Goal: Task Accomplishment & Management: Complete application form

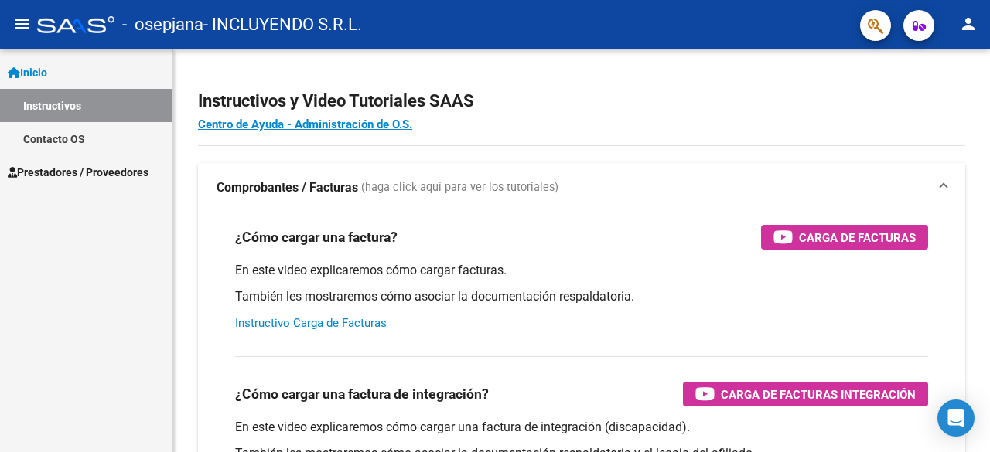
click at [106, 177] on span "Prestadores / Proveedores" at bounding box center [78, 172] width 141 height 17
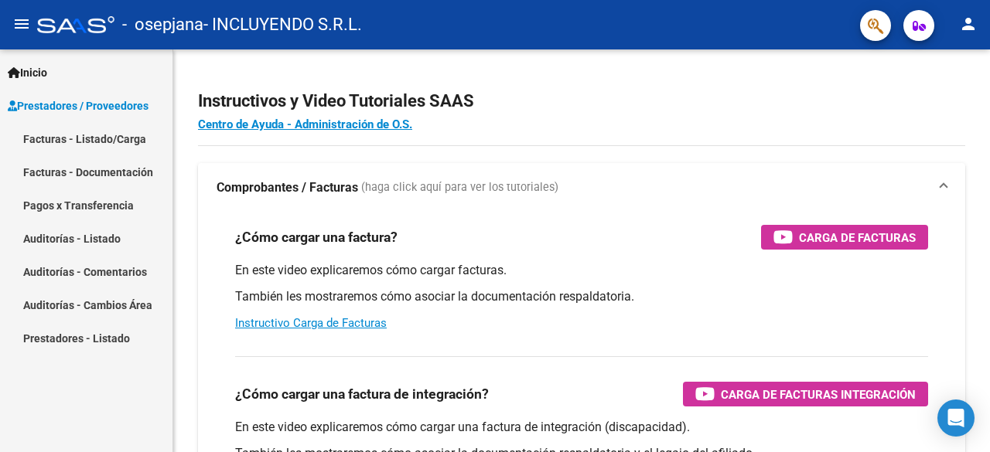
click at [104, 138] on link "Facturas - Listado/Carga" at bounding box center [86, 138] width 172 height 33
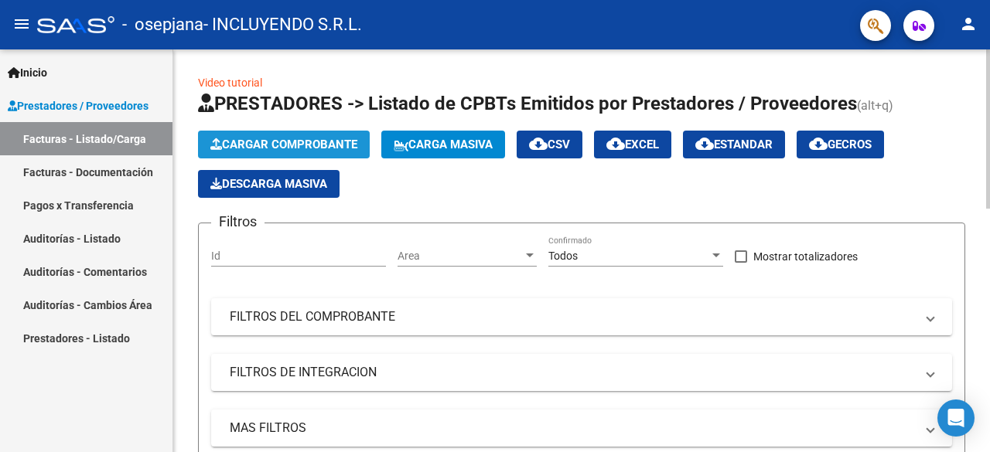
click at [277, 141] on span "Cargar Comprobante" at bounding box center [283, 145] width 147 height 14
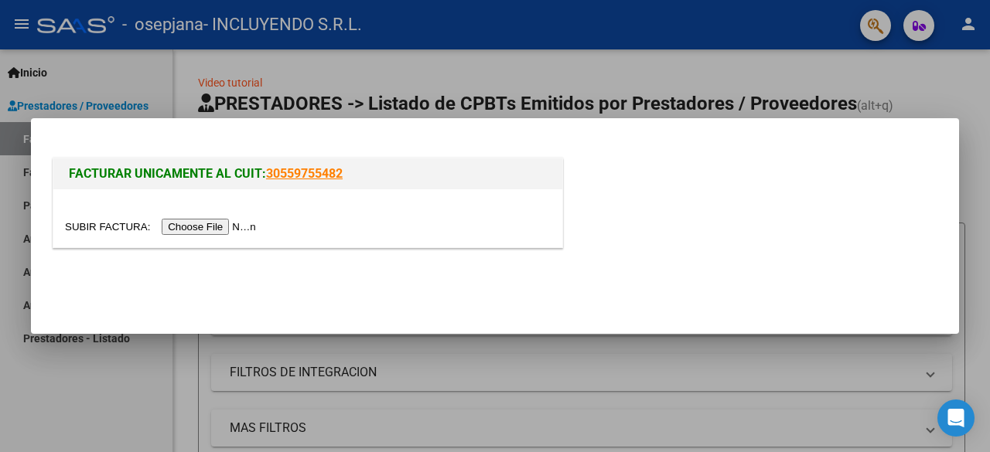
click at [237, 230] on input "file" at bounding box center [163, 227] width 196 height 16
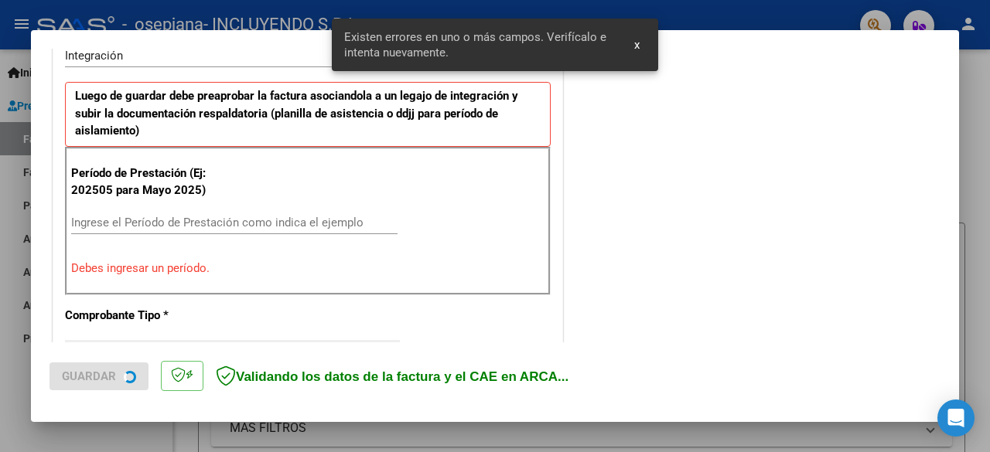
scroll to position [406, 0]
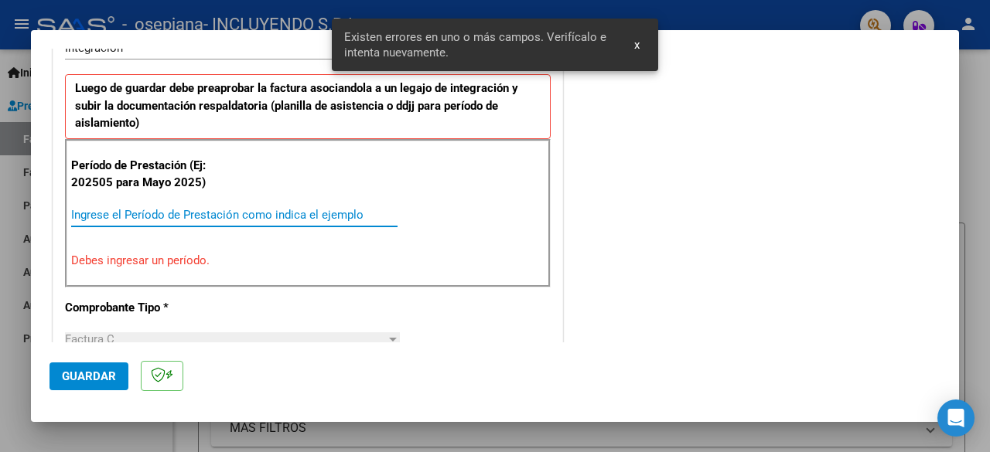
click at [154, 210] on input "Ingrese el Período de Prestación como indica el ejemplo" at bounding box center [234, 215] width 326 height 14
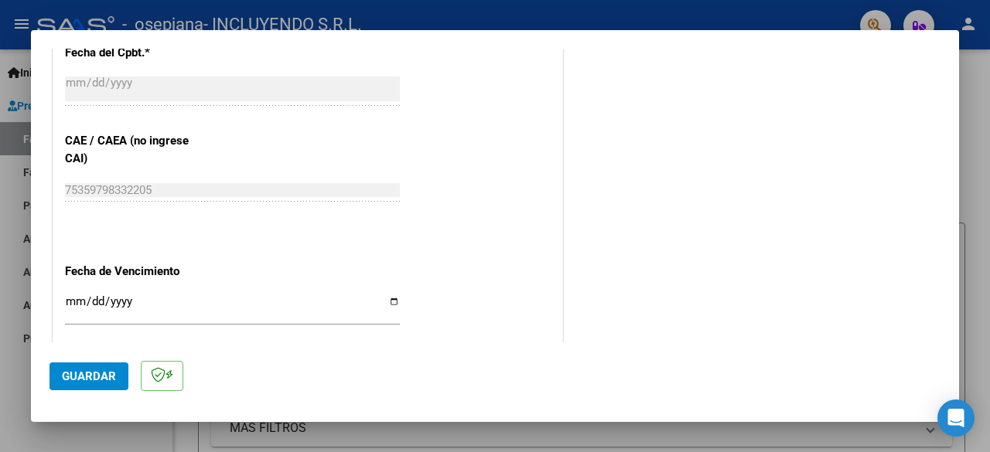
scroll to position [947, 0]
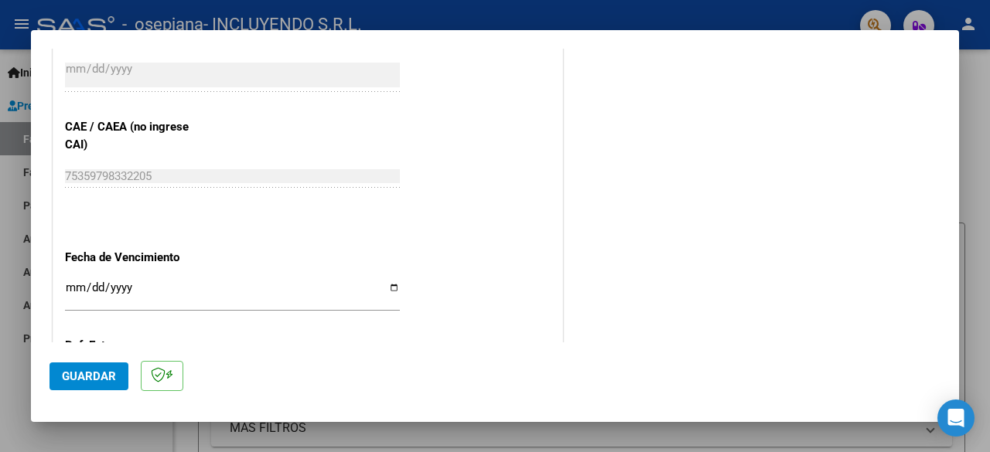
type input "202508"
click at [391, 282] on input "Ingresar la fecha" at bounding box center [232, 294] width 335 height 25
type input "[DATE]"
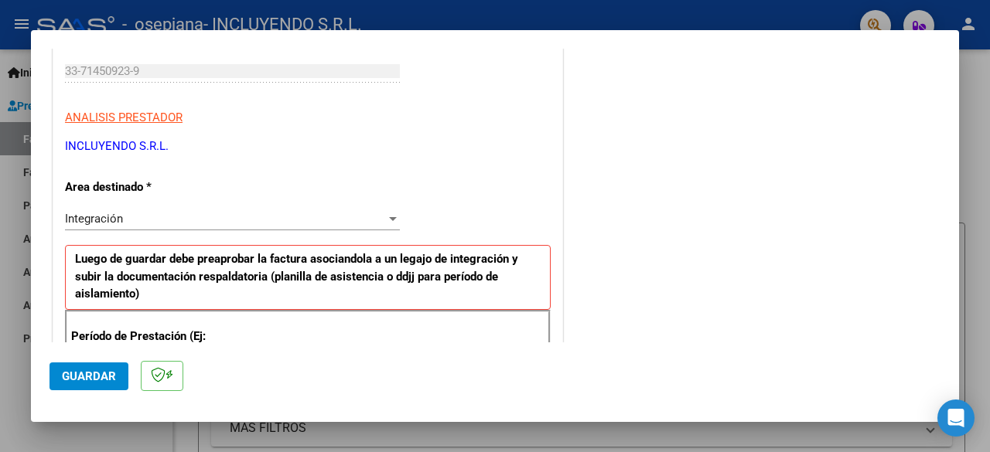
scroll to position [402, 0]
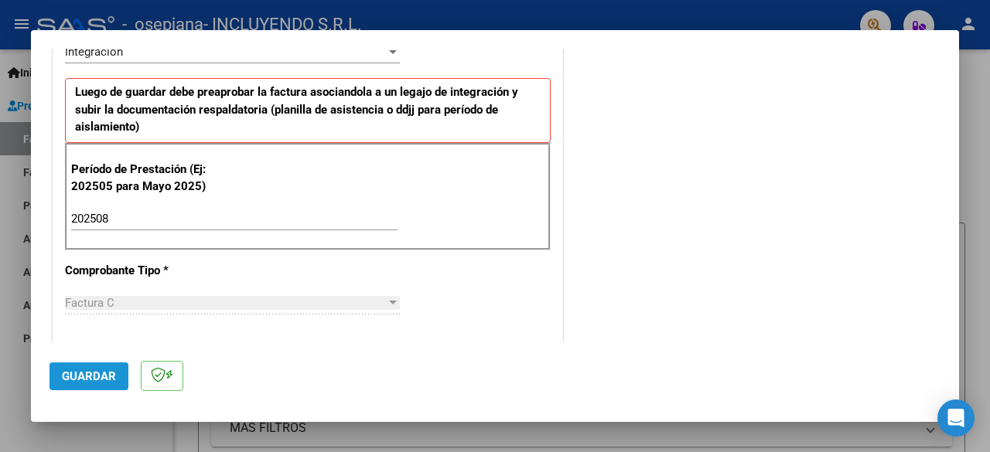
click at [88, 373] on span "Guardar" at bounding box center [89, 377] width 54 height 14
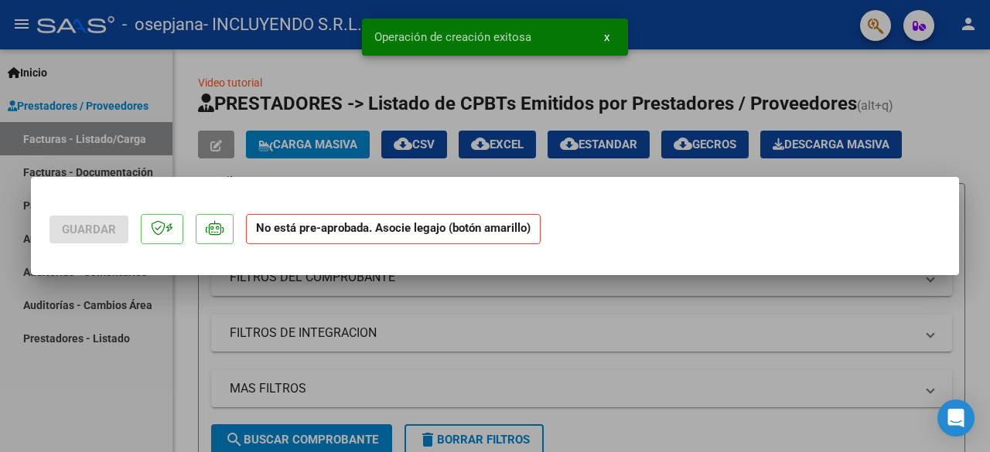
scroll to position [0, 0]
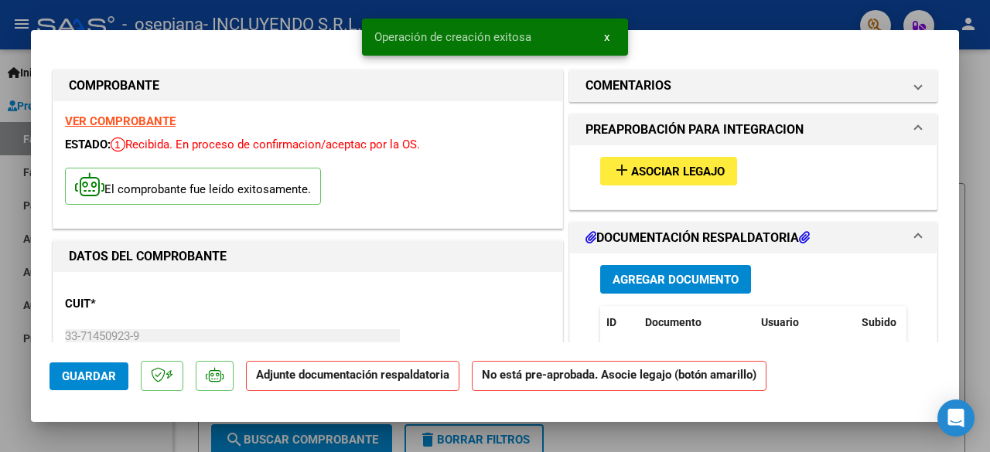
click at [696, 159] on button "add Asociar Legajo" at bounding box center [668, 171] width 137 height 29
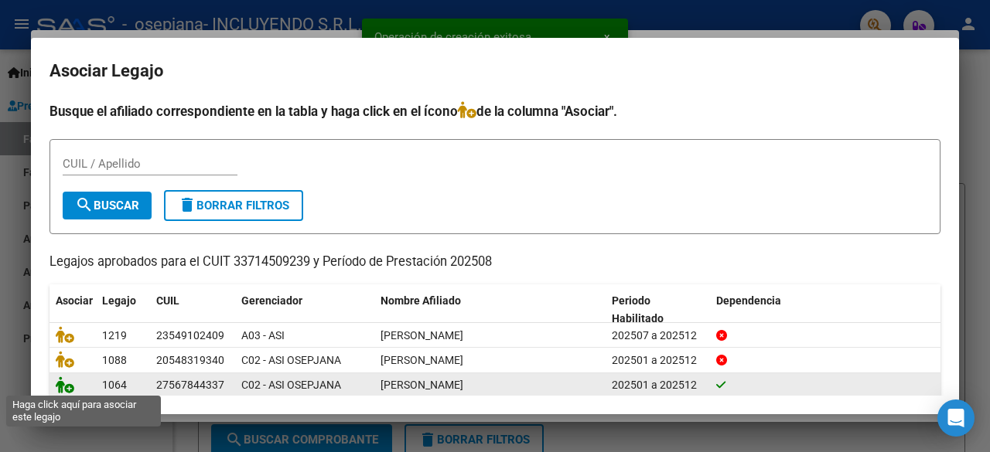
click at [72, 387] on icon at bounding box center [65, 385] width 19 height 17
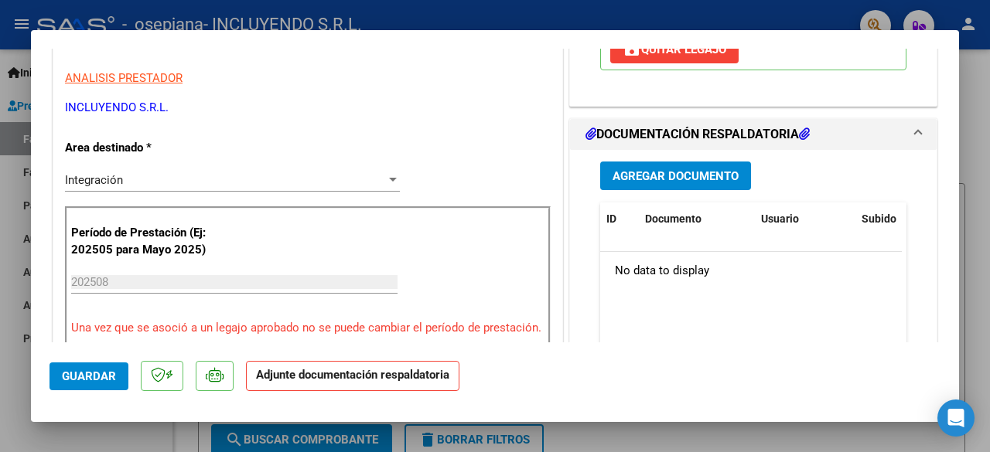
scroll to position [232, 0]
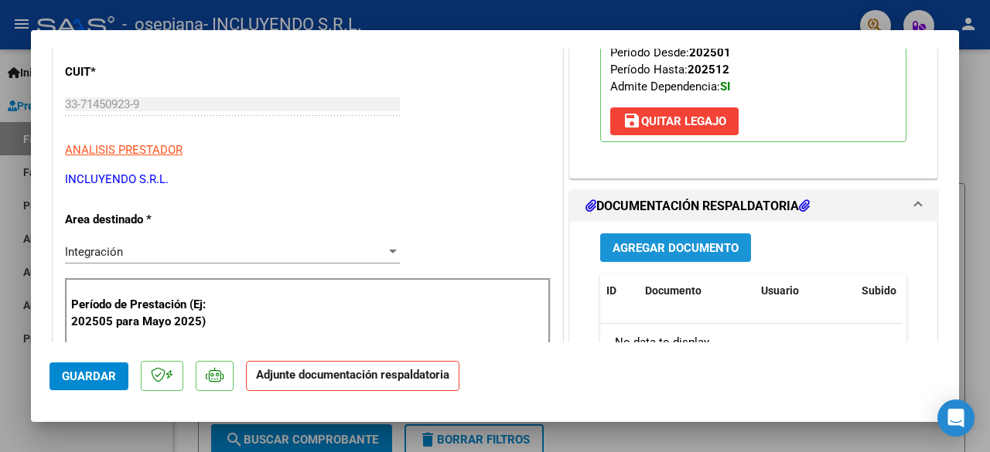
click at [681, 245] on span "Agregar Documento" at bounding box center [676, 248] width 126 height 14
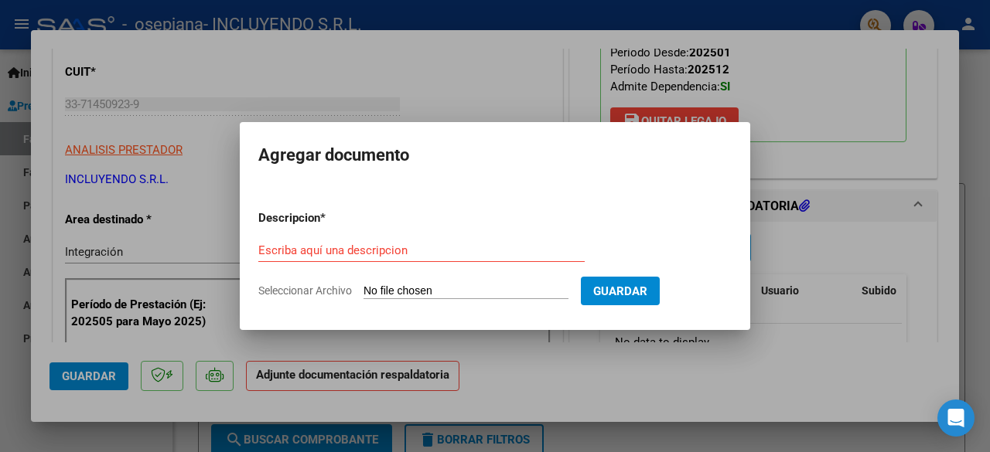
click at [407, 295] on input "Seleccionar Archivo" at bounding box center [465, 292] width 205 height 15
type input "C:\fakepath\Comprobante de CAE FC 00003-00008333 [PERSON_NAME] CET - [DATE].pdf"
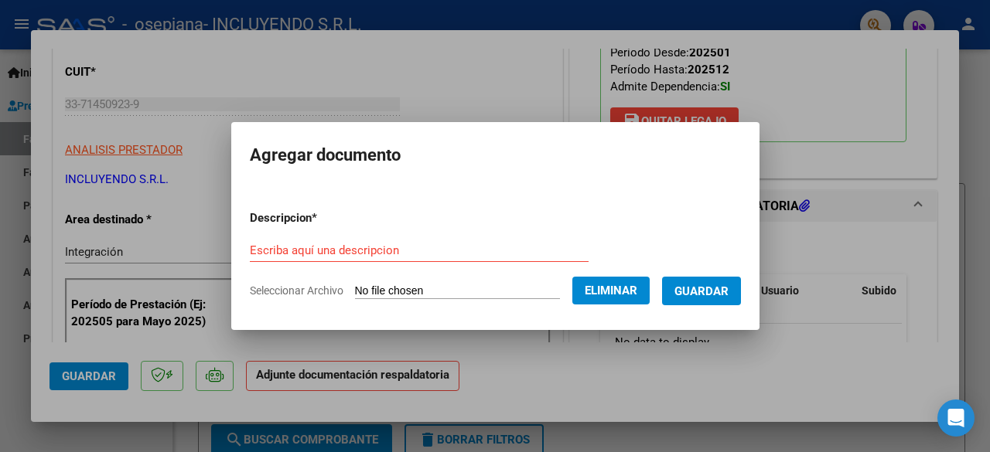
drag, startPoint x: 257, startPoint y: 241, endPoint x: 245, endPoint y: 254, distance: 17.0
click at [250, 254] on input "Escriba aquí una descripcion" at bounding box center [419, 251] width 339 height 14
paste input "Comprobante de CAE FC 00003-00008333 [PERSON_NAME] CET - [DATE]"
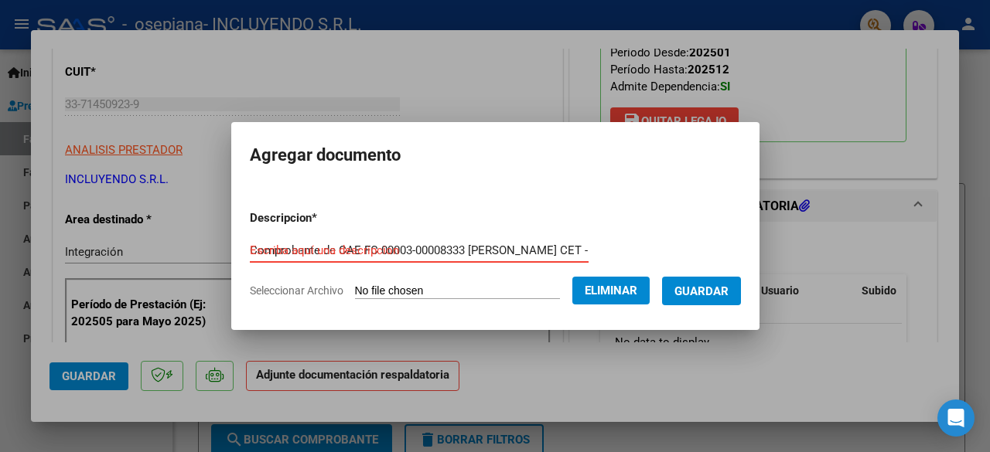
scroll to position [0, 60]
type input "Comprobante de CAE FC 00003-00008333 [PERSON_NAME] CET - [DATE]"
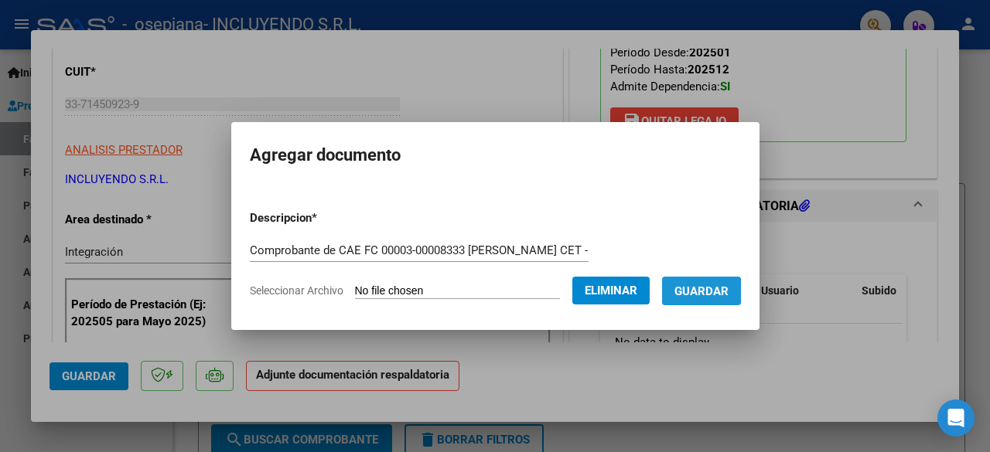
click at [701, 292] on span "Guardar" at bounding box center [701, 292] width 54 height 14
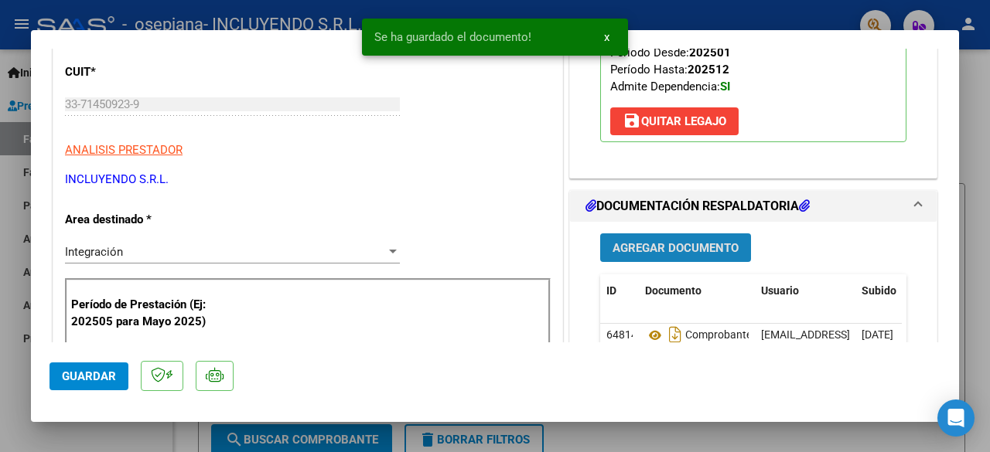
click at [688, 237] on button "Agregar Documento" at bounding box center [675, 248] width 151 height 29
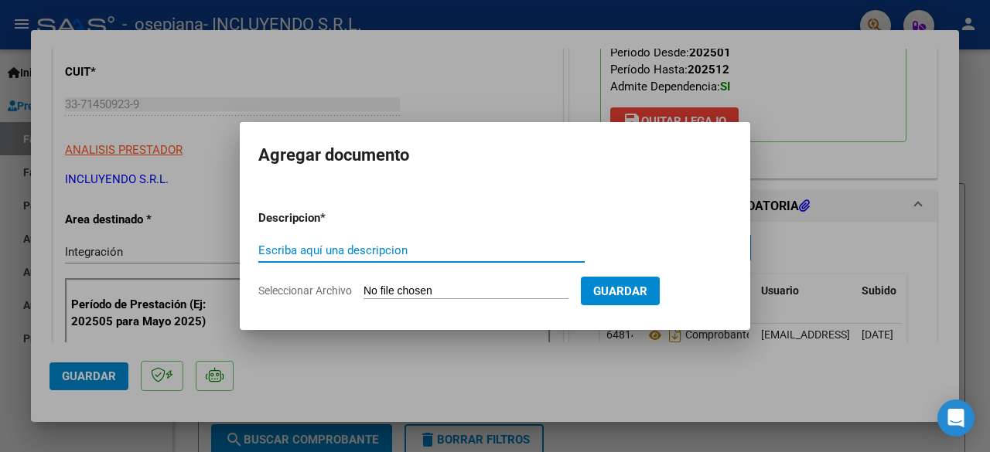
click at [431, 295] on input "Seleccionar Archivo" at bounding box center [465, 292] width 205 height 15
type input "C:\fakepath\Constancia de CUIT- Incluyendo SRL.pdf"
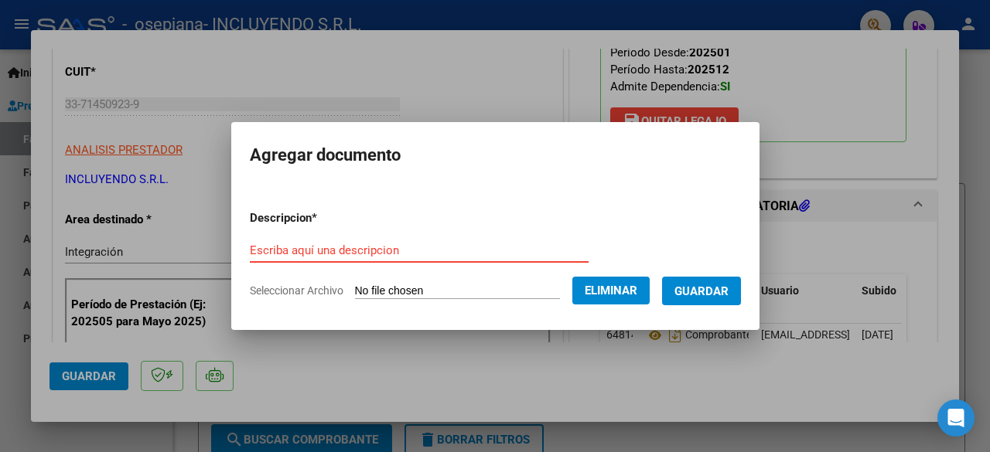
paste input "Constancia de CUIT- Incluyendo SRL"
type input "Constancia de CUIT- Incluyendo SRL"
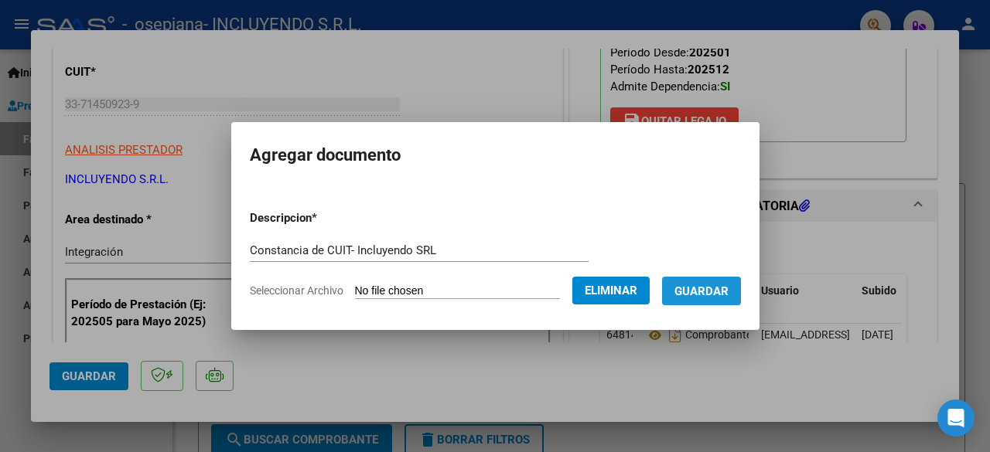
click at [729, 289] on span "Guardar" at bounding box center [701, 292] width 54 height 14
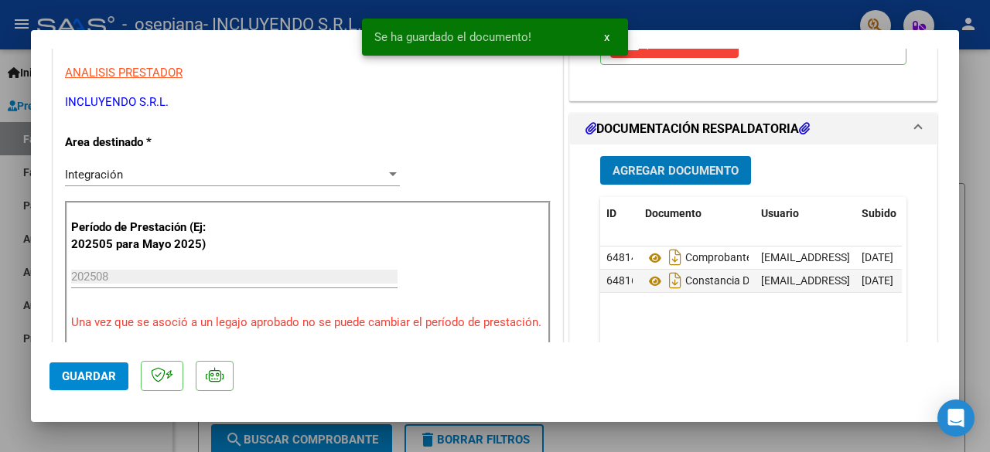
scroll to position [232, 0]
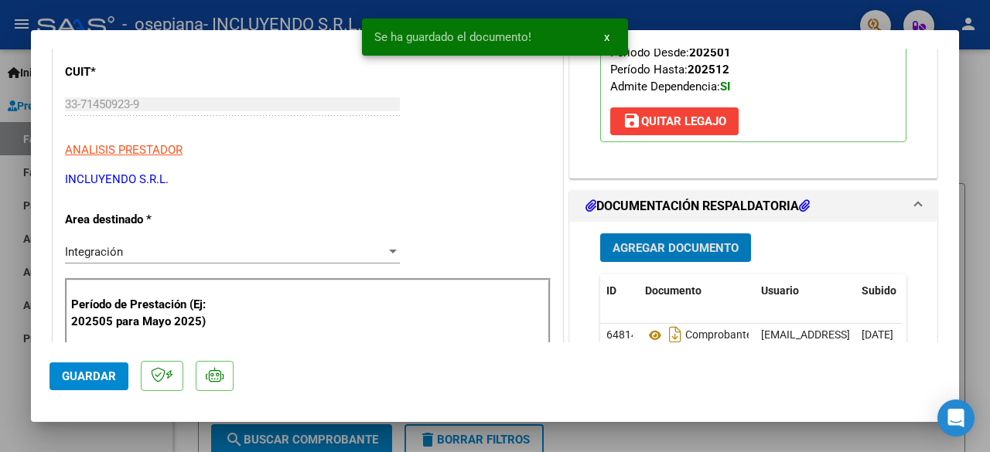
click at [680, 245] on span "Agregar Documento" at bounding box center [676, 248] width 126 height 14
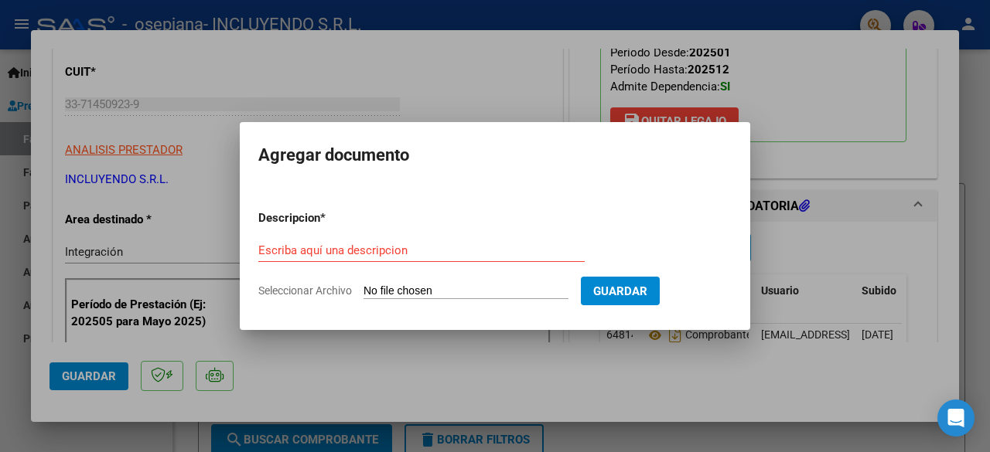
click at [449, 282] on form "Descripcion * Escriba aquí una descripcion Seleccionar Archivo Guardar" at bounding box center [494, 254] width 473 height 113
click at [451, 292] on input "Seleccionar Archivo" at bounding box center [465, 292] width 205 height 15
type input "C:\fakepath\Planilla de Asistencia [PERSON_NAME] -[DATE].pdf"
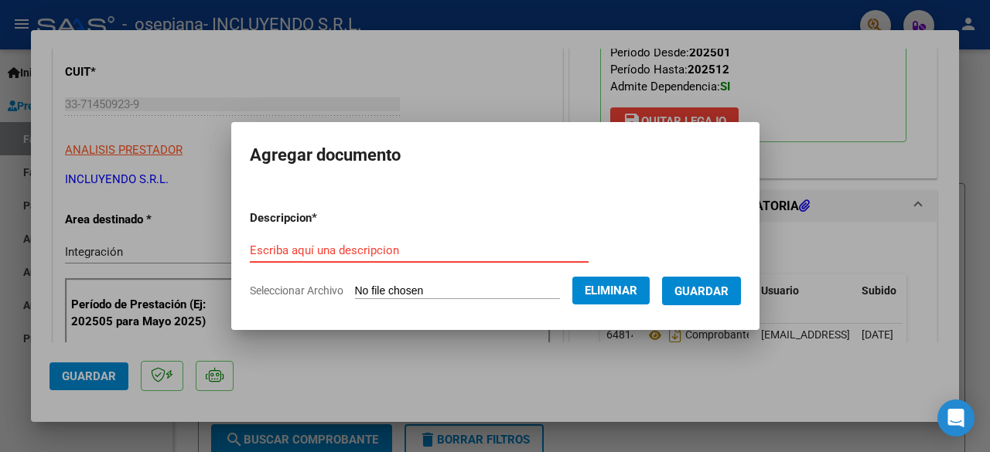
paste input "Constancia de CUIT- Incluyendo SRL"
type input "Constancia de CUIT- Incluyendo SRL"
click at [719, 287] on span "Guardar" at bounding box center [701, 292] width 54 height 14
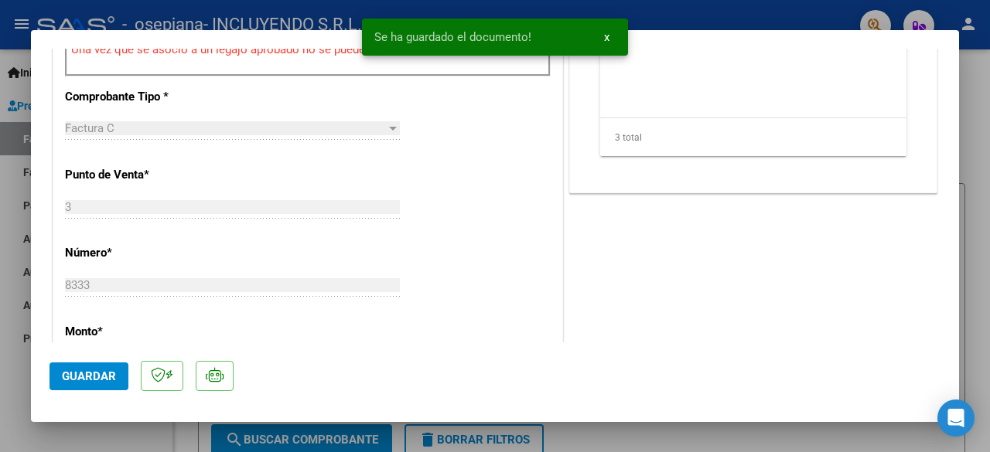
scroll to position [464, 0]
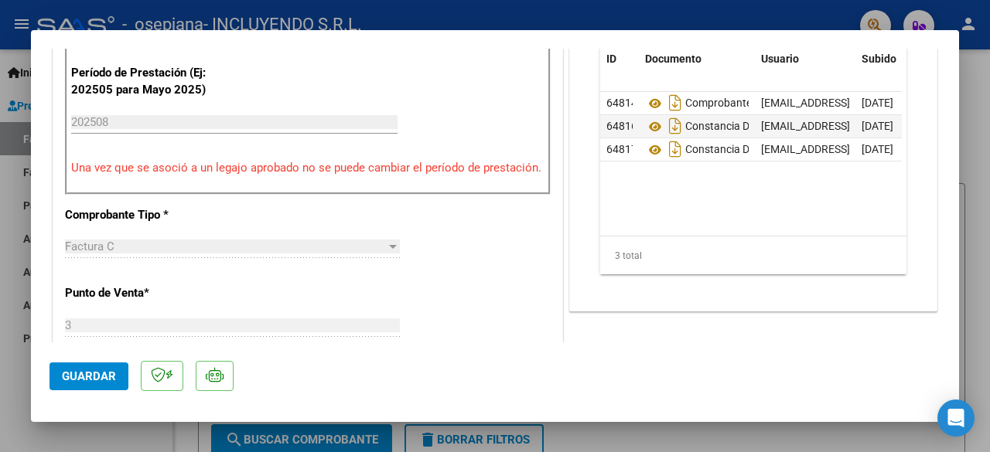
drag, startPoint x: 655, startPoint y: 237, endPoint x: 778, endPoint y: 239, distance: 123.0
click at [778, 239] on div "3 total" at bounding box center [753, 256] width 306 height 39
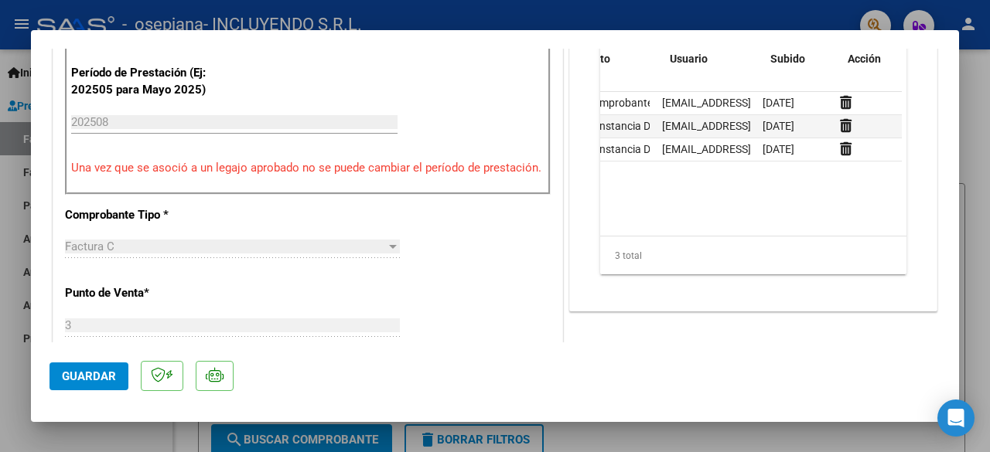
scroll to position [0, 108]
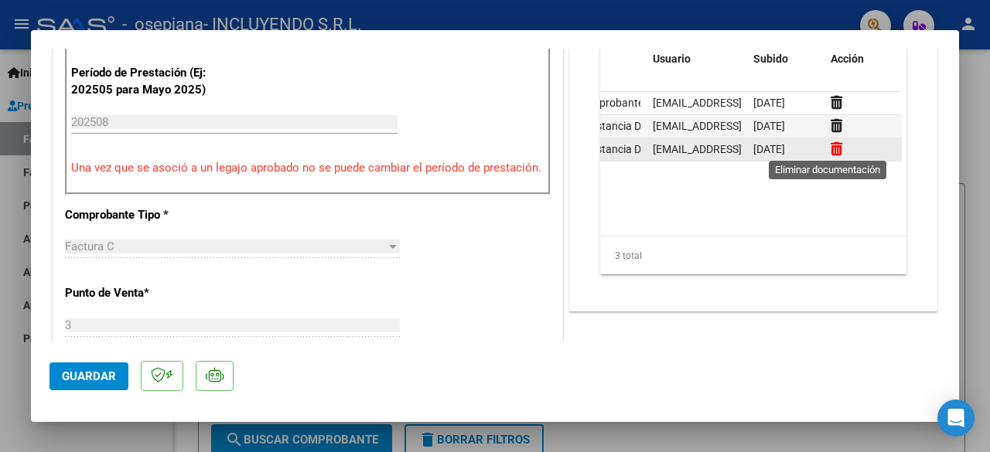
click at [831, 148] on icon at bounding box center [837, 149] width 12 height 15
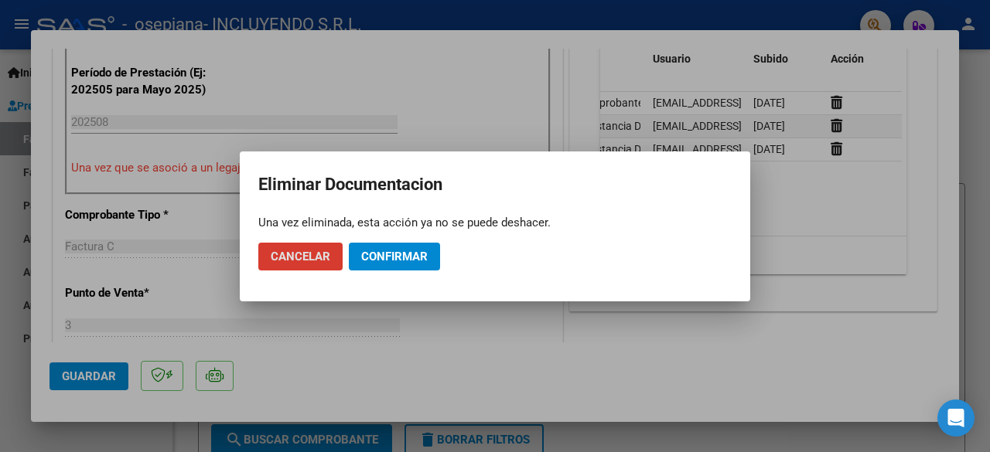
click at [329, 257] on span "Cancelar" at bounding box center [301, 257] width 60 height 14
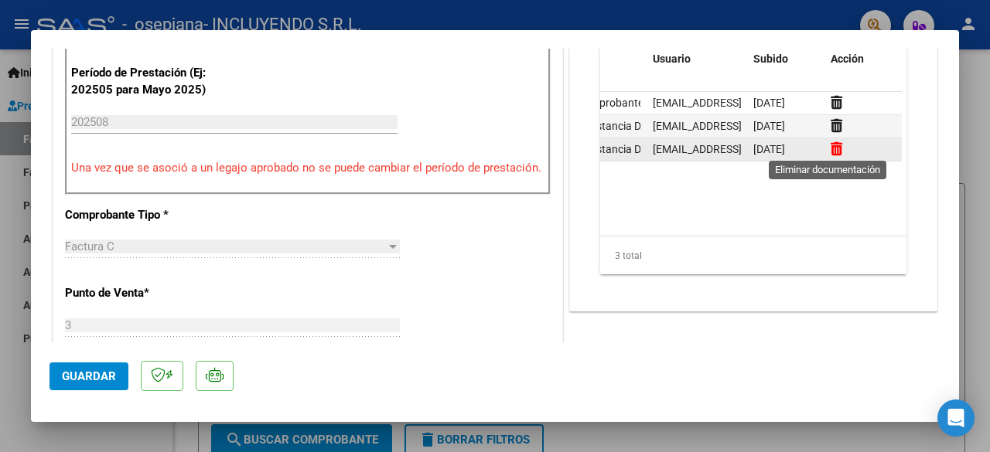
click at [834, 148] on icon at bounding box center [837, 149] width 12 height 15
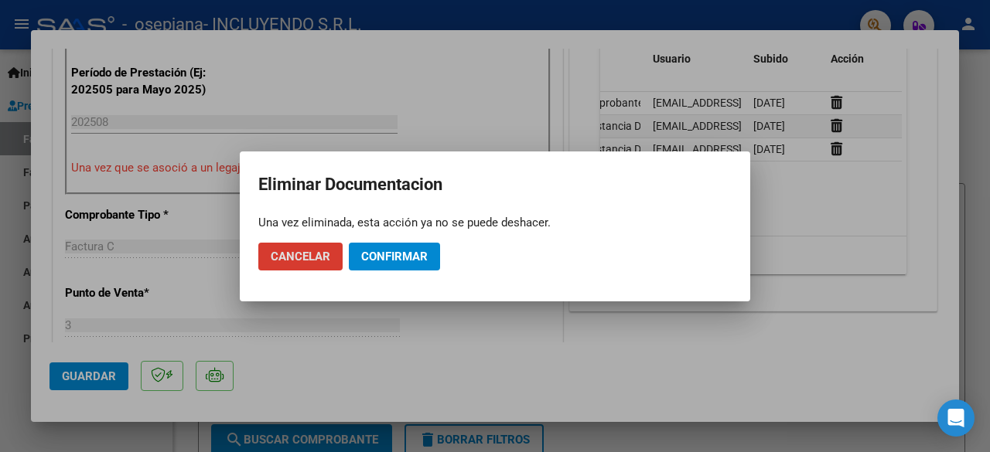
click at [411, 258] on span "Confirmar" at bounding box center [394, 257] width 67 height 14
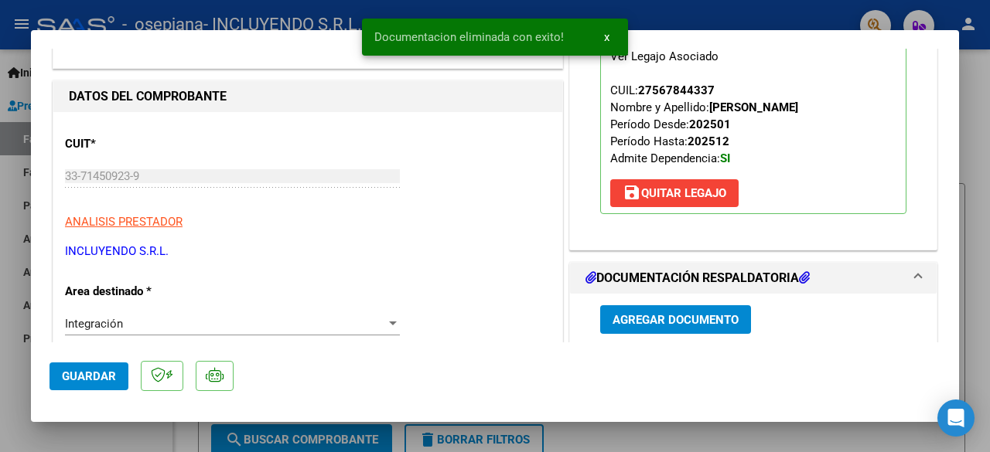
scroll to position [155, 0]
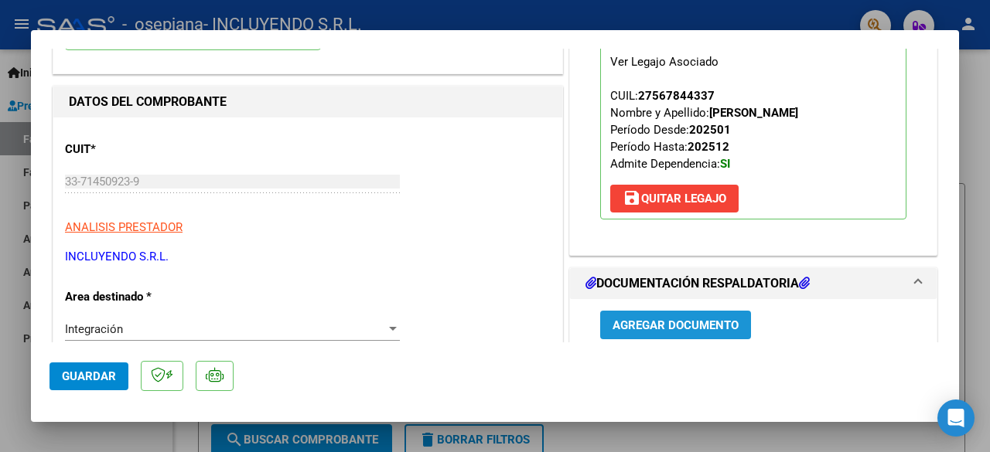
click at [645, 319] on span "Agregar Documento" at bounding box center [676, 326] width 126 height 14
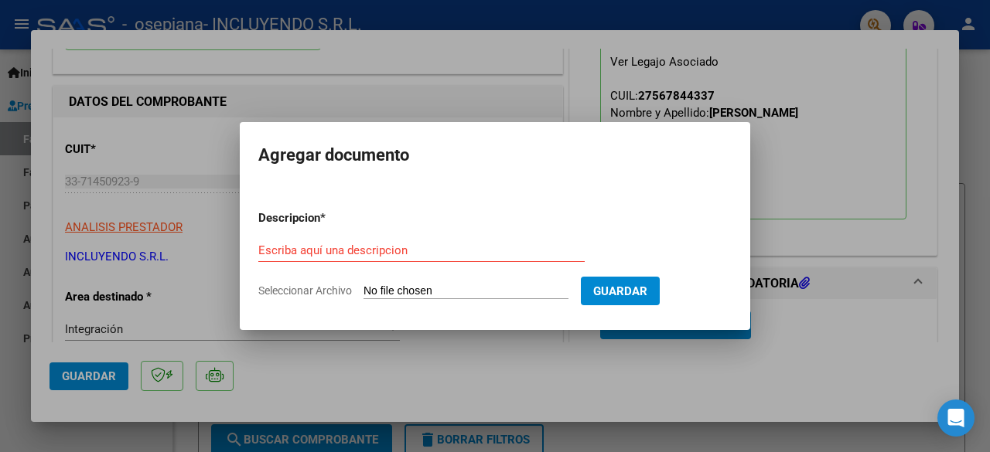
click at [450, 293] on input "Seleccionar Archivo" at bounding box center [465, 292] width 205 height 15
type input "C:\fakepath\Planilla de Asistencia [PERSON_NAME] -[DATE].pdf"
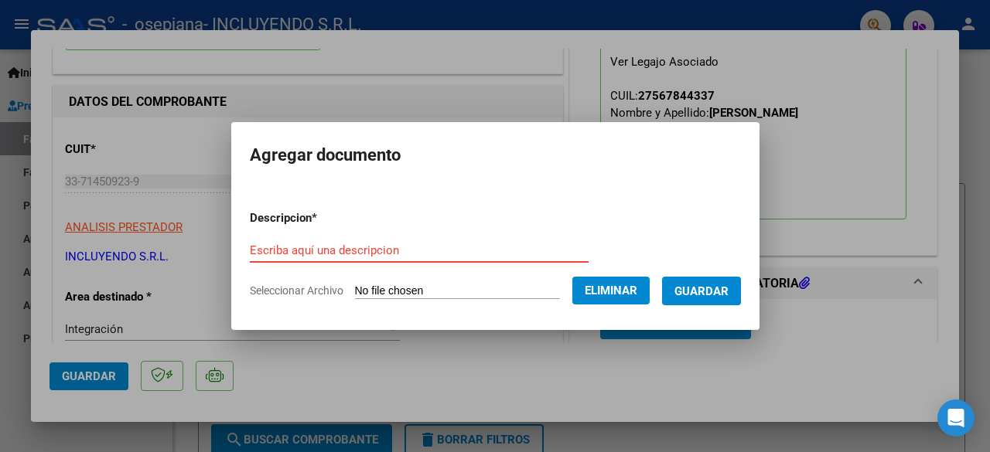
paste input "Planilla de Asistencia [PERSON_NAME] -[DATE]"
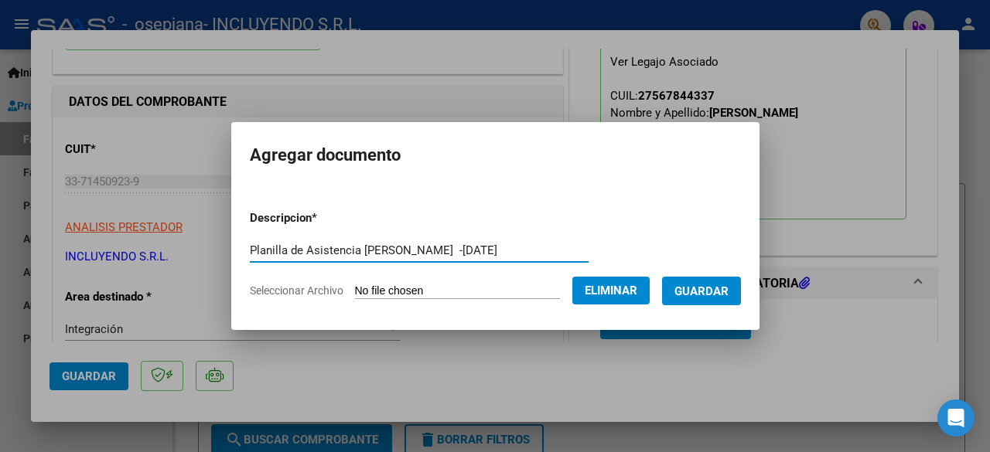
type input "Planilla de Asistencia [PERSON_NAME] -[DATE]"
click at [705, 295] on span "Guardar" at bounding box center [701, 292] width 54 height 14
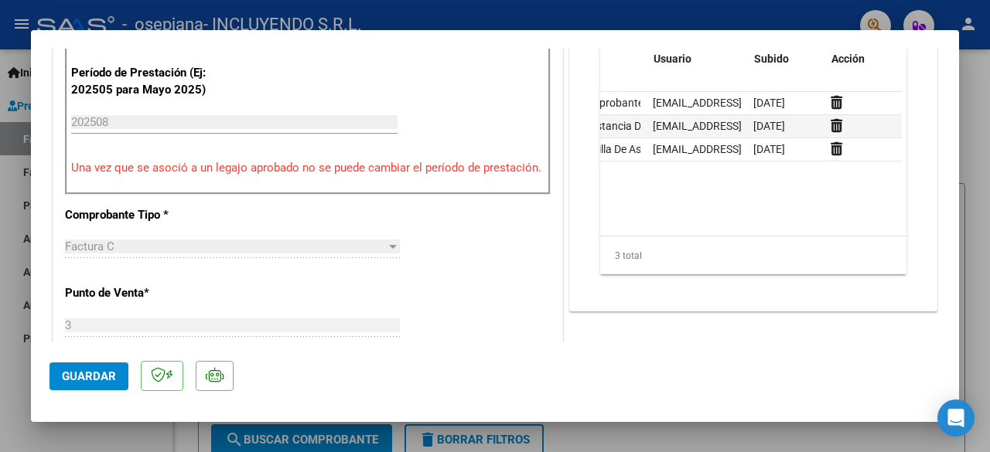
scroll to position [0, 0]
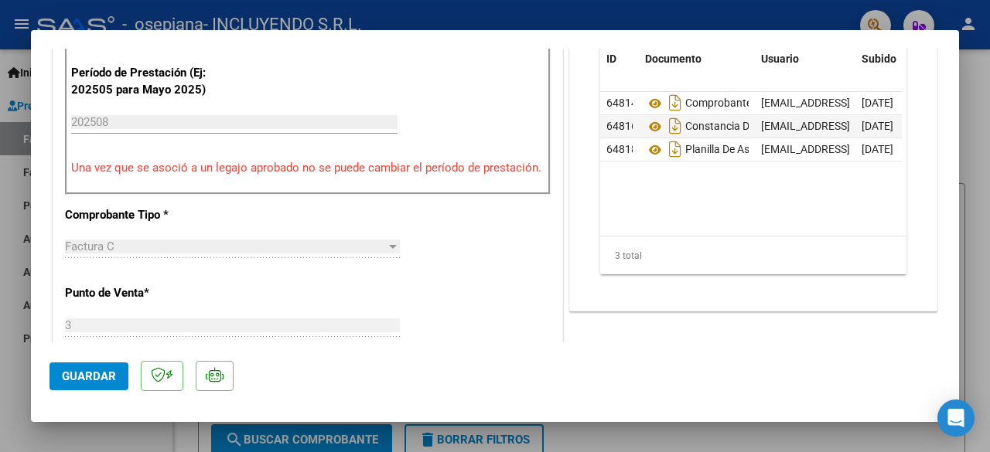
click at [76, 374] on span "Guardar" at bounding box center [89, 377] width 54 height 14
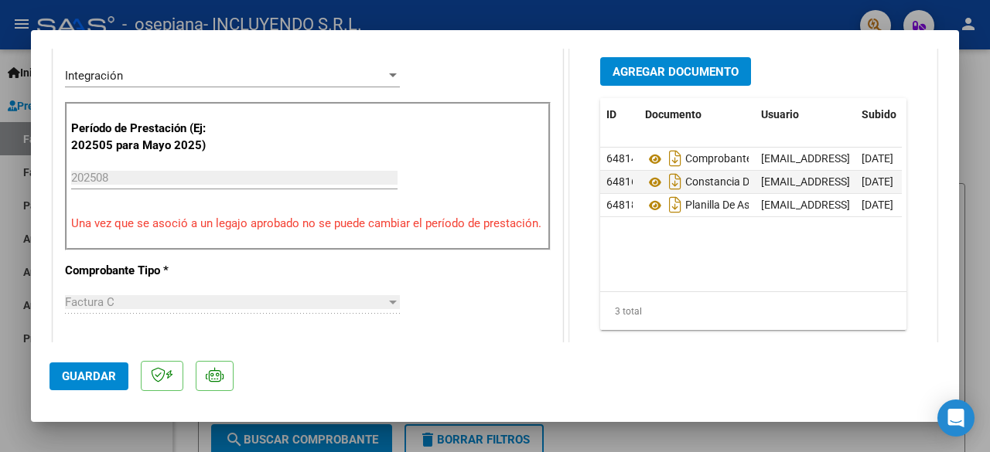
scroll to position [387, 0]
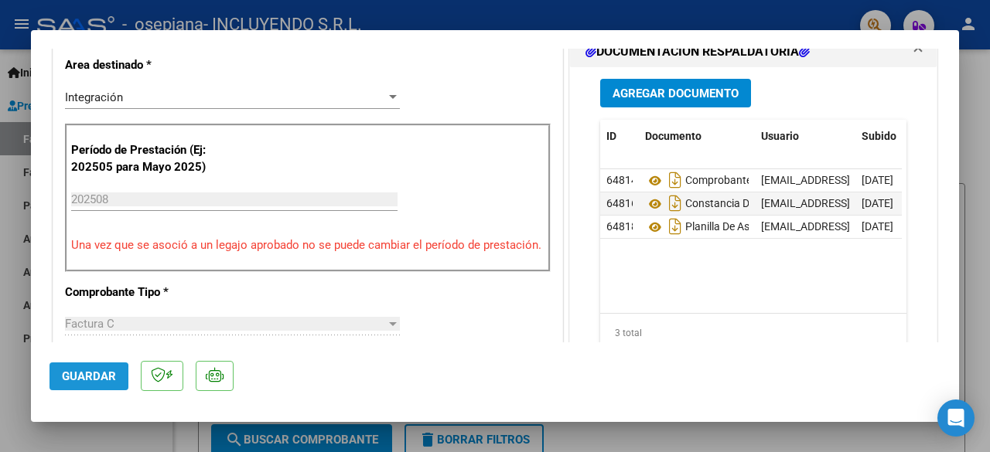
click at [67, 378] on span "Guardar" at bounding box center [89, 377] width 54 height 14
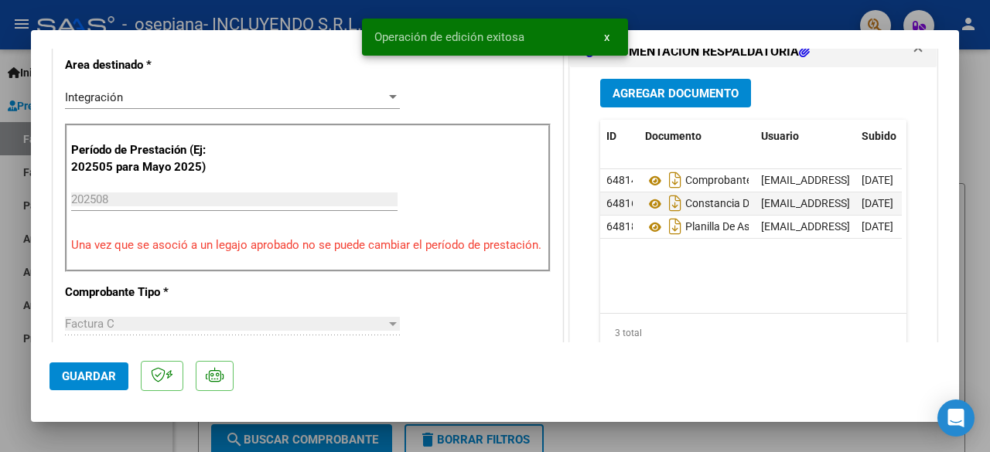
click at [90, 435] on div at bounding box center [495, 226] width 990 height 452
type input "$ 0,00"
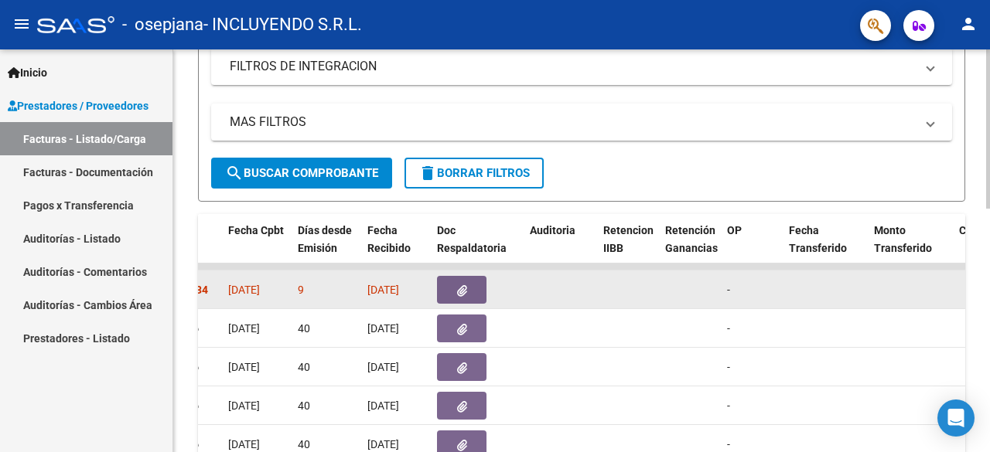
scroll to position [306, 0]
click at [472, 288] on button "button" at bounding box center [461, 290] width 49 height 28
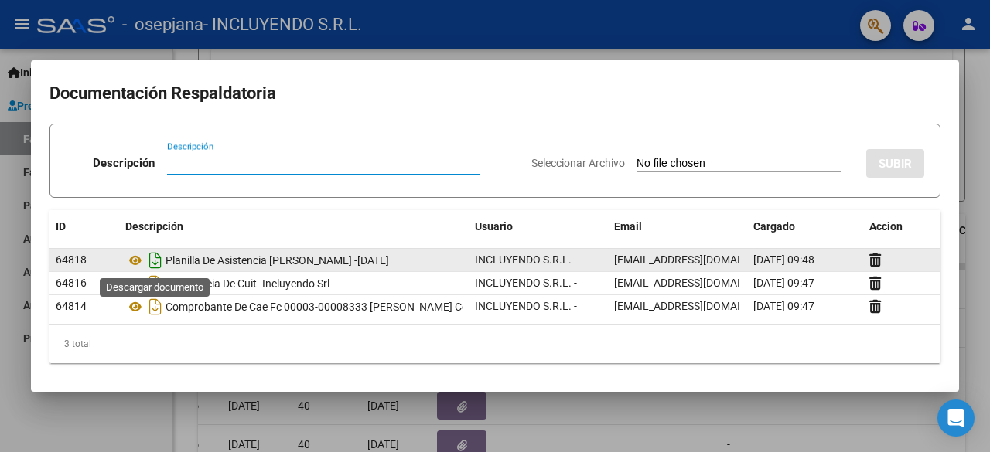
click at [158, 259] on icon "Descargar documento" at bounding box center [155, 260] width 20 height 25
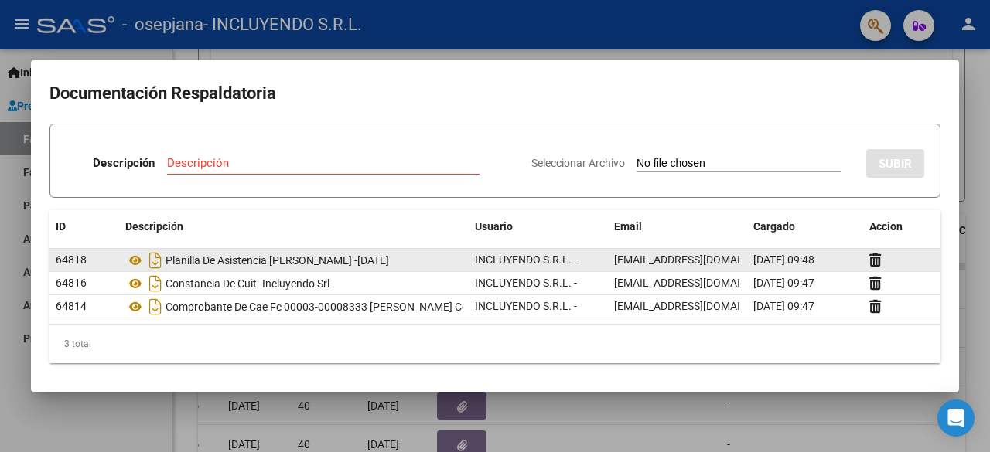
click at [691, 418] on div at bounding box center [495, 226] width 990 height 452
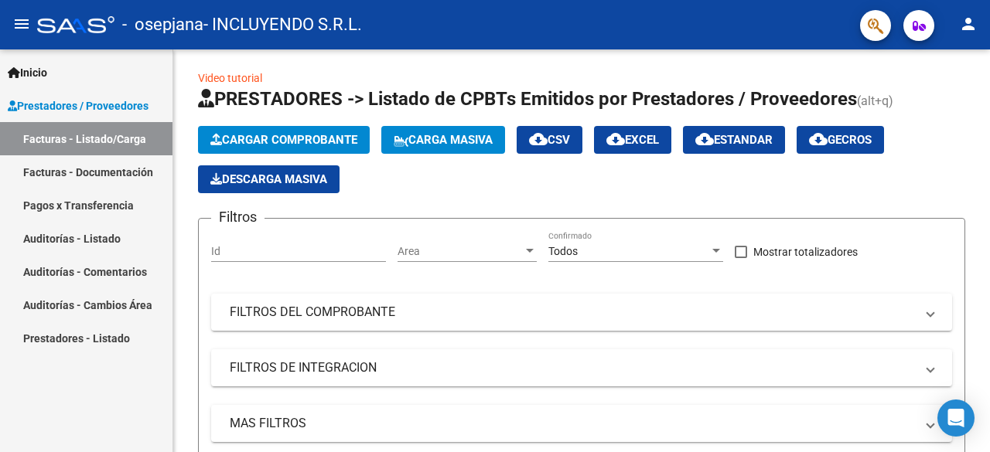
scroll to position [0, 0]
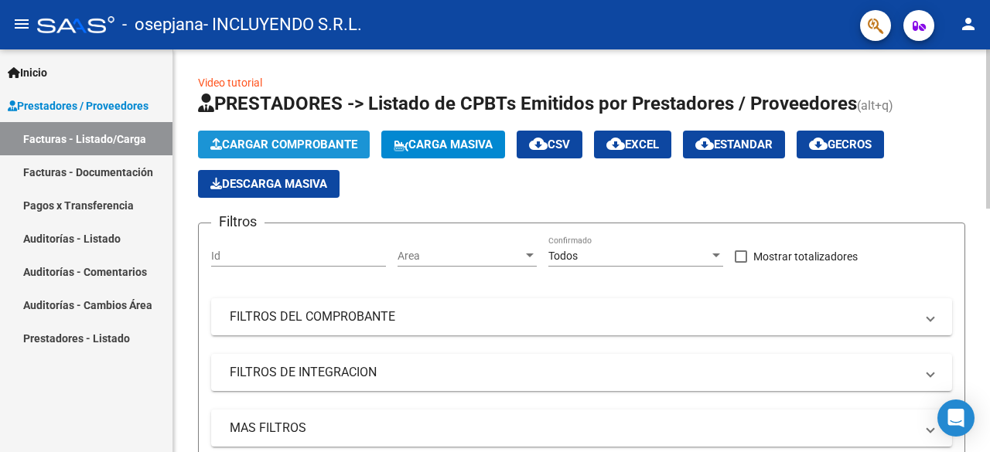
click at [272, 138] on span "Cargar Comprobante" at bounding box center [283, 145] width 147 height 14
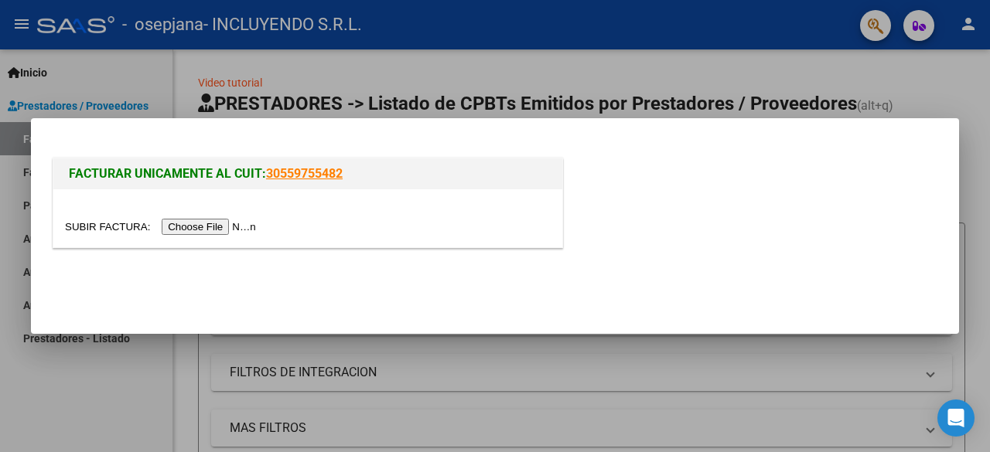
click at [218, 222] on input "file" at bounding box center [163, 227] width 196 height 16
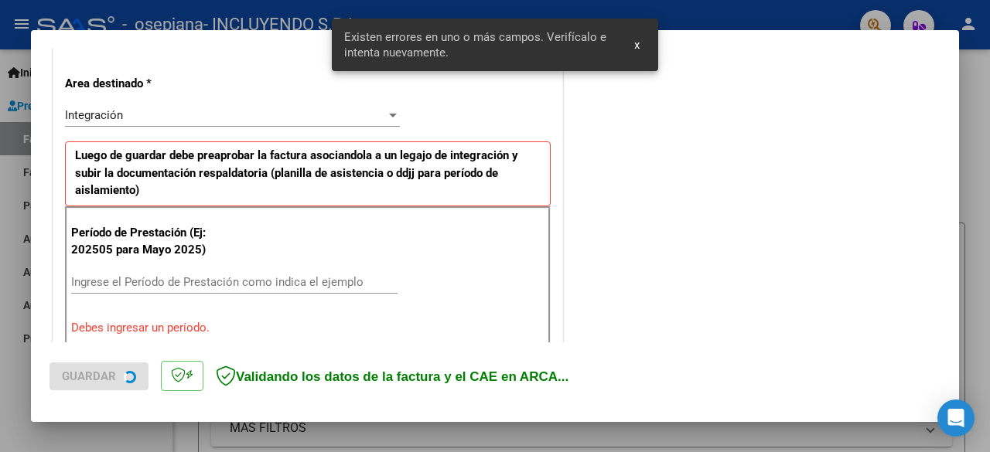
scroll to position [377, 0]
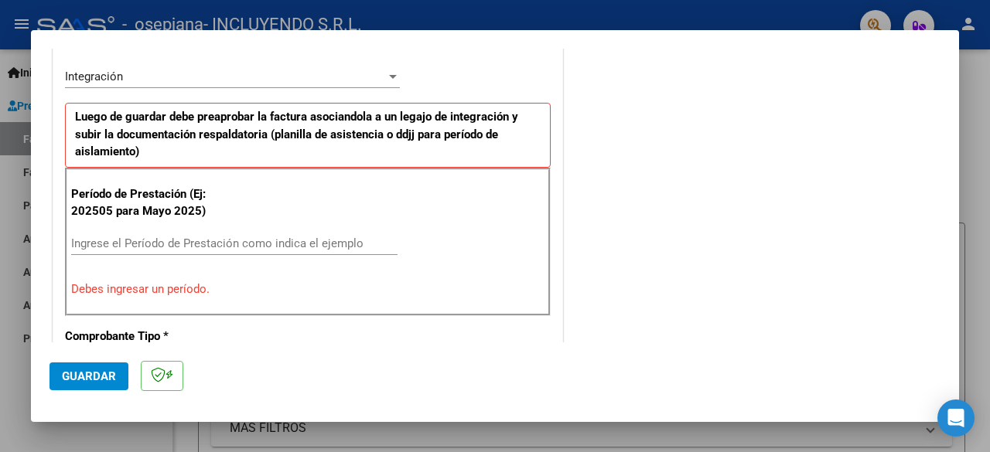
click at [636, 43] on mat-dialog-container "COMPROBANTE VER COMPROBANTE El comprobante fue leído exitosamente. DATOS DEL CO…" at bounding box center [495, 226] width 928 height 392
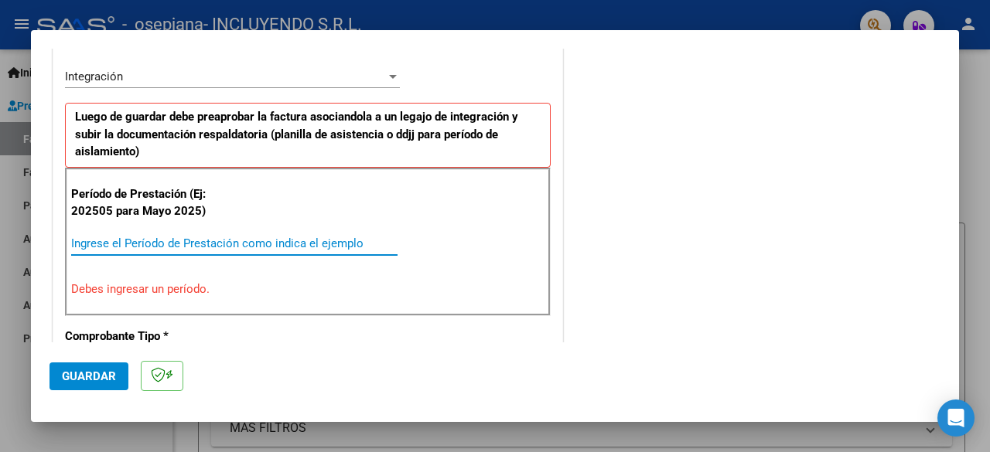
click at [135, 241] on input "Ingrese el Período de Prestación como indica el ejemplo" at bounding box center [234, 244] width 326 height 14
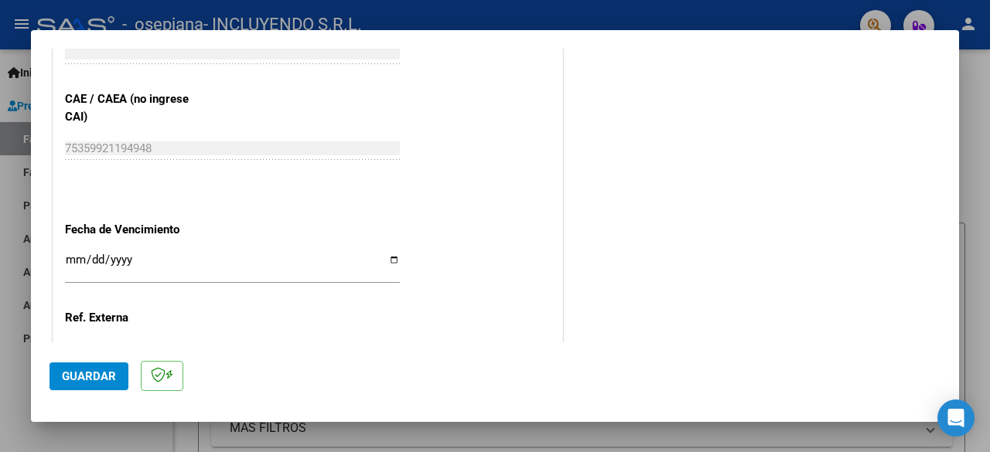
scroll to position [1073, 0]
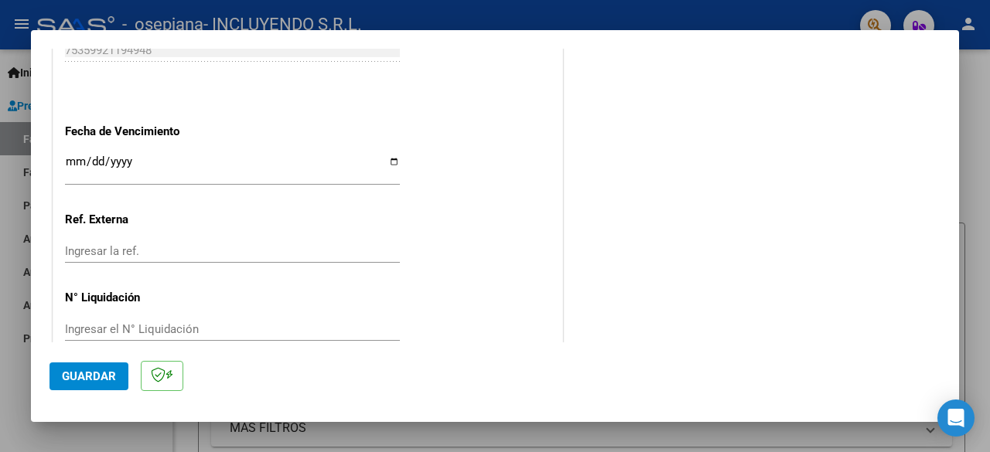
type input "202508"
click at [390, 157] on input "Ingresar la fecha" at bounding box center [232, 167] width 335 height 25
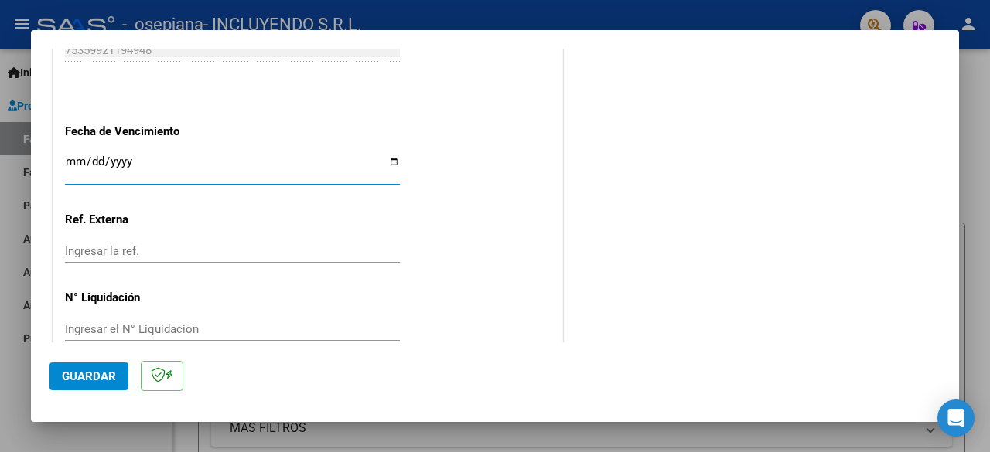
type input "[DATE]"
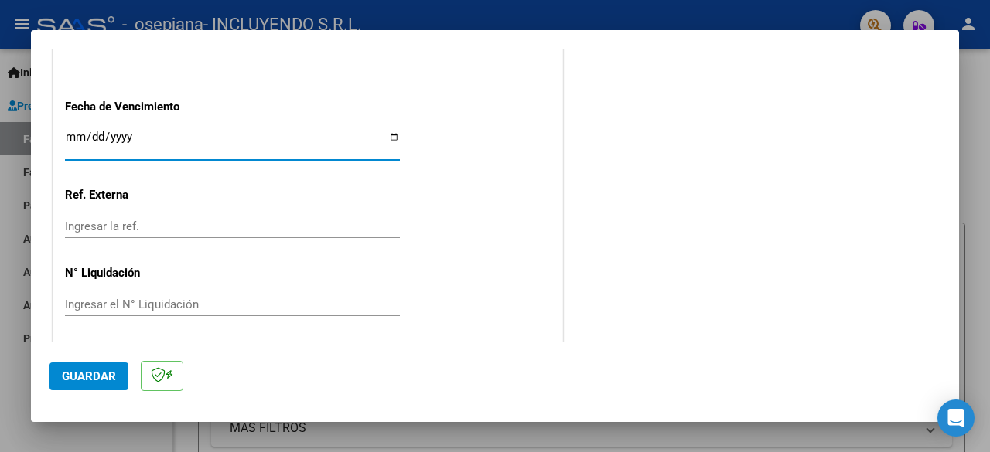
click at [93, 374] on span "Guardar" at bounding box center [89, 377] width 54 height 14
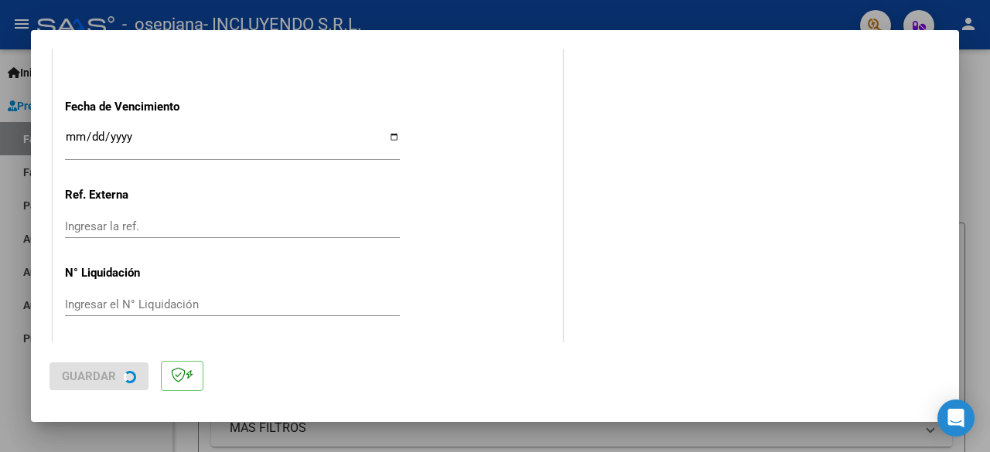
scroll to position [0, 0]
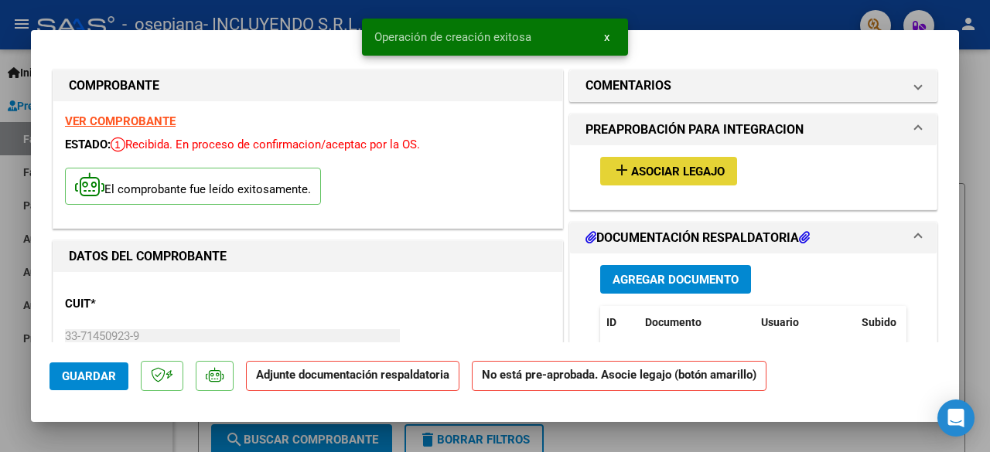
click at [702, 169] on span "Asociar Legajo" at bounding box center [678, 172] width 94 height 14
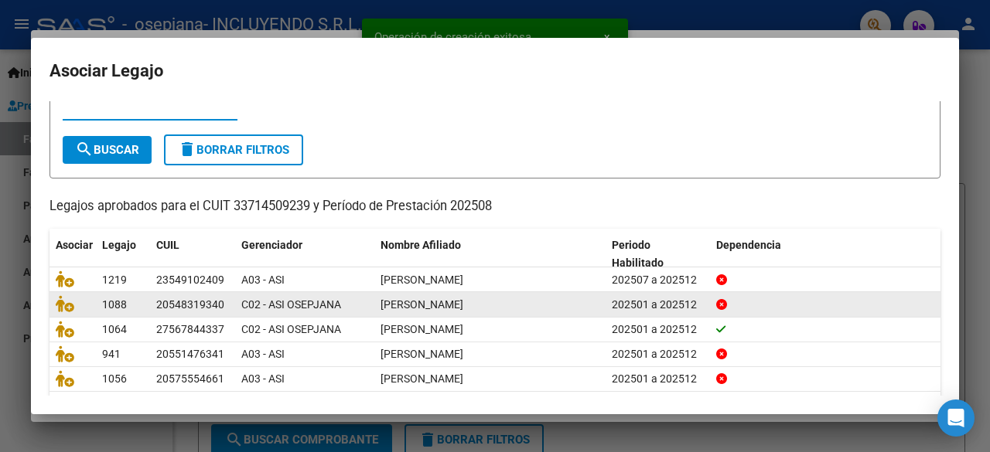
scroll to position [77, 0]
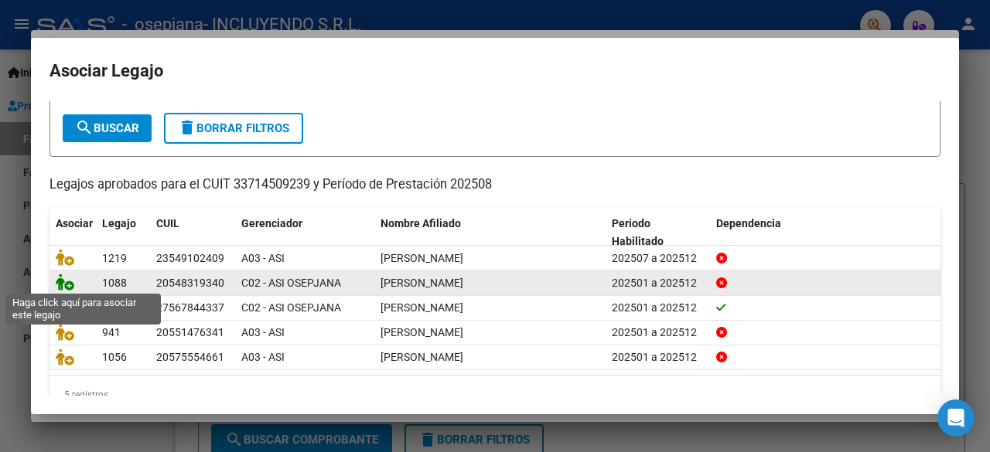
click at [68, 282] on icon at bounding box center [65, 282] width 19 height 17
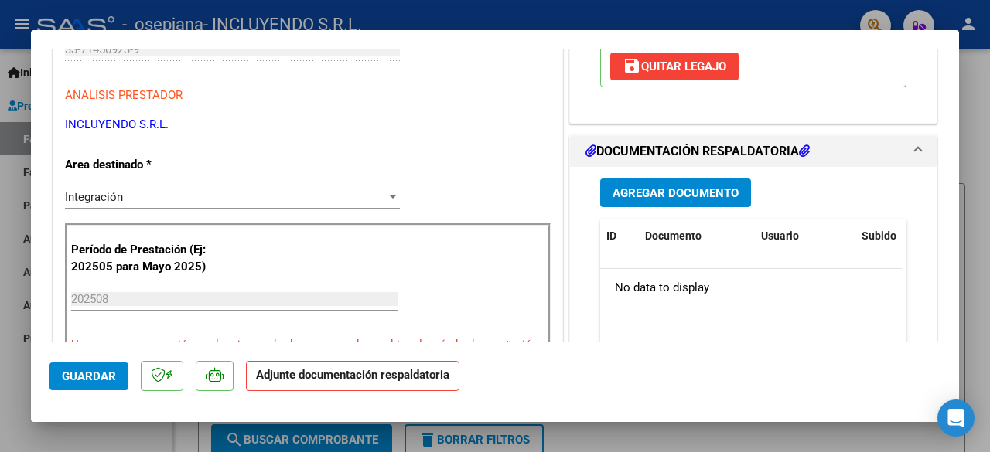
scroll to position [309, 0]
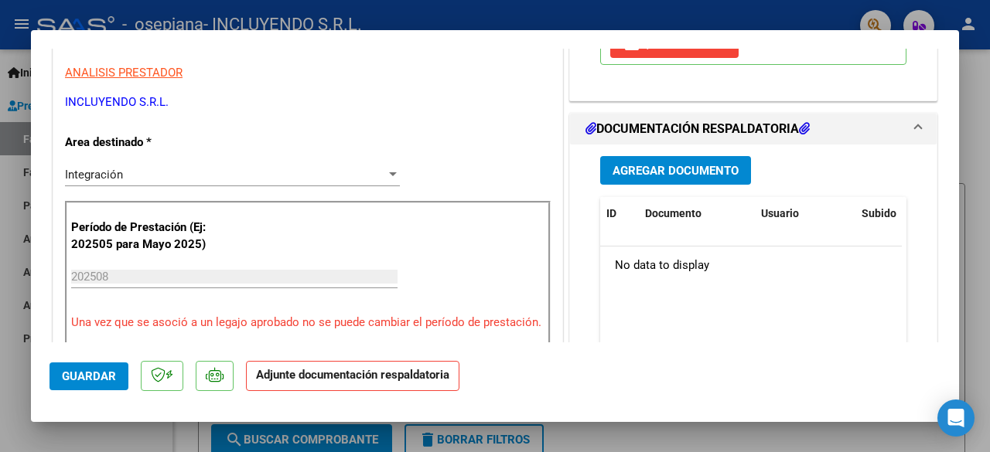
click at [674, 169] on span "Agregar Documento" at bounding box center [676, 171] width 126 height 14
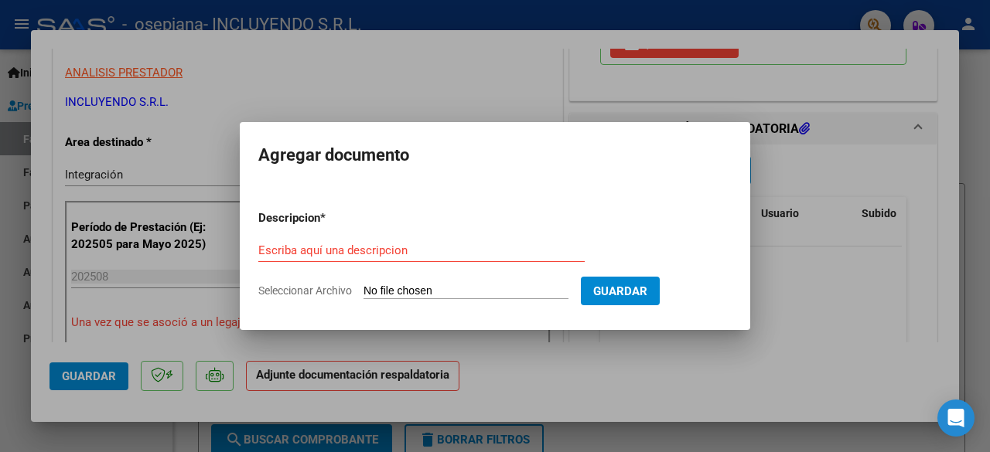
click at [397, 298] on input "Seleccionar Archivo" at bounding box center [465, 292] width 205 height 15
type input "C:\fakepath\Comprobante de CAE FC 00003-00008383 [PERSON_NAME] - [DATE].pdf"
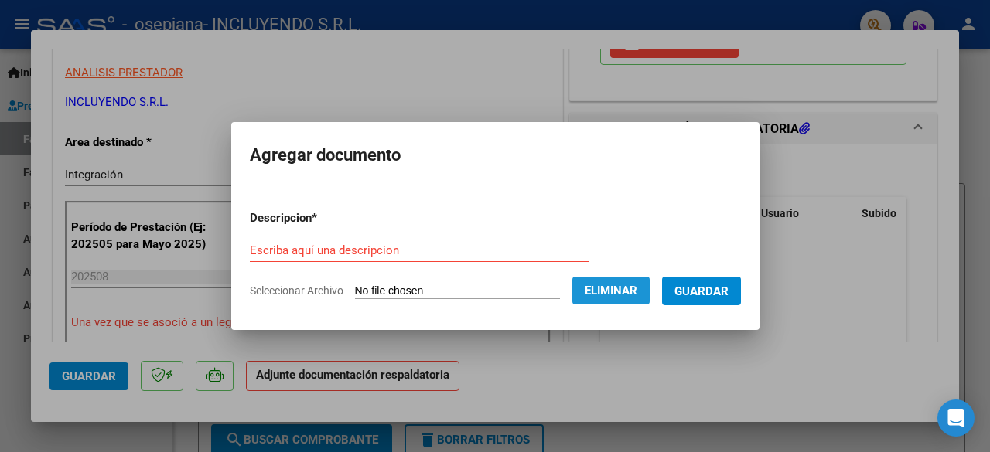
click at [607, 299] on button "Eliminar" at bounding box center [610, 291] width 77 height 28
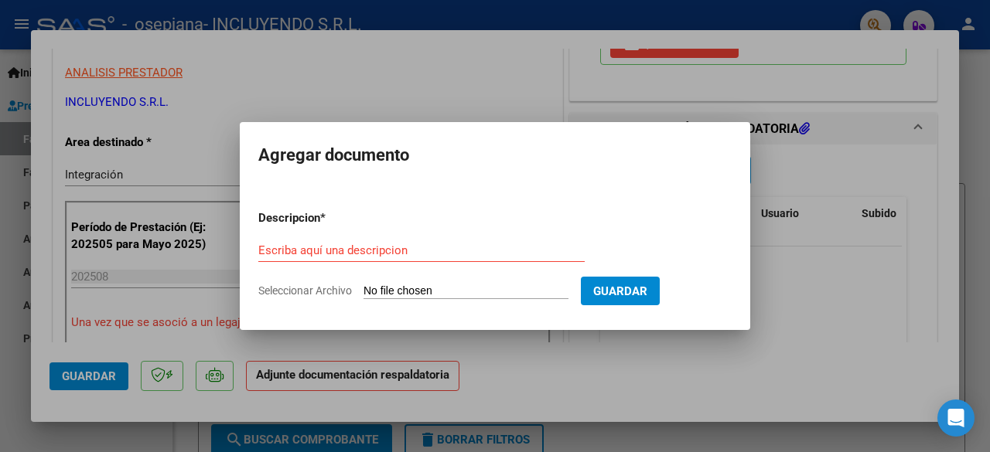
click at [422, 295] on input "Seleccionar Archivo" at bounding box center [465, 292] width 205 height 15
type input "C:\fakepath\Comprobante de CAE FC 00003-00008383 [PERSON_NAME] - [DATE].pdf"
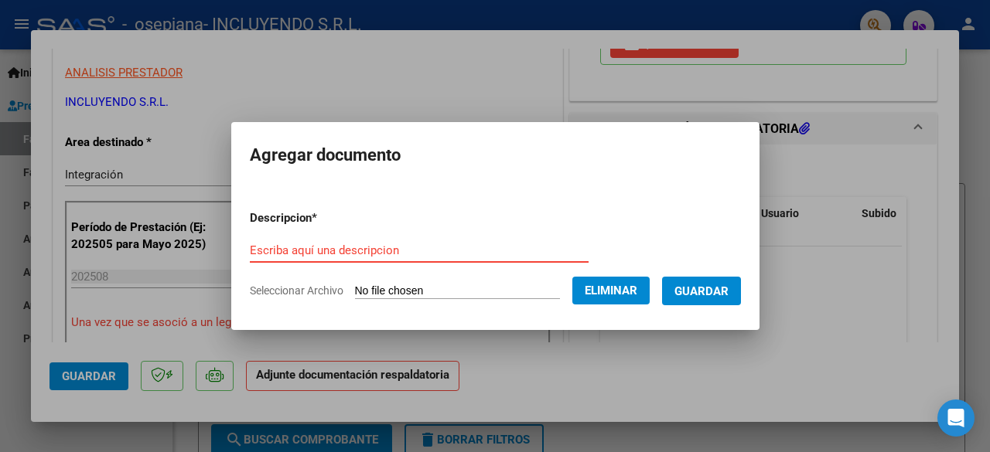
paste input "Comprobante de CAE FC 00003-00008383 [PERSON_NAME] - [DATE]"
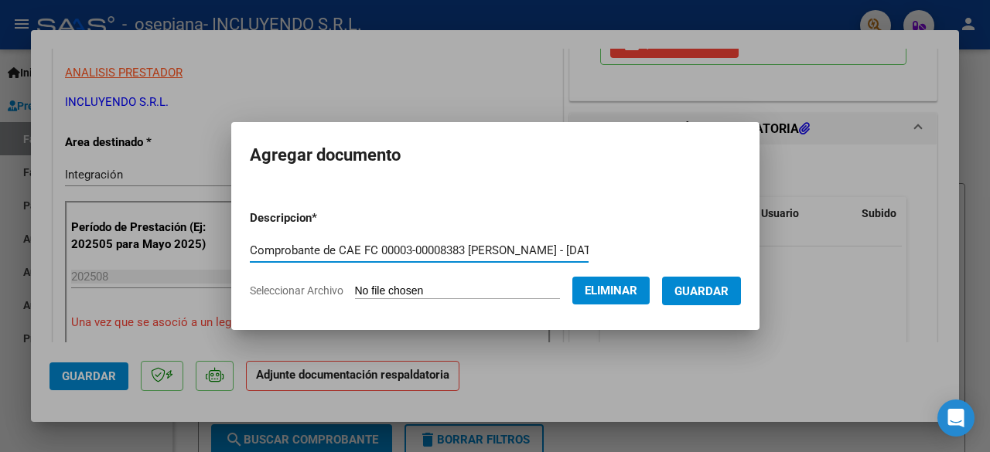
scroll to position [0, 98]
type input "Comprobante de CAE FC 00003-00008383 [PERSON_NAME] - [DATE]"
click at [710, 285] on span "Guardar" at bounding box center [701, 292] width 54 height 14
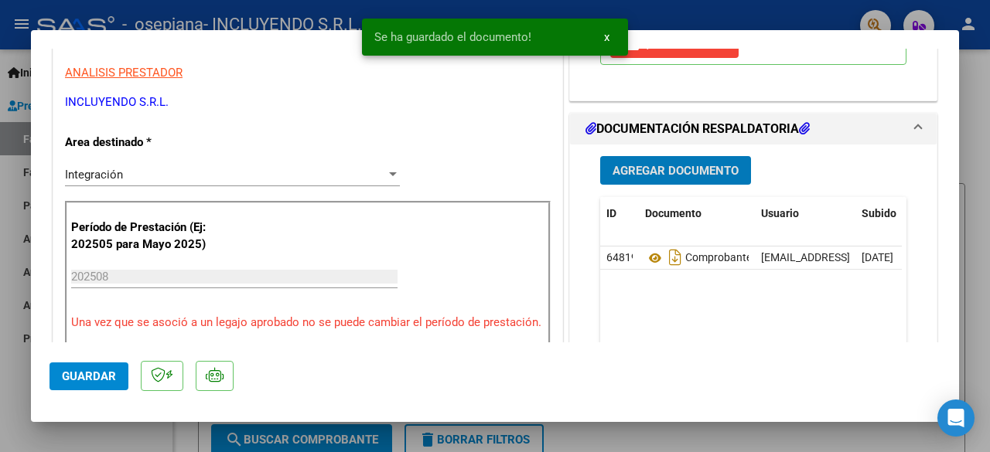
click at [699, 165] on span "Agregar Documento" at bounding box center [676, 171] width 126 height 14
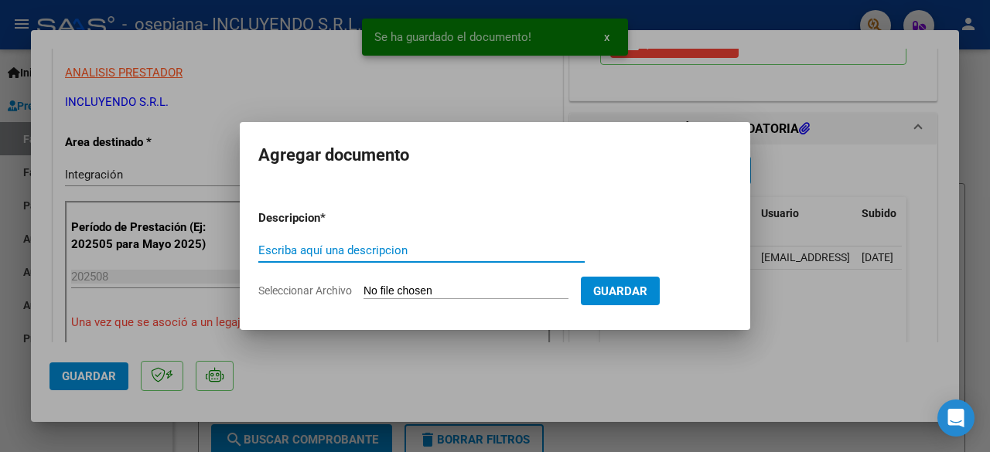
click at [436, 292] on input "Seleccionar Archivo" at bounding box center [465, 292] width 205 height 15
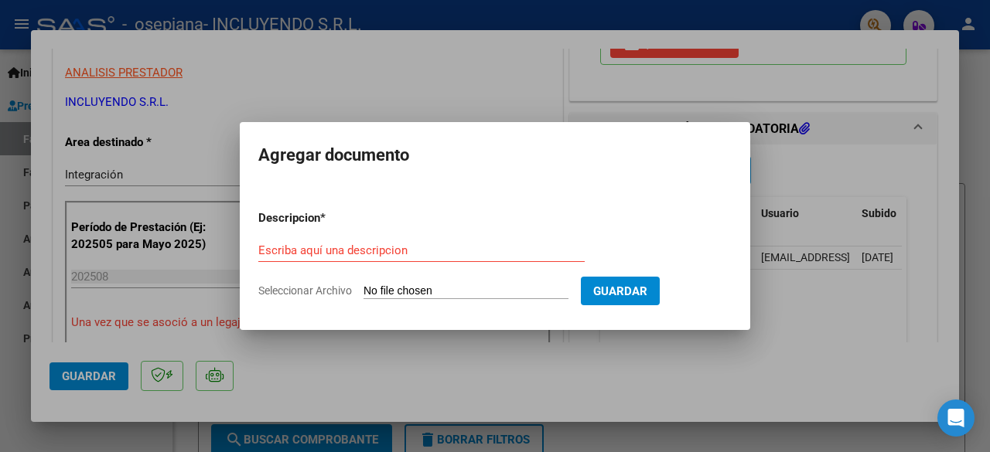
type input "C:\fakepath\Constancia de CUIT- Incluyendo SRL.pdf"
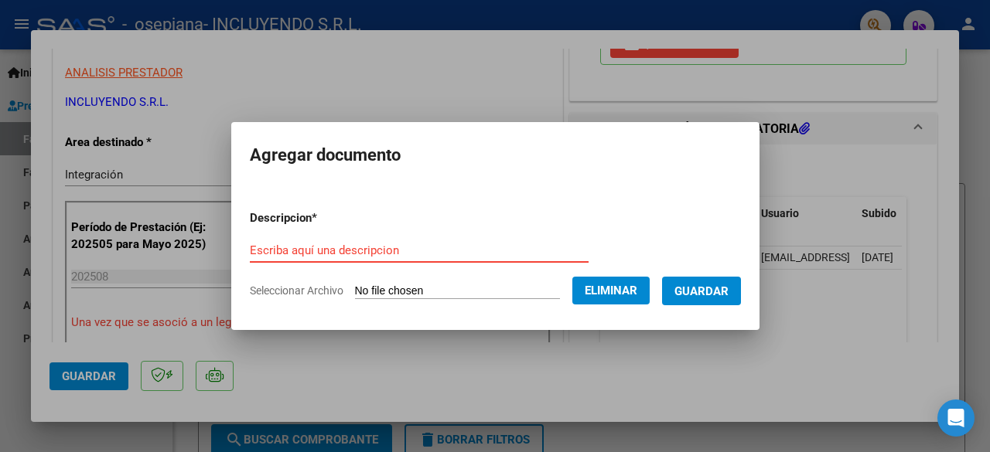
paste input "Constancia de CUIT- Incluyendo SRL"
type input "Constancia de CUIT- Incluyendo SRL"
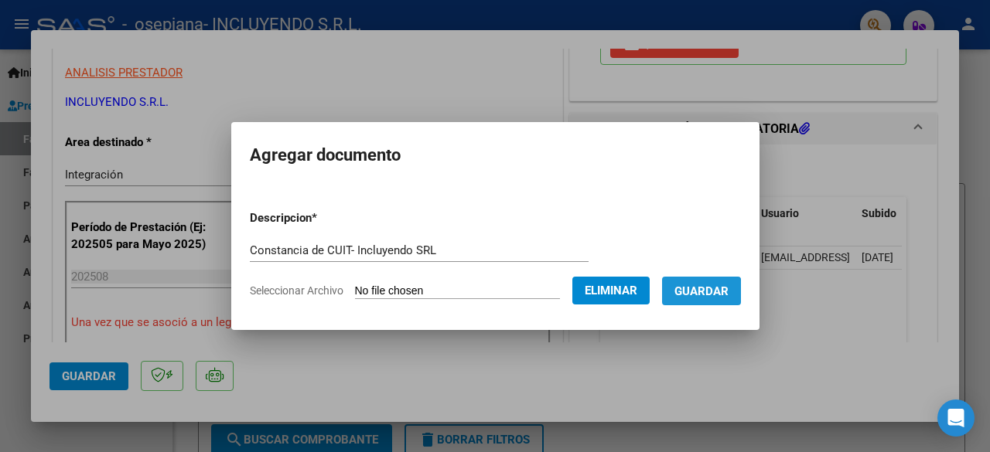
click at [710, 293] on span "Guardar" at bounding box center [701, 292] width 54 height 14
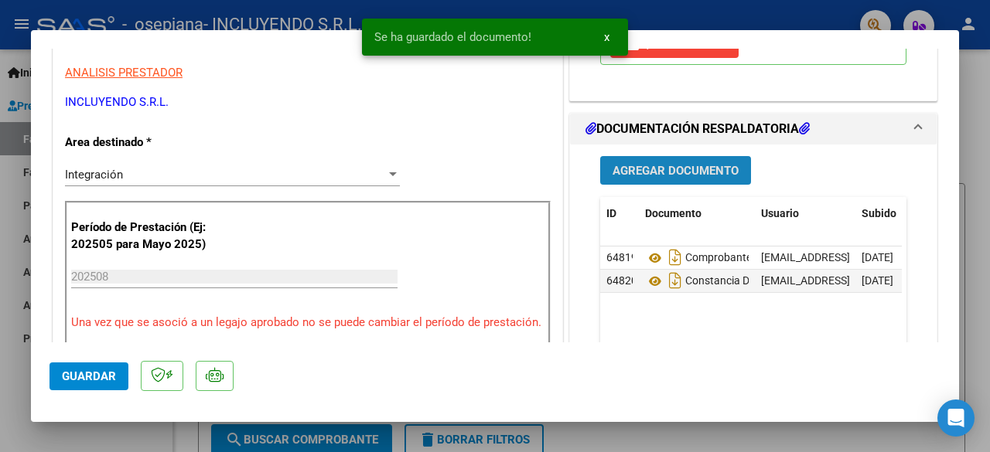
click at [687, 167] on span "Agregar Documento" at bounding box center [676, 171] width 126 height 14
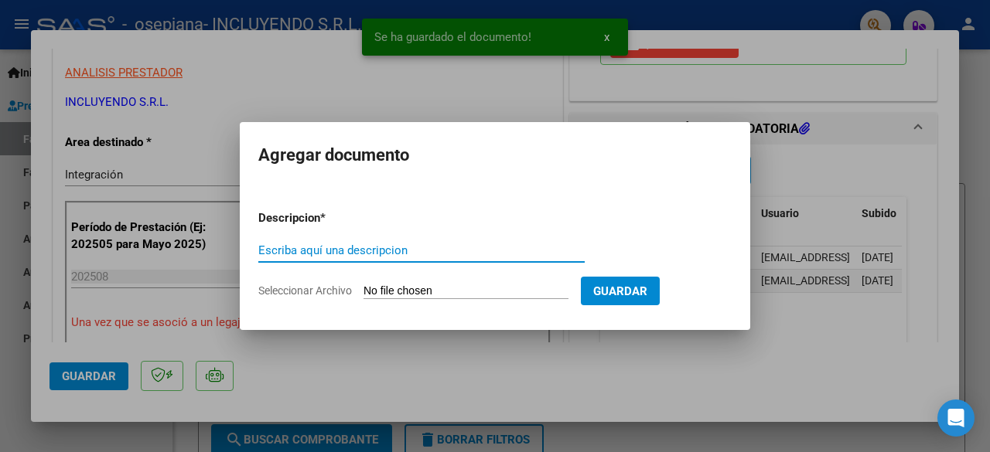
click at [419, 290] on input "Seleccionar Archivo" at bounding box center [465, 292] width 205 height 15
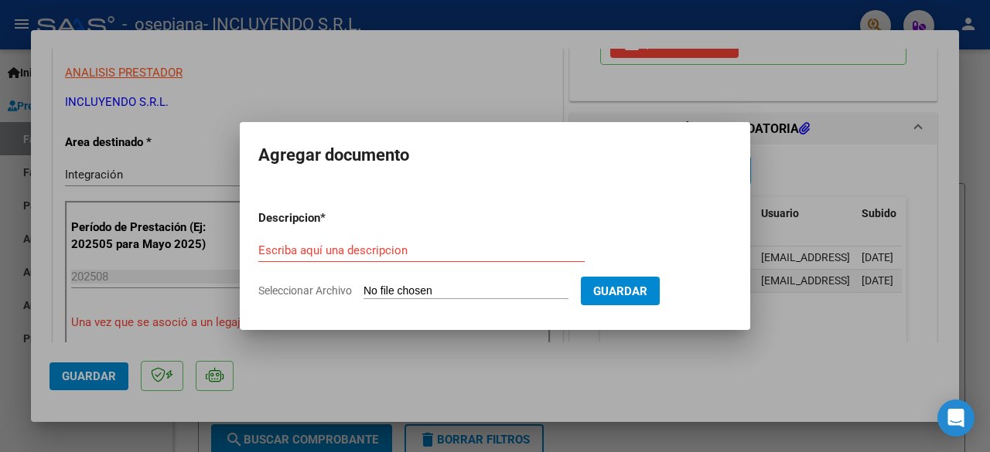
type input "C:\fakepath\Planilla SAIE - [PERSON_NAME]- [DATE].pdf"
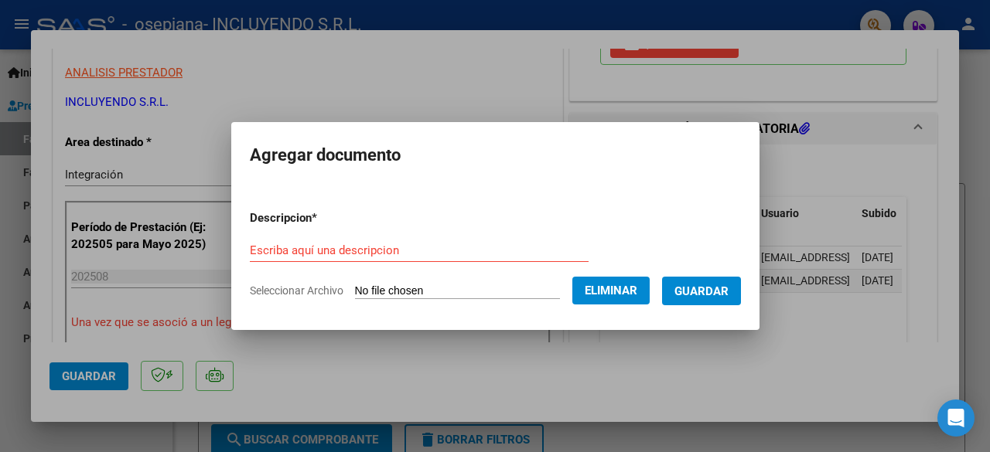
drag, startPoint x: 333, startPoint y: 241, endPoint x: 310, endPoint y: 250, distance: 24.3
click at [310, 250] on input "Escriba aquí una descripcion" at bounding box center [419, 251] width 339 height 14
paste input "Planilla SAIE - [PERSON_NAME]- [DATE]"
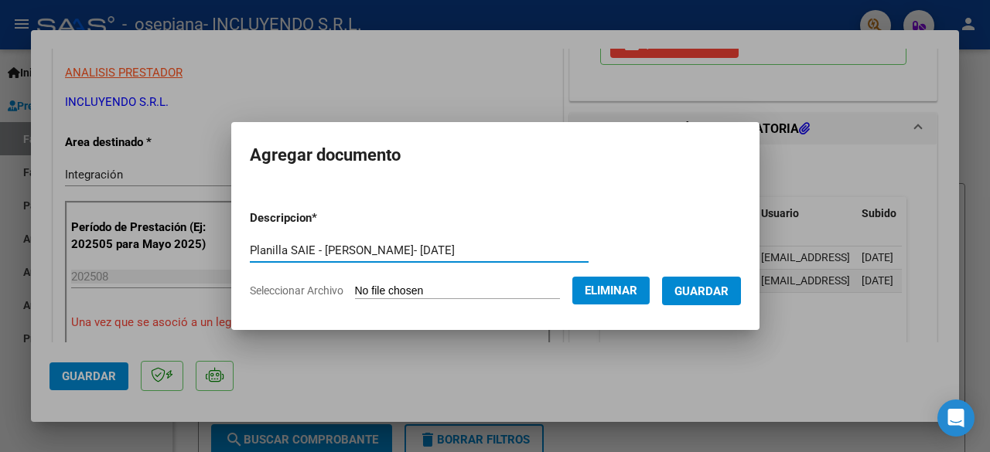
type input "Planilla SAIE - [PERSON_NAME]- [DATE]"
click at [719, 287] on span "Guardar" at bounding box center [701, 292] width 54 height 14
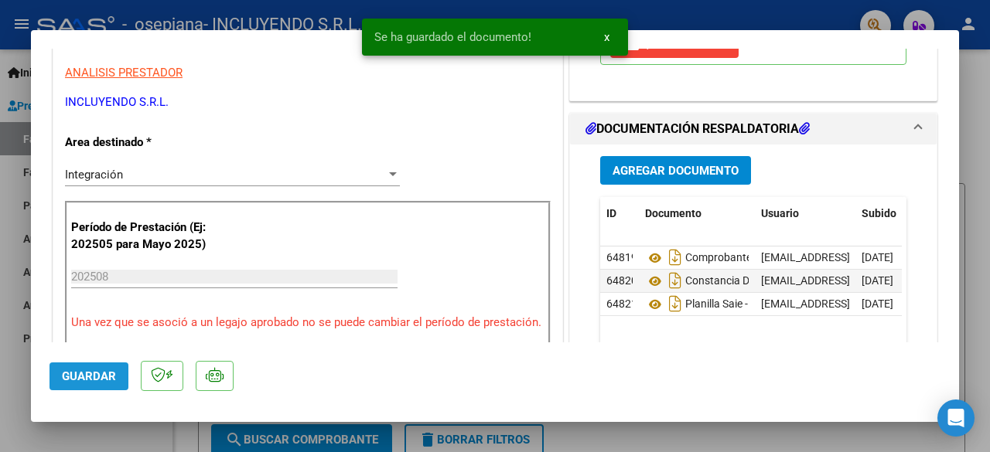
click at [80, 384] on button "Guardar" at bounding box center [88, 377] width 79 height 28
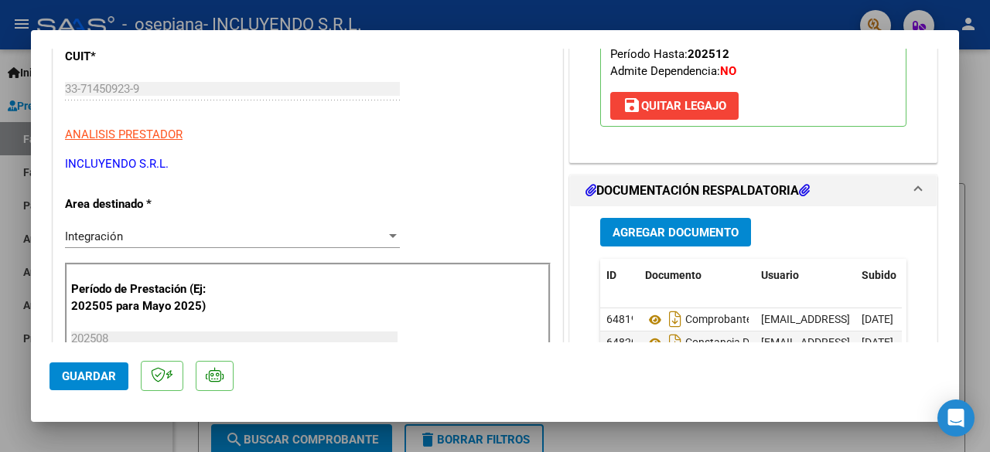
scroll to position [77, 0]
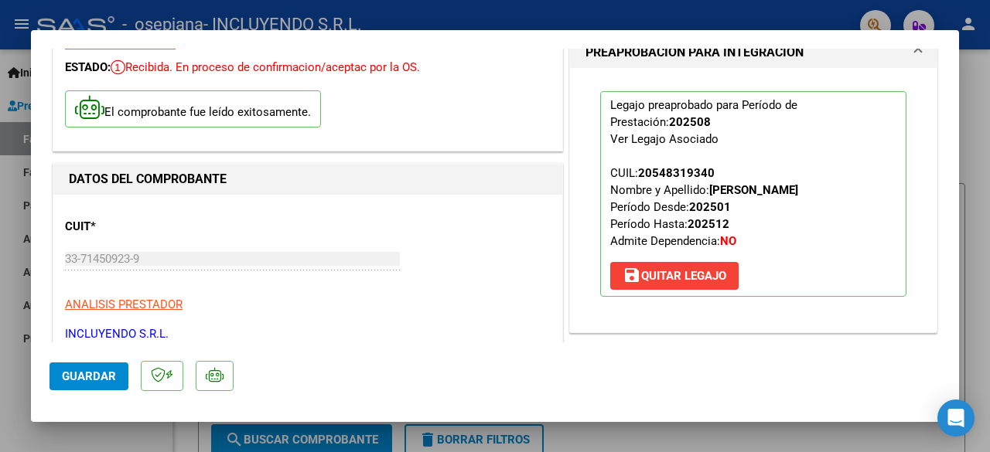
click at [96, 377] on span "Guardar" at bounding box center [89, 377] width 54 height 14
click at [11, 384] on div at bounding box center [495, 226] width 990 height 452
type input "$ 0,00"
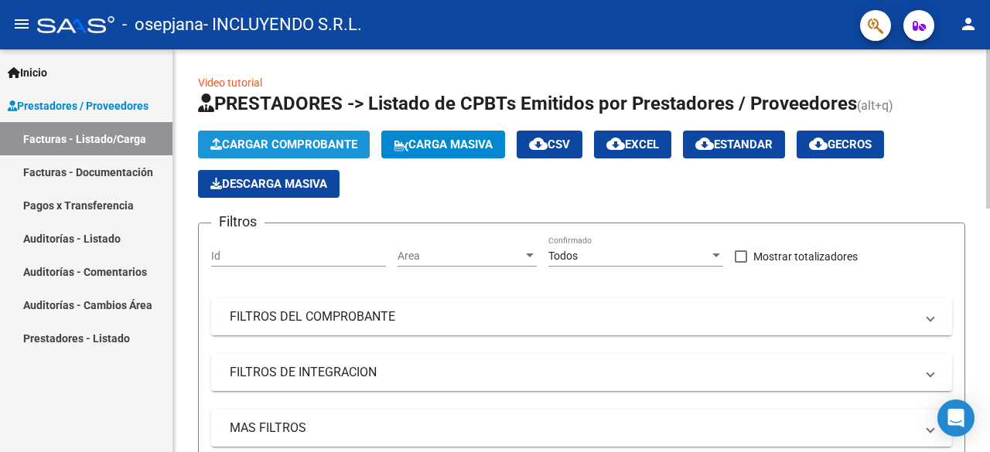
click at [247, 131] on button "Cargar Comprobante" at bounding box center [284, 145] width 172 height 28
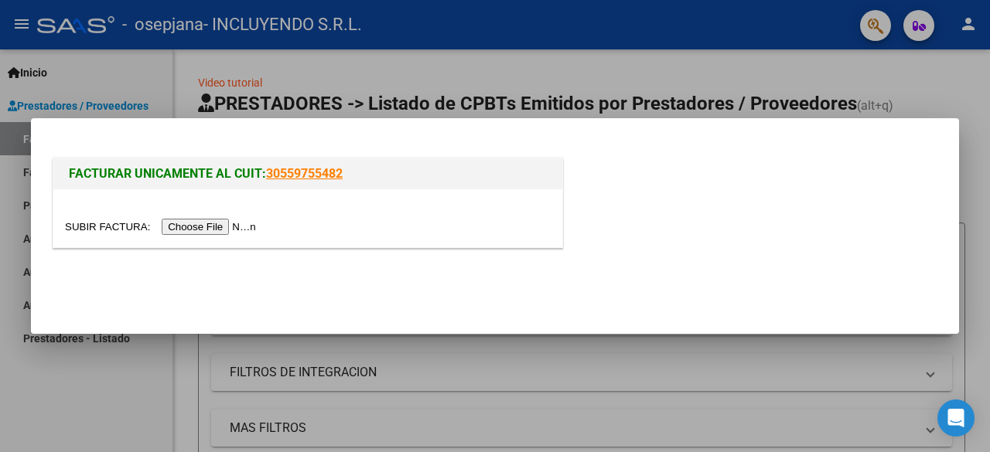
click at [208, 224] on input "file" at bounding box center [163, 227] width 196 height 16
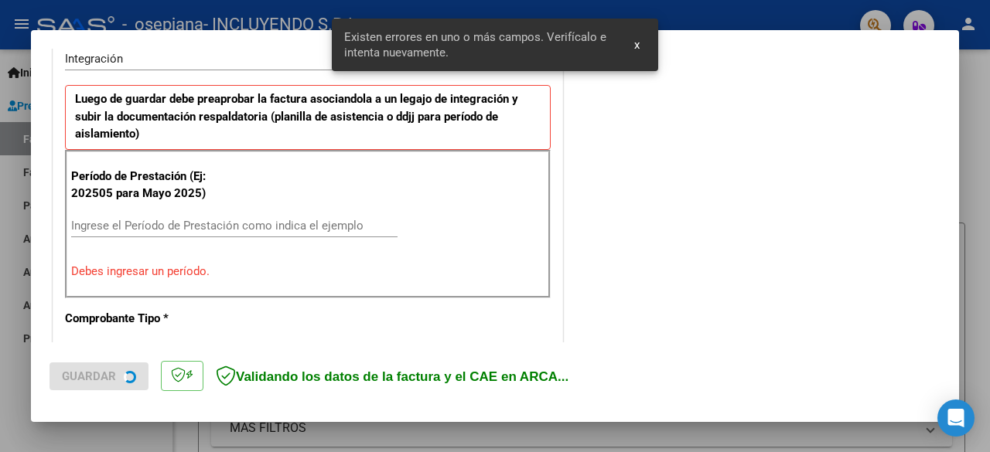
scroll to position [406, 0]
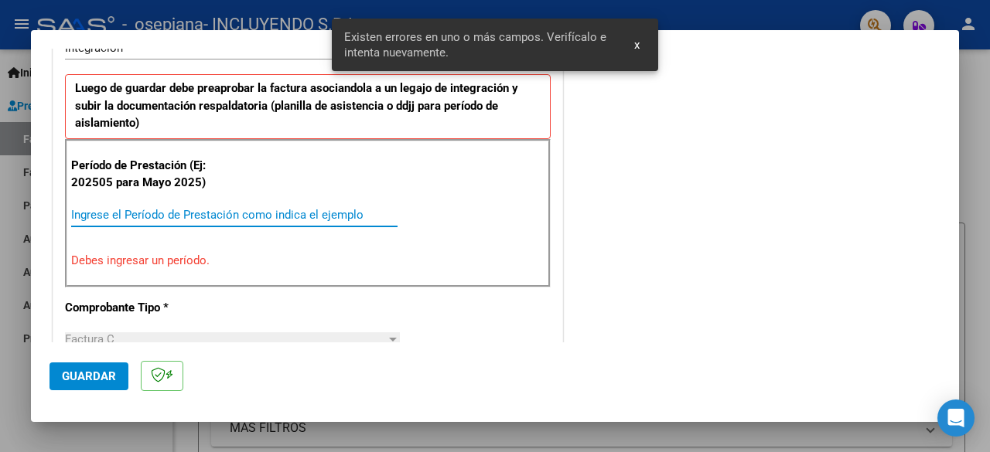
click at [147, 216] on input "Ingrese el Período de Prestación como indica el ejemplo" at bounding box center [234, 215] width 326 height 14
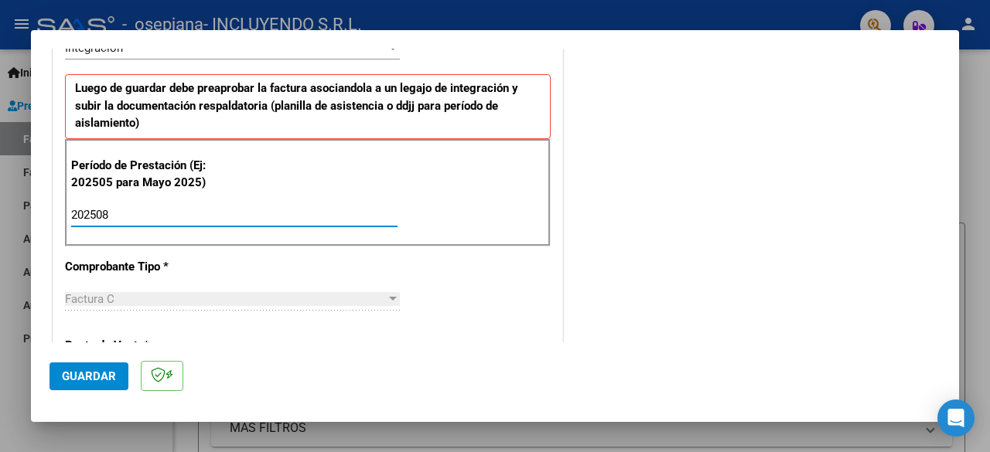
type input "202508"
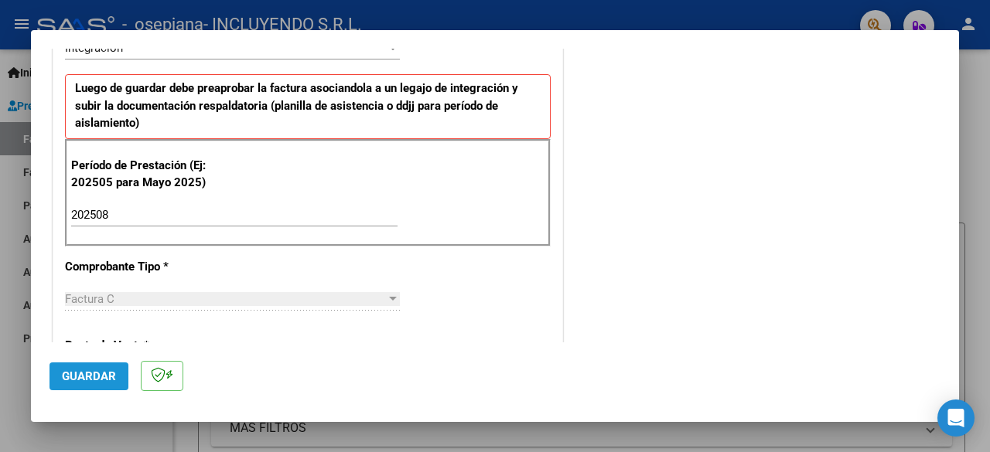
click at [95, 374] on span "Guardar" at bounding box center [89, 377] width 54 height 14
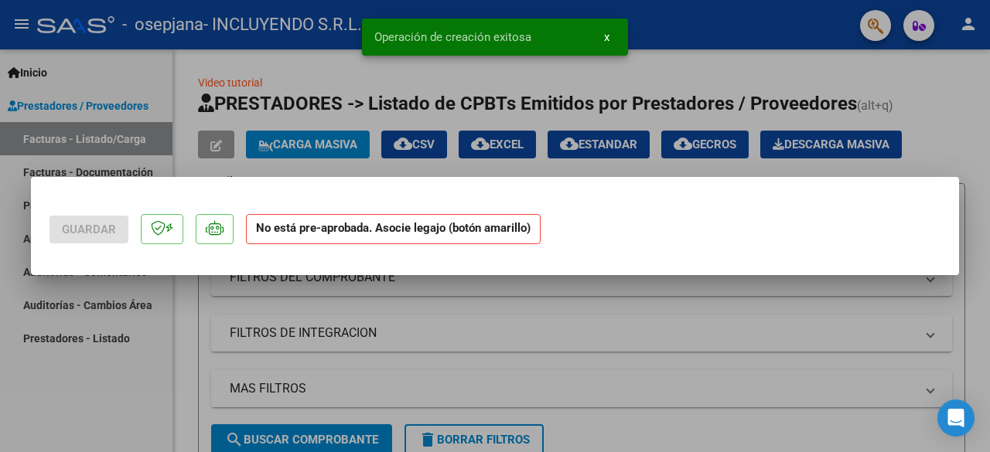
scroll to position [0, 0]
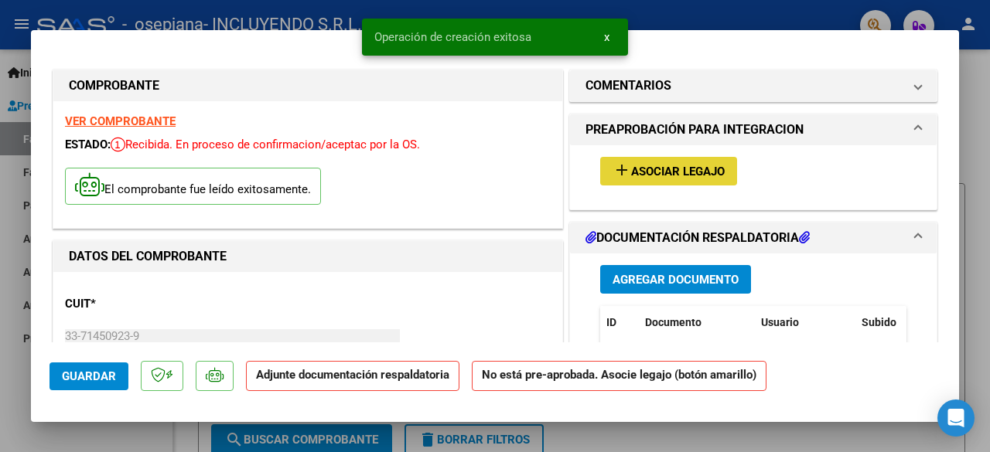
click at [682, 171] on span "Asociar Legajo" at bounding box center [678, 172] width 94 height 14
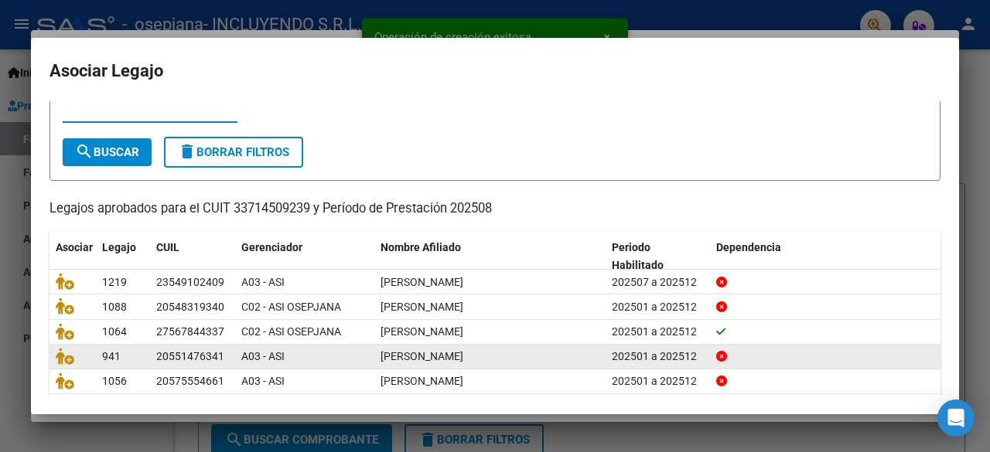
scroll to position [77, 0]
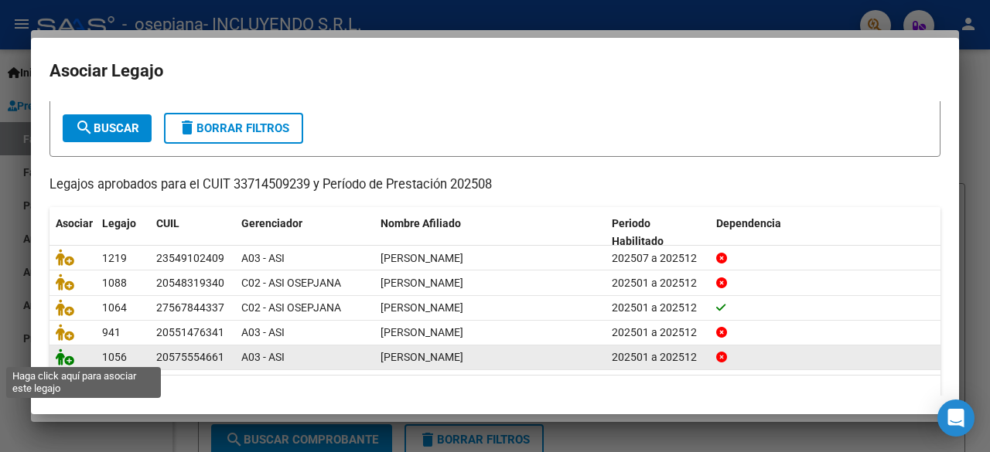
click at [69, 355] on icon at bounding box center [65, 357] width 19 height 17
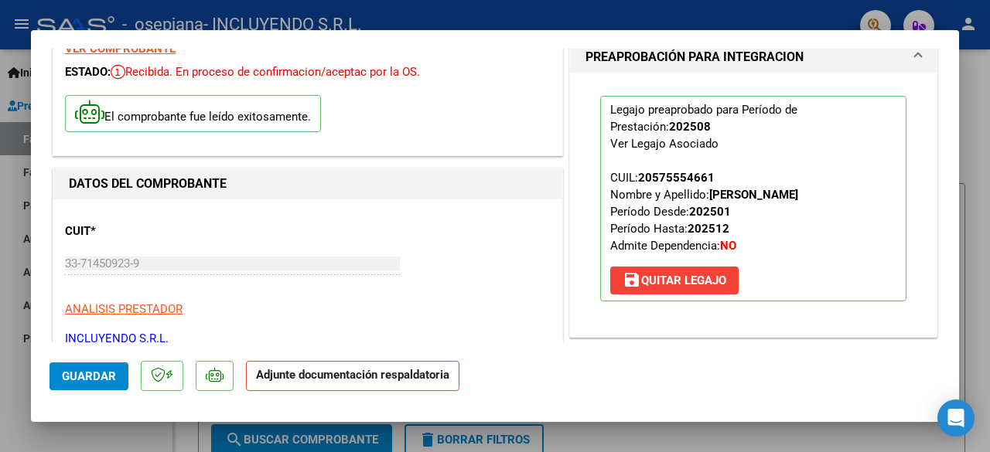
scroll to position [309, 0]
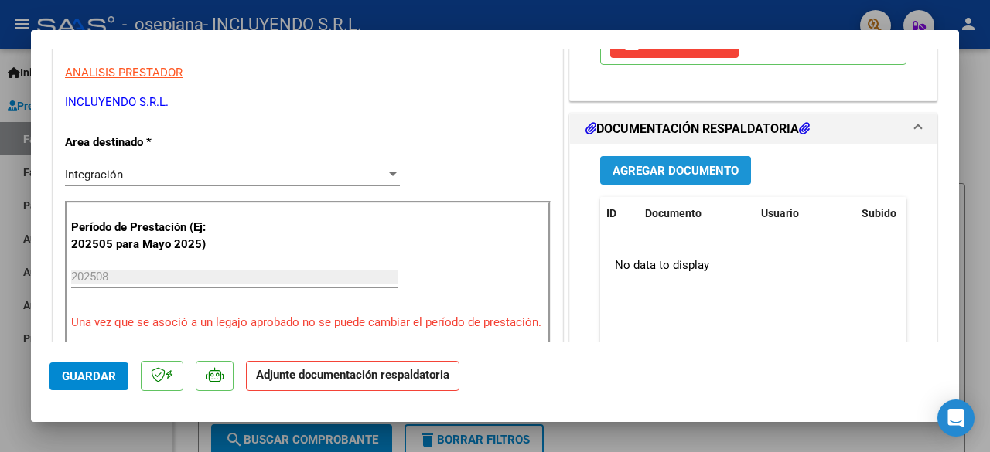
click at [691, 160] on button "Agregar Documento" at bounding box center [675, 170] width 151 height 29
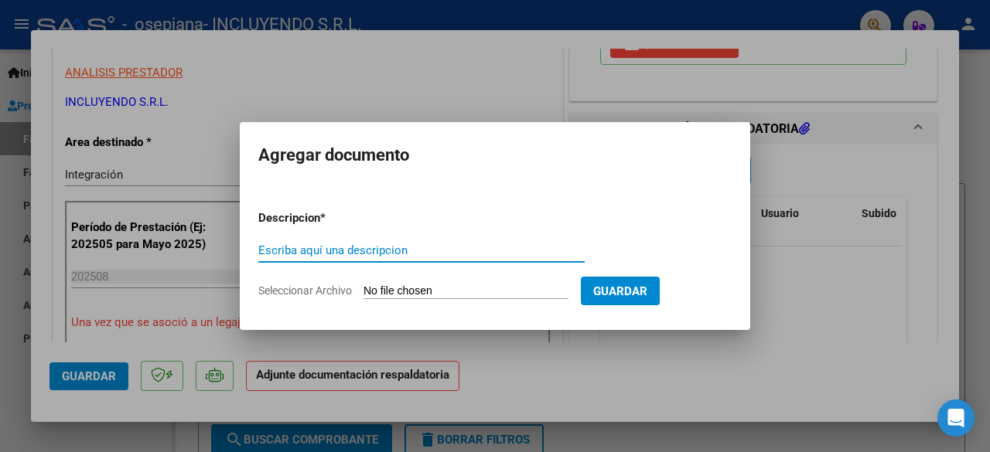
click at [410, 251] on input "Escriba aquí una descripcion" at bounding box center [421, 251] width 326 height 14
click at [404, 291] on input "Seleccionar Archivo" at bounding box center [465, 292] width 205 height 15
type input "C:\fakepath\Comprobante de CAE FC 00003-00008384 [PERSON_NAME] - [DATE].pdf"
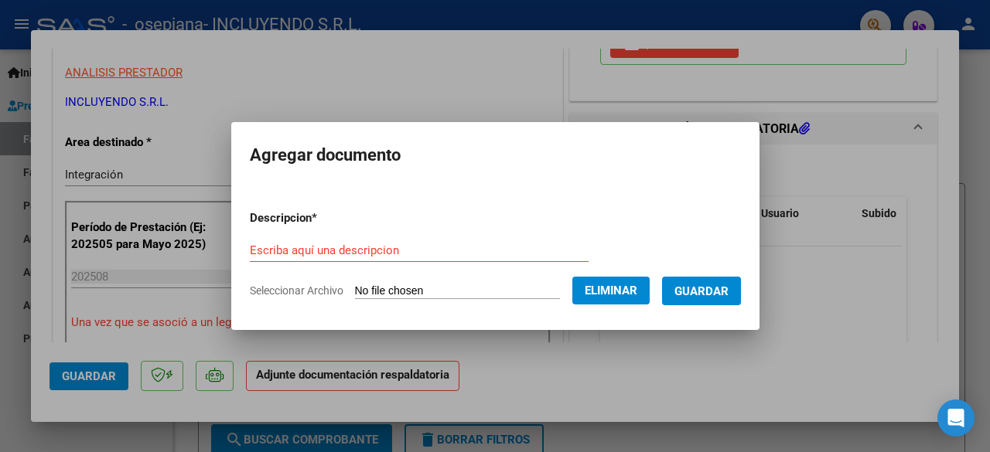
drag, startPoint x: 286, startPoint y: 240, endPoint x: 275, endPoint y: 251, distance: 15.9
click at [275, 251] on input "Escriba aquí una descripcion" at bounding box center [419, 251] width 339 height 14
paste input "Comprobante de CAE FC 00003-00008384 [PERSON_NAME] - [DATE]"
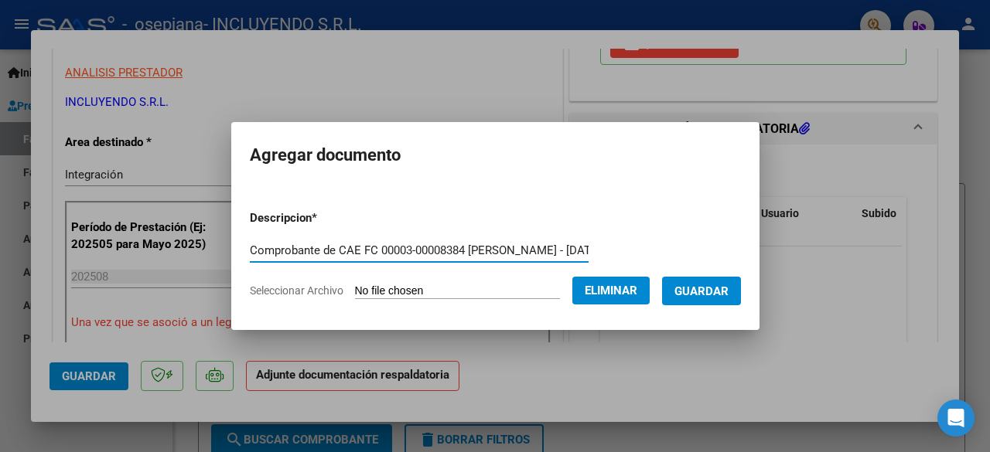
scroll to position [0, 86]
type input "Comprobante de CAE FC 00003-00008384 [PERSON_NAME] - [DATE]"
click at [718, 296] on span "Guardar" at bounding box center [701, 292] width 54 height 14
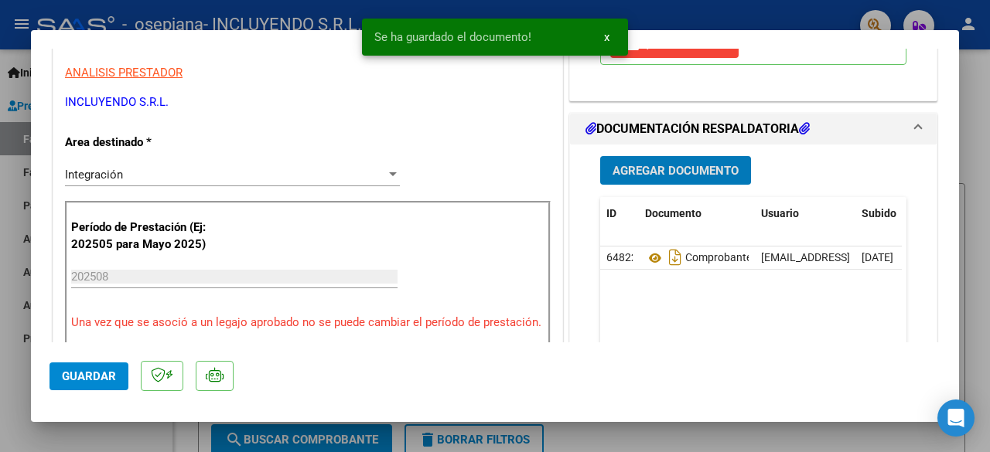
click at [682, 166] on span "Agregar Documento" at bounding box center [676, 171] width 126 height 14
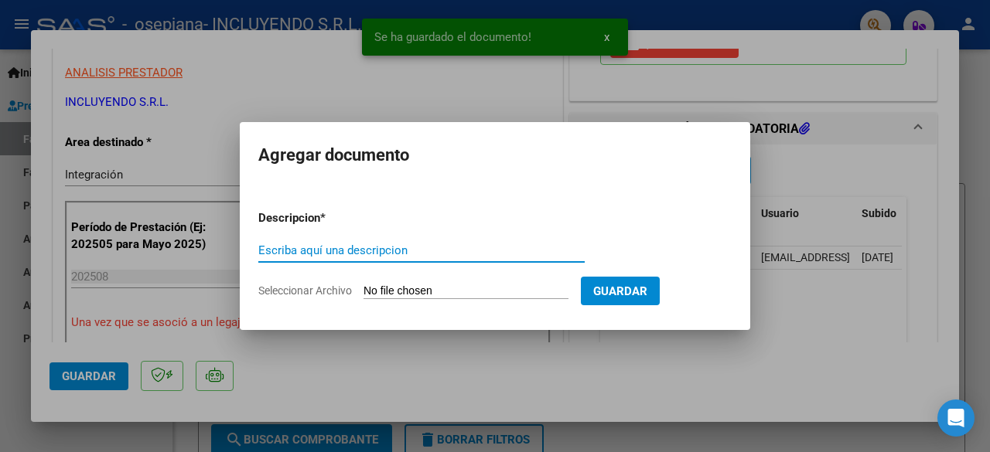
click at [425, 295] on input "Seleccionar Archivo" at bounding box center [465, 292] width 205 height 15
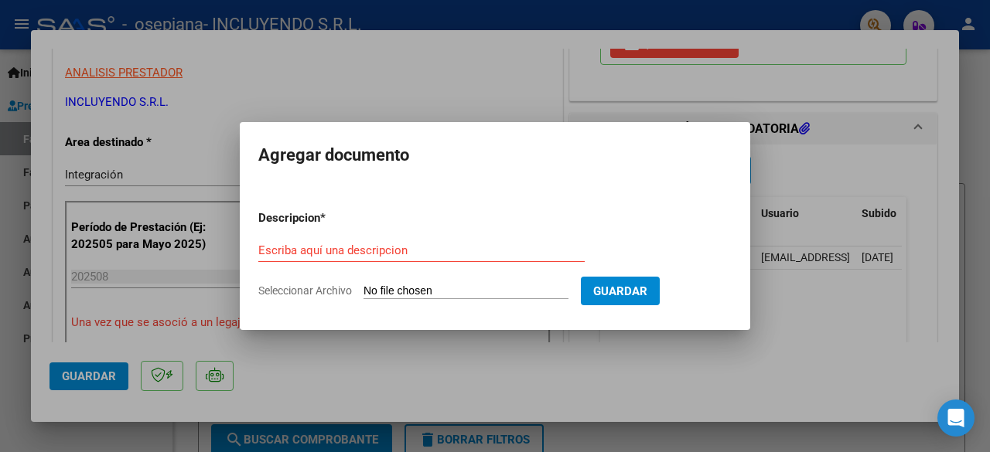
type input "C:\fakepath\Constancia de CUIT- Incluyendo SRL.pdf"
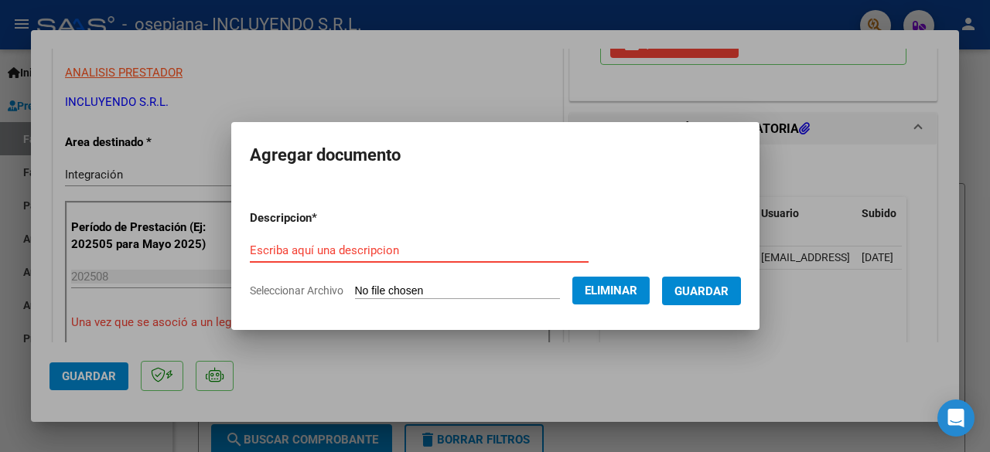
paste input "Constancia de CUIT- Incluyendo SRL"
type input "Constancia de CUIT- Incluyendo SRL"
click at [704, 285] on span "Guardar" at bounding box center [701, 292] width 54 height 14
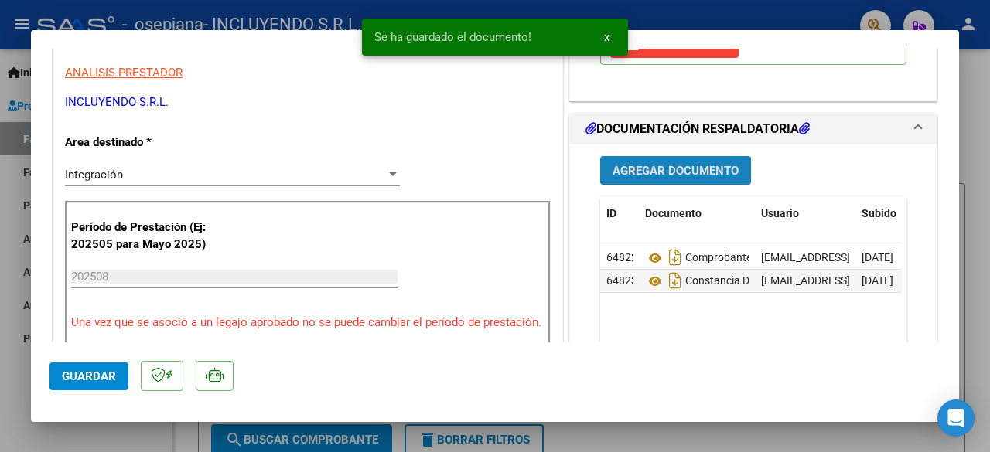
click at [698, 171] on span "Agregar Documento" at bounding box center [676, 171] width 126 height 14
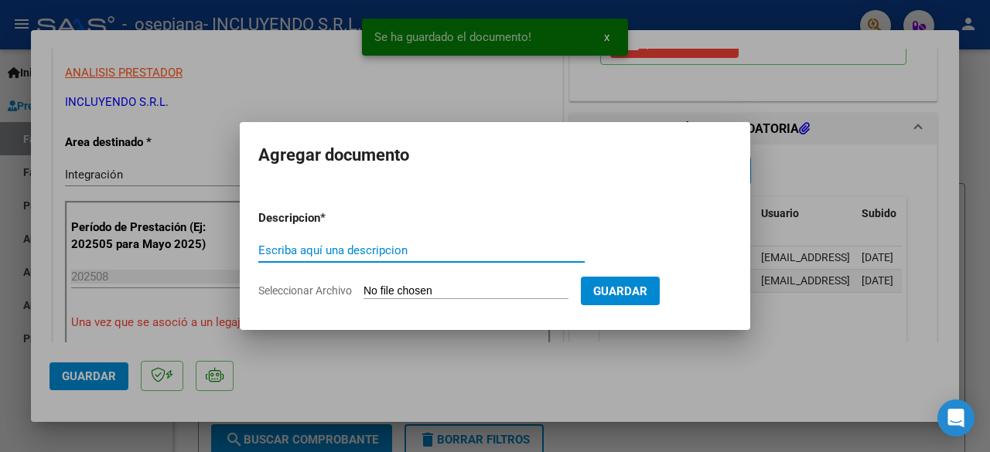
click at [456, 289] on input "Seleccionar Archivo" at bounding box center [465, 292] width 205 height 15
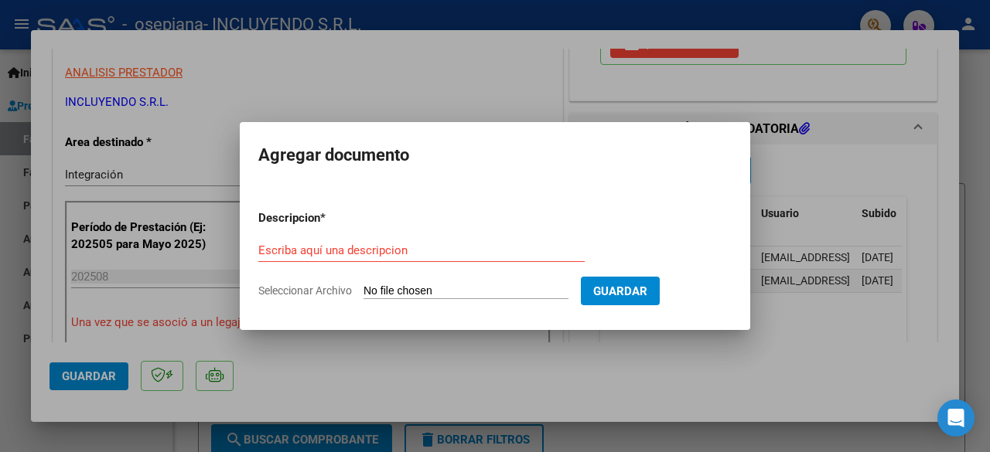
type input "C:\fakepath\Planilla SAIE - [PERSON_NAME]-[DATE].pdf"
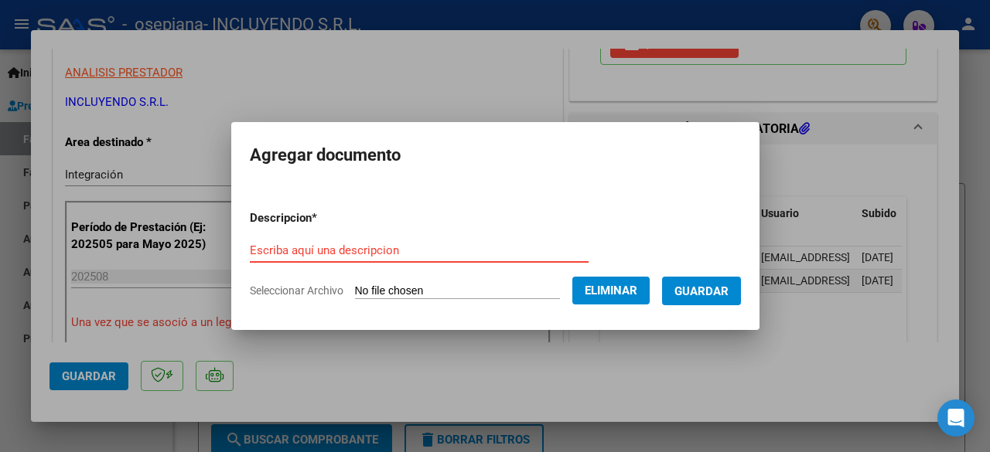
paste input "Planilla SAIE - [PERSON_NAME]-[DATE]"
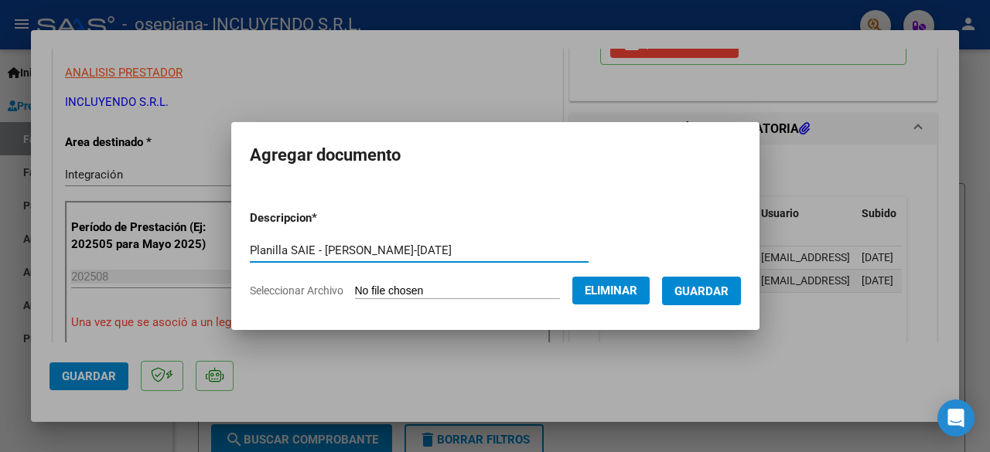
type input "Planilla SAIE - [PERSON_NAME]-[DATE]"
click at [718, 288] on span "Guardar" at bounding box center [701, 292] width 54 height 14
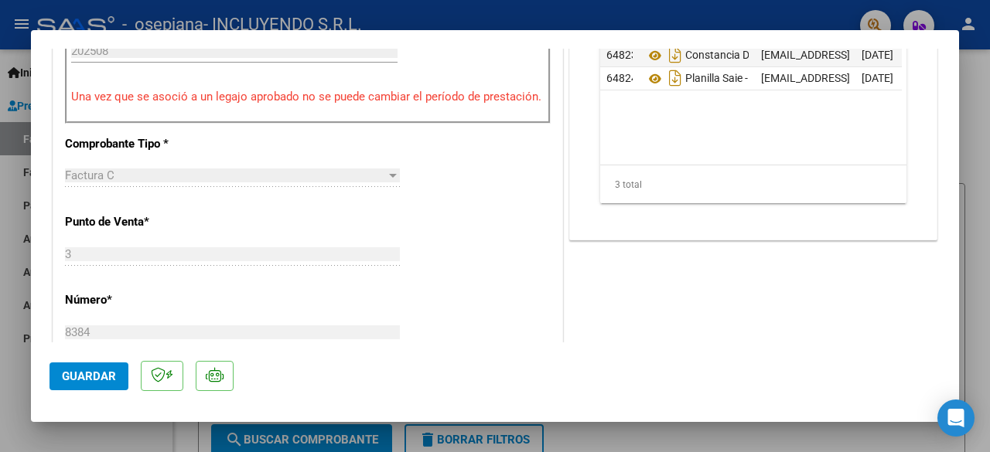
scroll to position [541, 0]
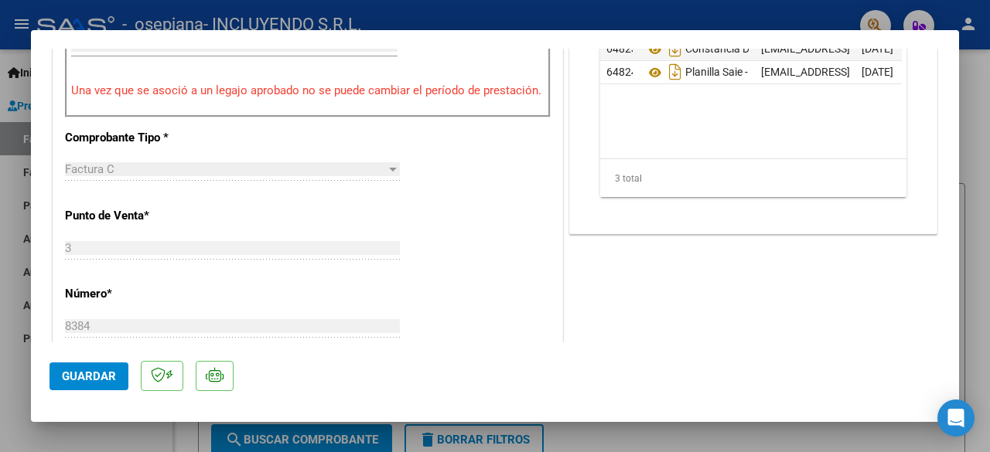
click at [93, 378] on span "Guardar" at bounding box center [89, 377] width 54 height 14
click at [87, 386] on button "Guardar" at bounding box center [88, 377] width 79 height 28
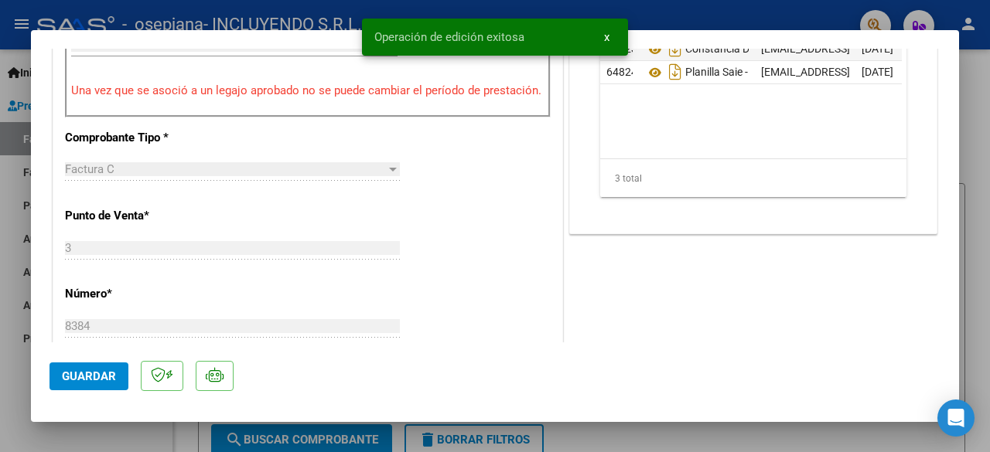
click at [84, 434] on div at bounding box center [495, 226] width 990 height 452
type input "$ 0,00"
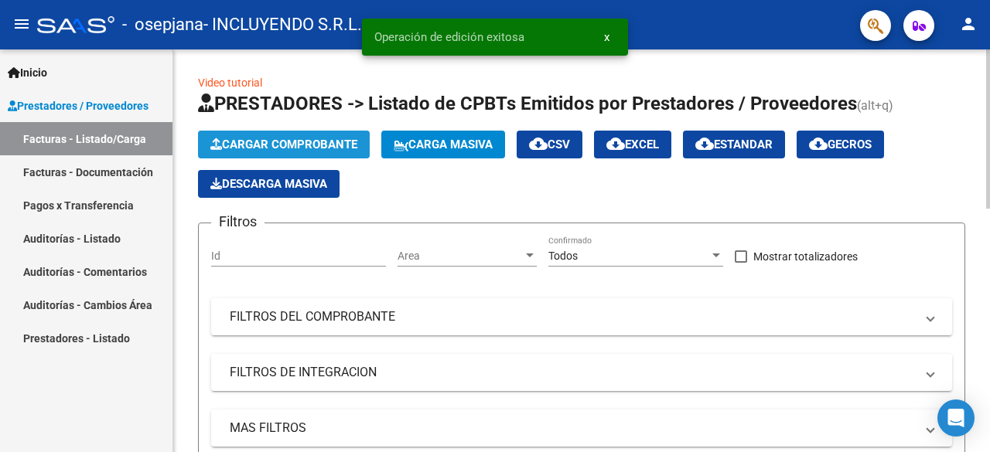
click at [257, 148] on span "Cargar Comprobante" at bounding box center [283, 145] width 147 height 14
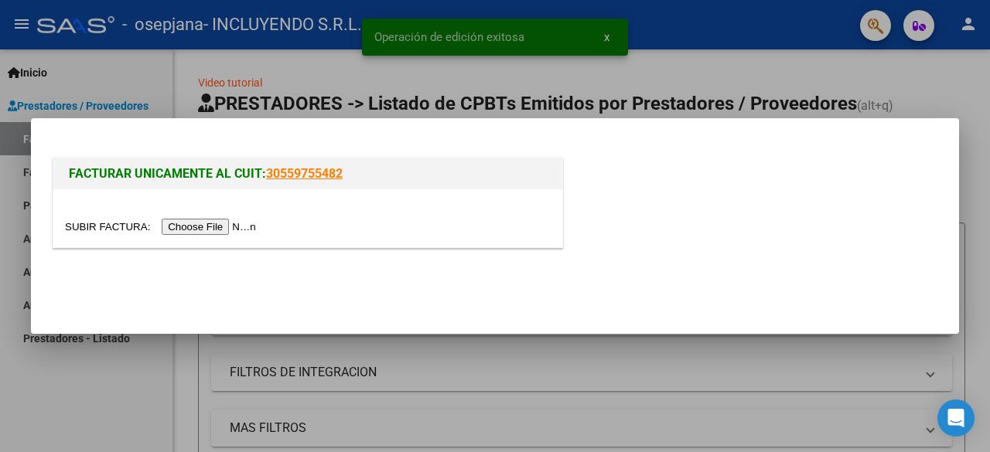
click at [212, 234] on input "file" at bounding box center [163, 227] width 196 height 16
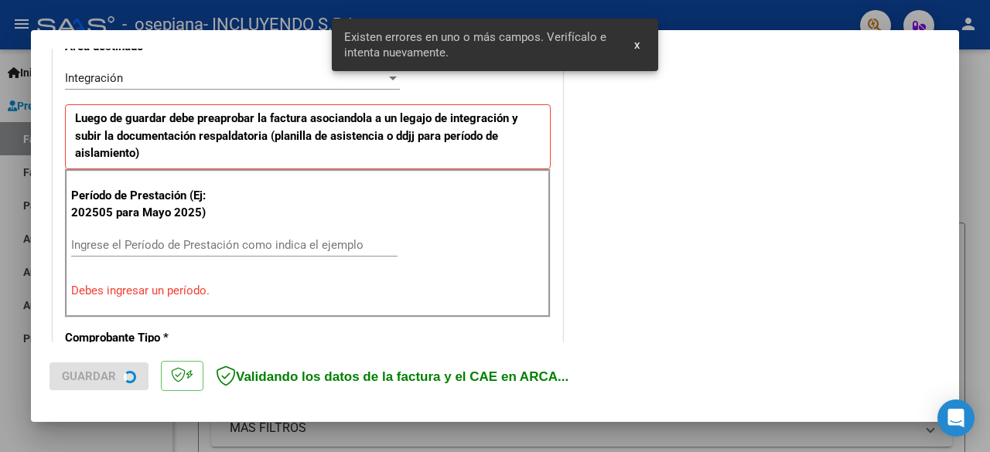
scroll to position [377, 0]
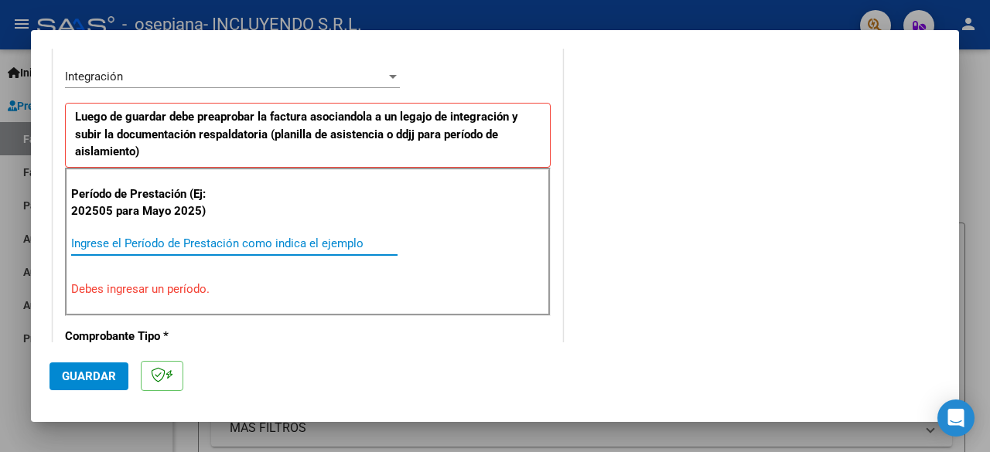
click at [114, 238] on input "Ingrese el Período de Prestación como indica el ejemplo" at bounding box center [234, 244] width 326 height 14
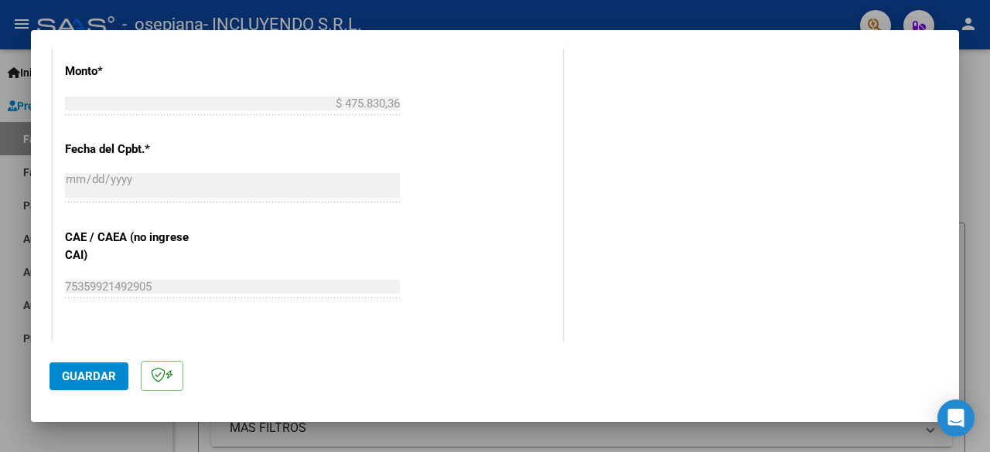
scroll to position [919, 0]
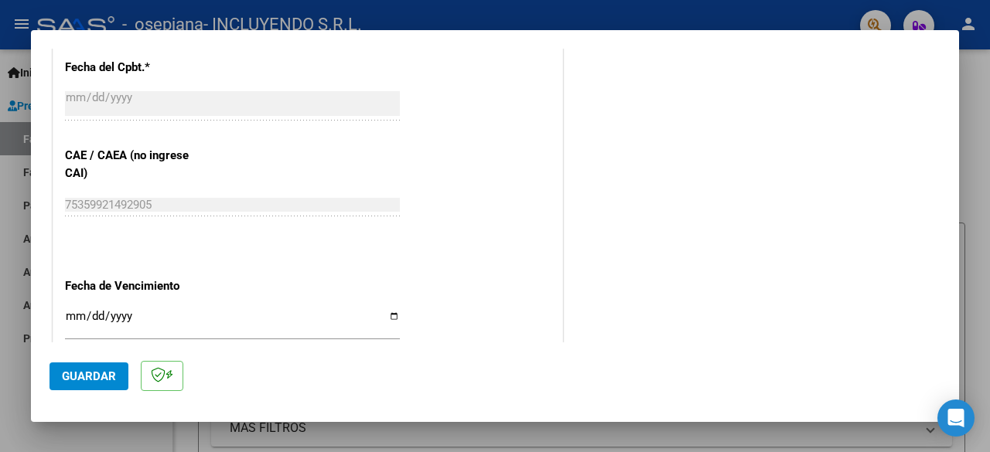
type input "202508"
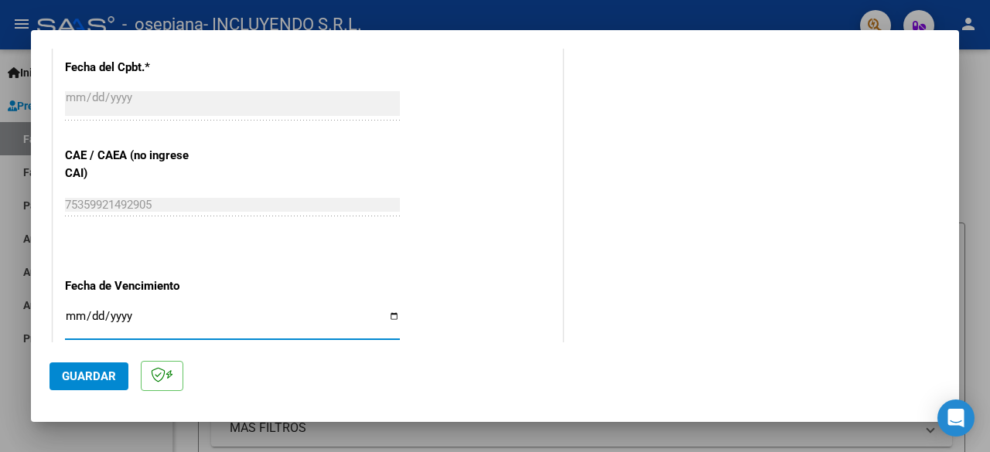
click at [389, 316] on input "Ingresar la fecha" at bounding box center [232, 322] width 335 height 25
type input "[DATE]"
click at [99, 374] on span "Guardar" at bounding box center [89, 377] width 54 height 14
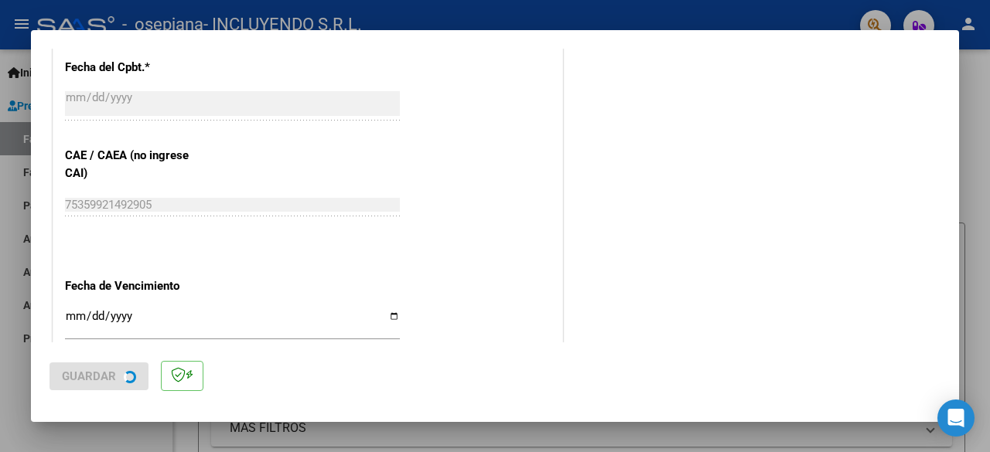
scroll to position [0, 0]
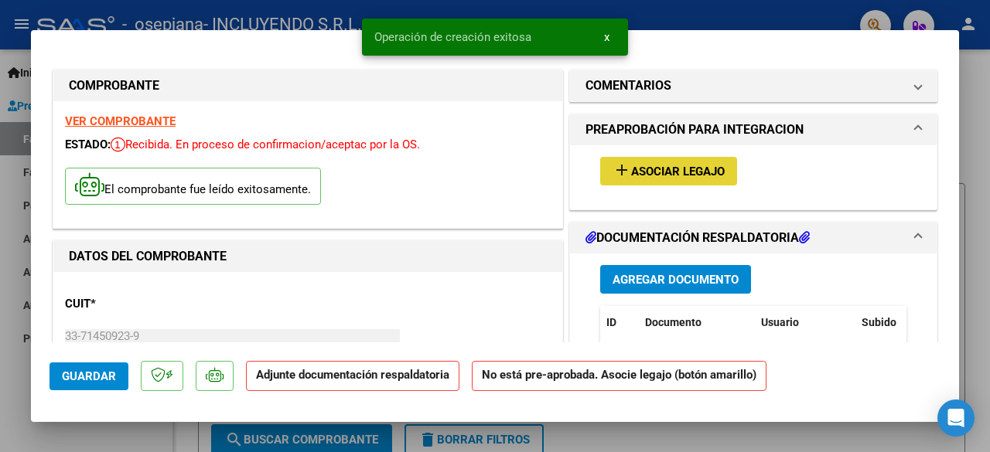
click at [712, 174] on span "Asociar Legajo" at bounding box center [678, 172] width 94 height 14
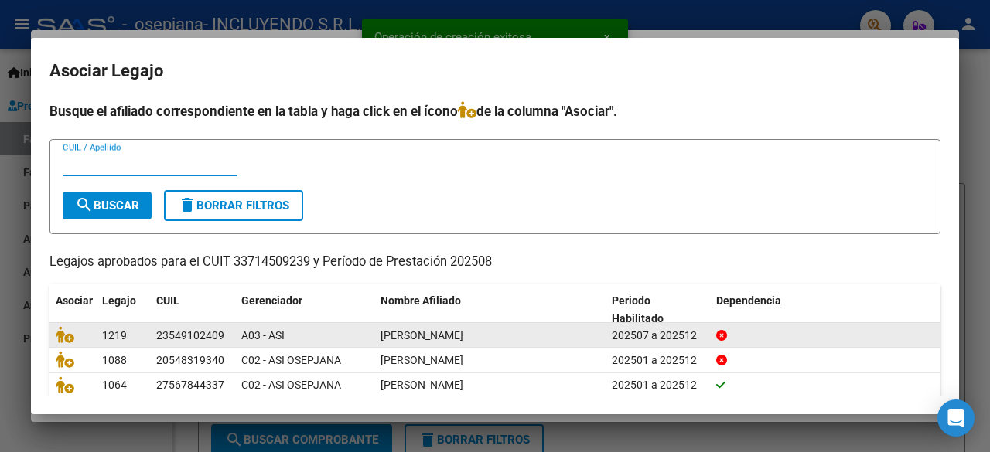
scroll to position [77, 0]
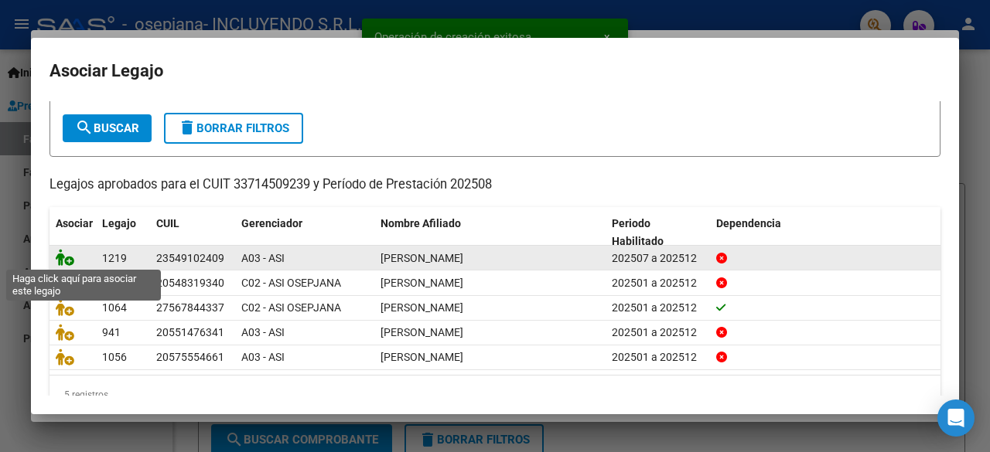
click at [65, 254] on icon at bounding box center [65, 257] width 19 height 17
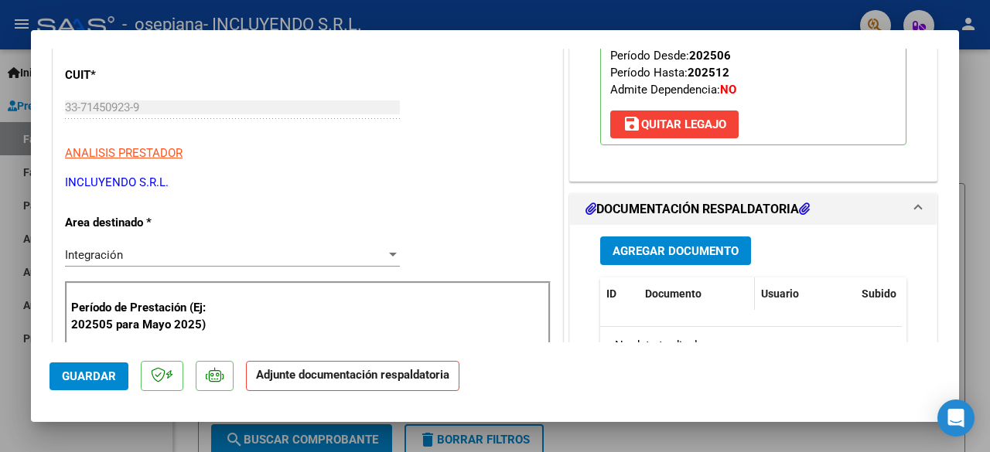
scroll to position [232, 0]
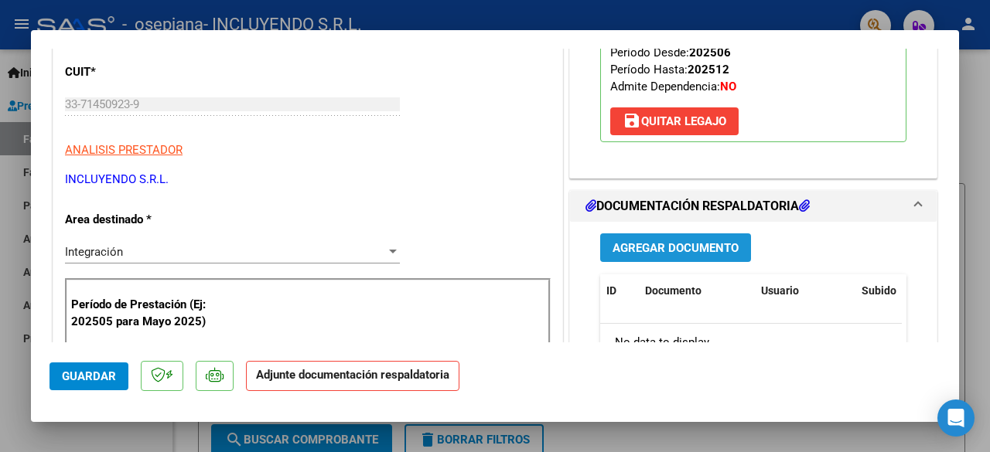
click at [677, 241] on span "Agregar Documento" at bounding box center [676, 248] width 126 height 14
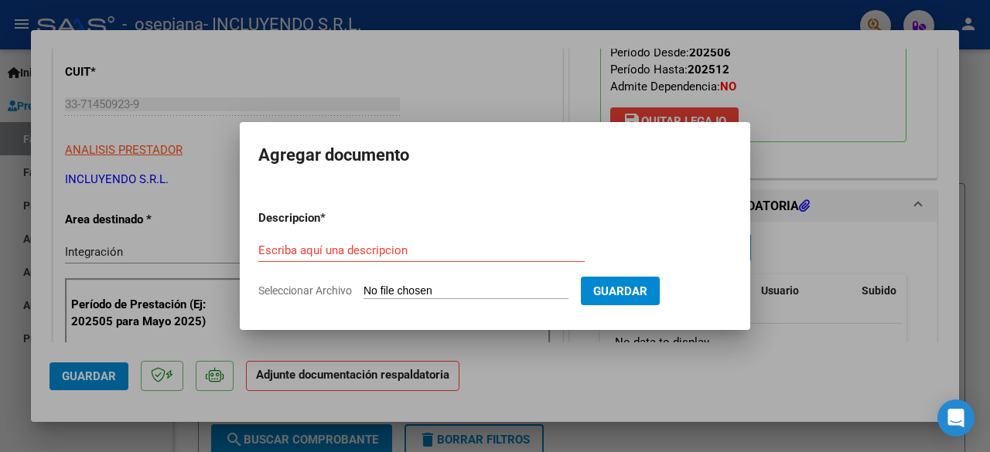
click at [412, 290] on input "Seleccionar Archivo" at bounding box center [465, 292] width 205 height 15
type input "C:\fakepath\Comprobante de CAE FC 00003-00008385 [PERSON_NAME] SAIE -[DATE].pdf"
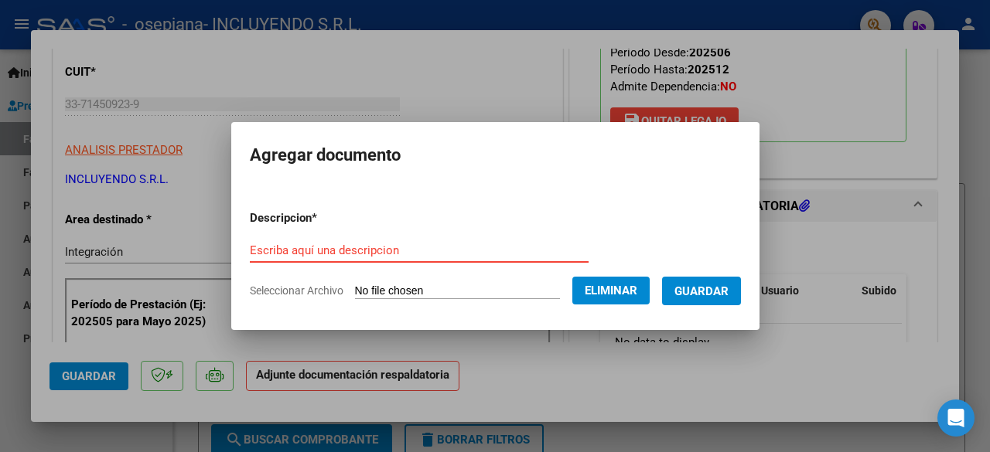
paste input "Planilla SAIE - [PERSON_NAME]-[DATE]"
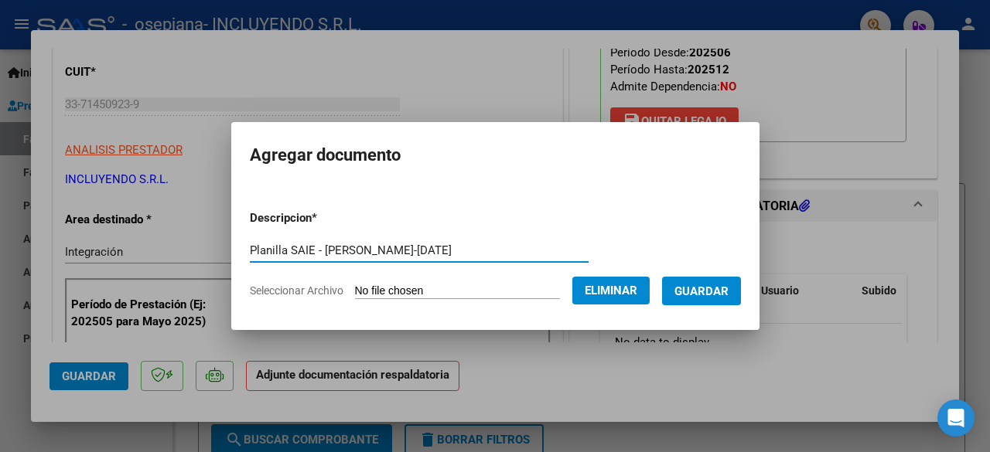
type input "Planilla SAIE - [PERSON_NAME]-[DATE]"
click at [718, 292] on span "Guardar" at bounding box center [701, 292] width 54 height 14
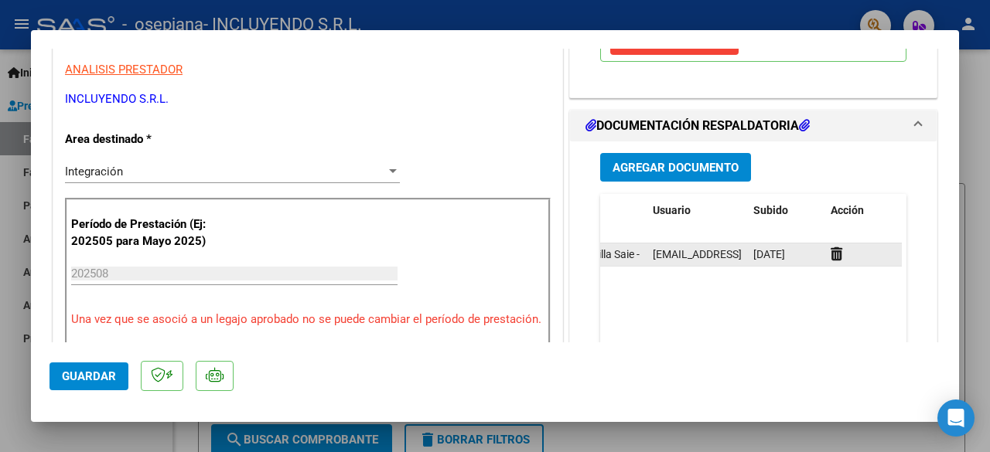
scroll to position [331, 0]
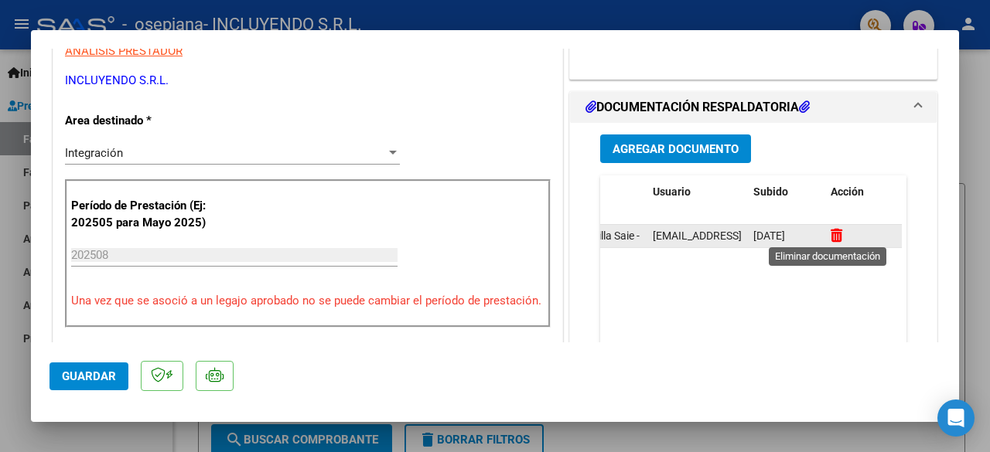
click at [831, 231] on icon at bounding box center [837, 235] width 12 height 15
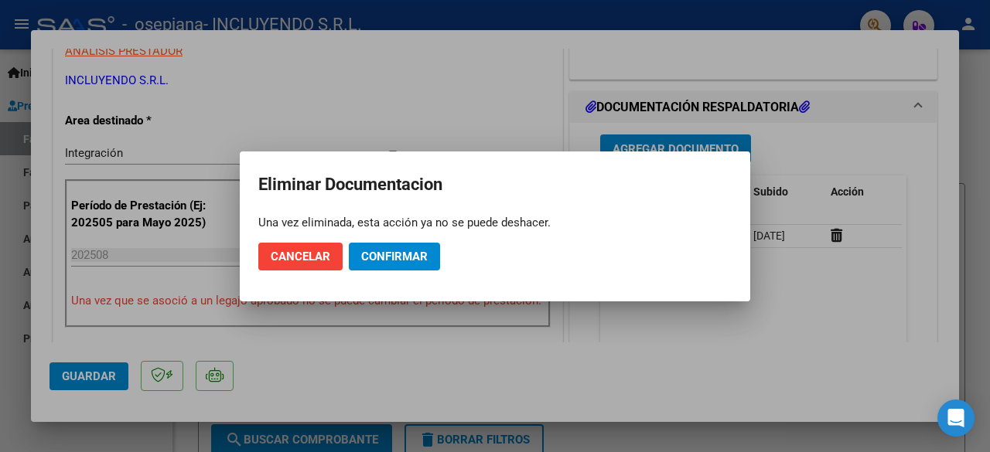
click at [450, 256] on mat-dialog-actions "Cancelar Confirmar" at bounding box center [494, 256] width 473 height 53
click at [411, 261] on span "Confirmar" at bounding box center [394, 257] width 67 height 14
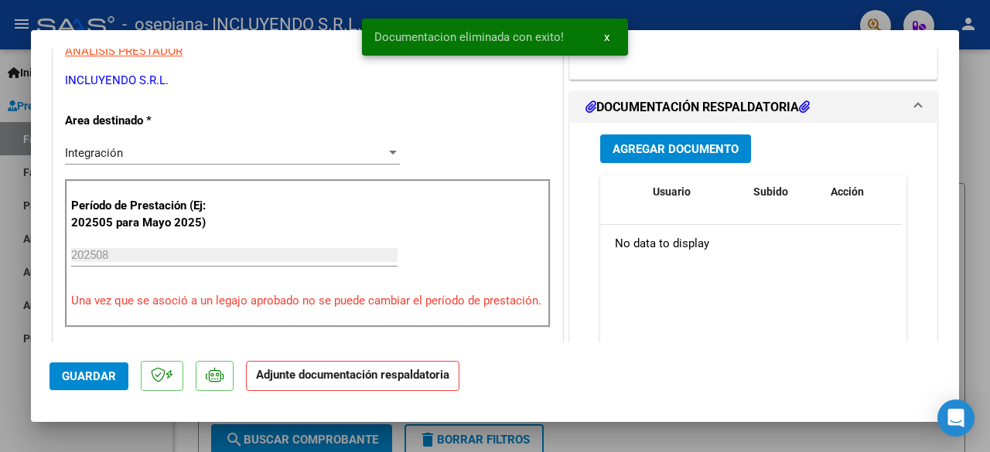
scroll to position [0, 0]
click at [661, 148] on span "Agregar Documento" at bounding box center [676, 149] width 126 height 14
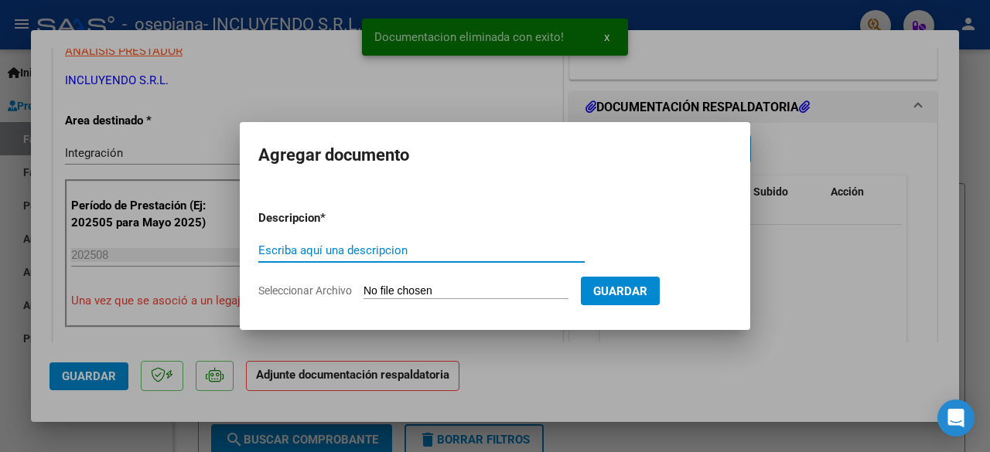
click at [416, 298] on input "Seleccionar Archivo" at bounding box center [465, 292] width 205 height 15
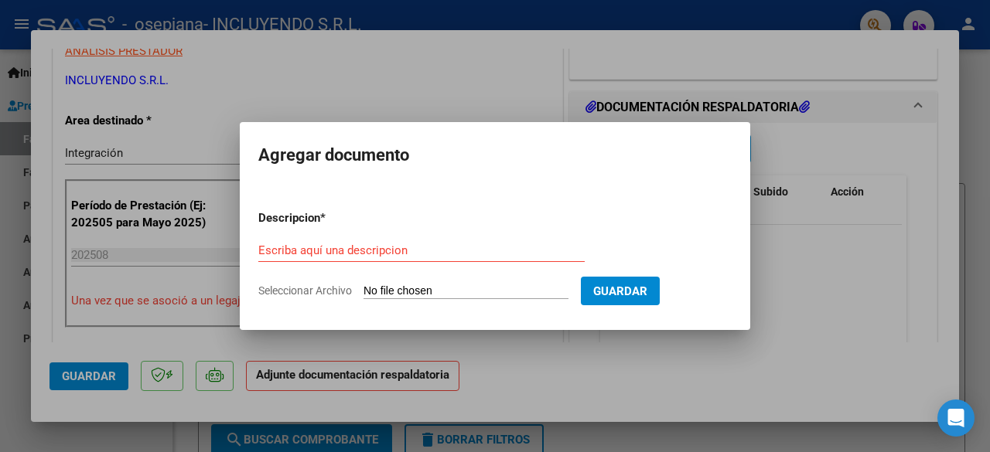
type input "C:\fakepath\Comprobante de CAE FC 00003-00008385 [PERSON_NAME] SAIE -[DATE].pdf"
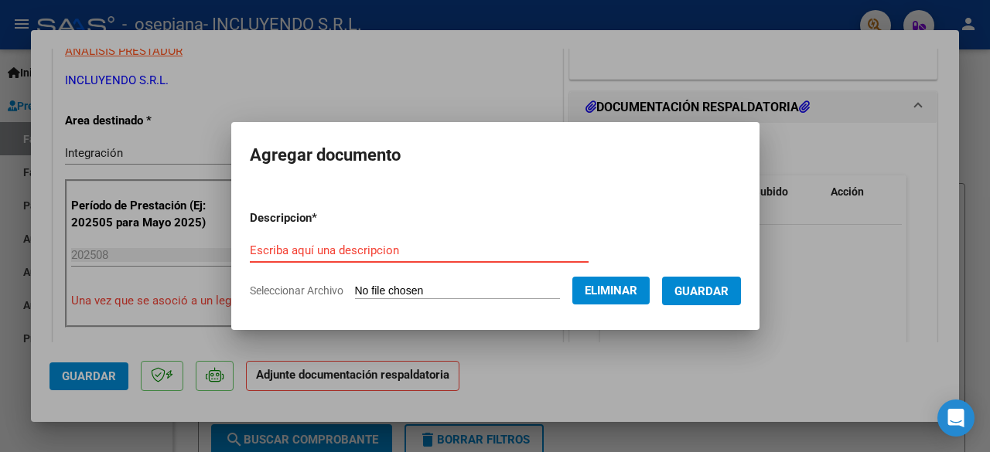
paste input "Comprobante de CAE FC 00003-00008385 [PERSON_NAME] SAIE -[DATE]"
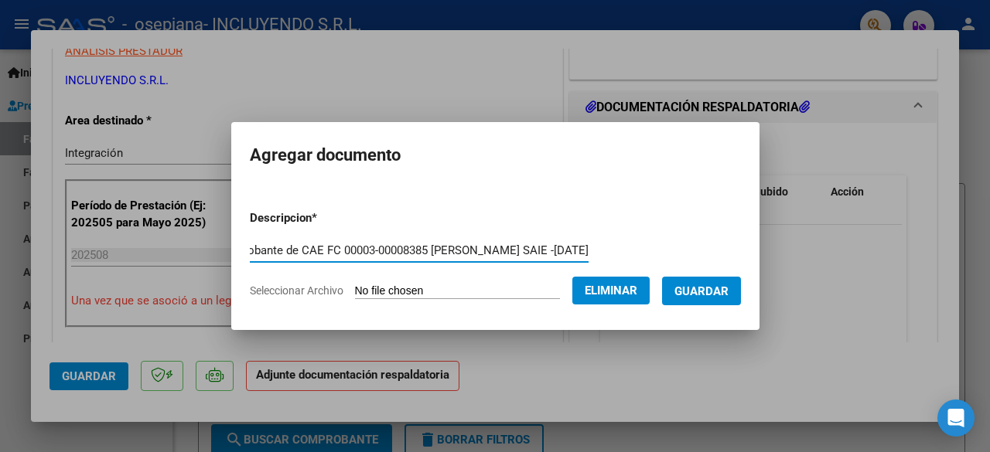
click at [254, 254] on input "Comprobante de CAE FC 00003-00008385 [PERSON_NAME] SAIE -[DATE]" at bounding box center [419, 251] width 339 height 14
type input "Comprobante de CAE FC 00003-00008385 [PERSON_NAME] SAIE -[DATE]"
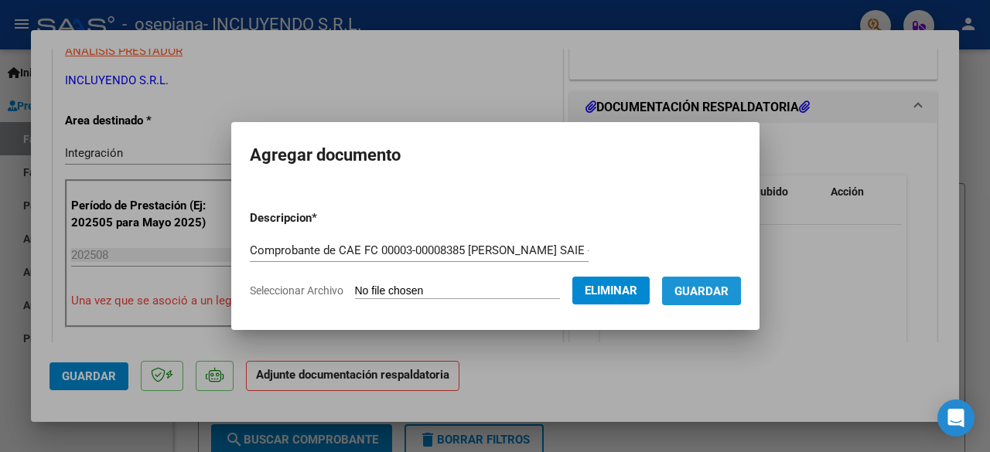
click at [700, 289] on span "Guardar" at bounding box center [701, 292] width 54 height 14
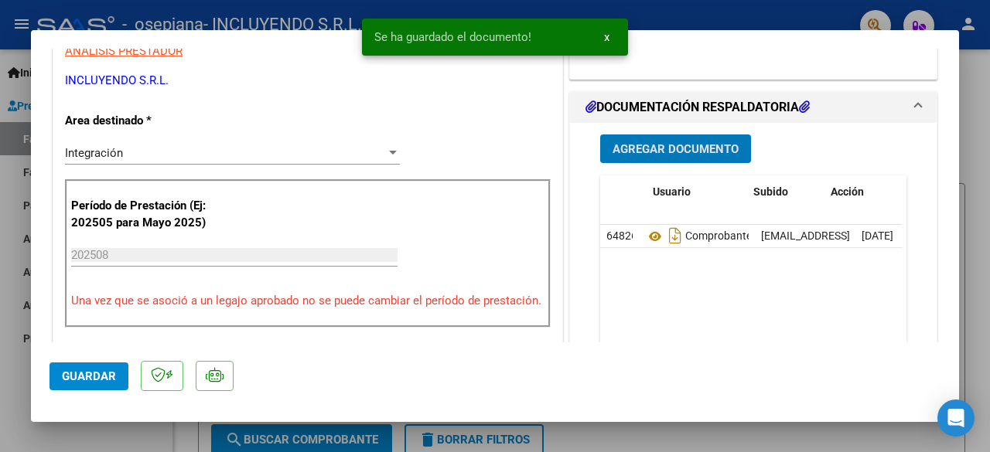
click at [681, 147] on span "Agregar Documento" at bounding box center [676, 149] width 126 height 14
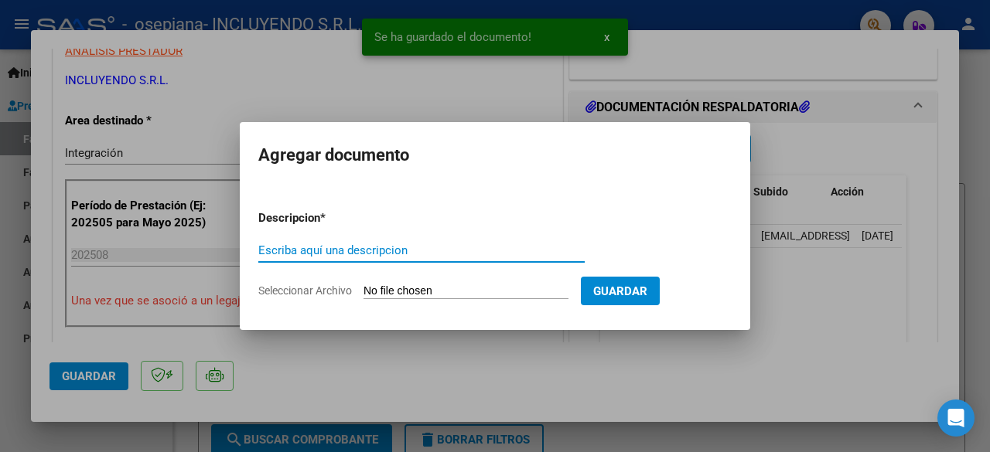
click at [429, 293] on input "Seleccionar Archivo" at bounding box center [465, 292] width 205 height 15
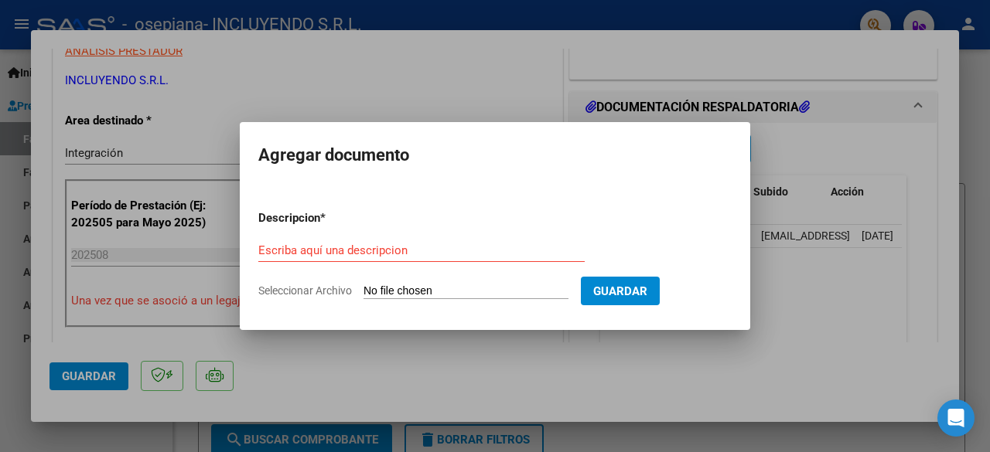
type input "C:\fakepath\Constancia de CUIT- Incluyendo SRL.pdf"
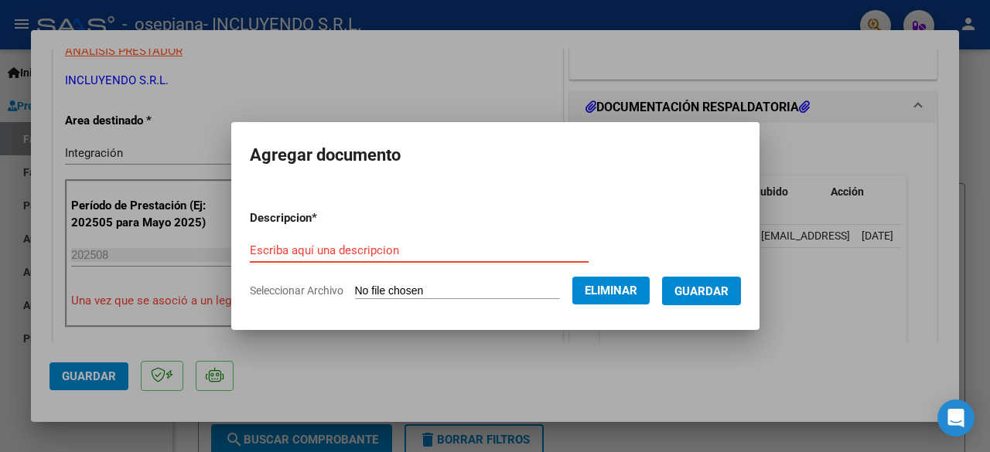
paste input "Constancia de CUIT- Incluyendo SRL"
type input "Constancia de CUIT- Incluyendo SRL"
click at [741, 289] on button "Guardar" at bounding box center [701, 291] width 79 height 29
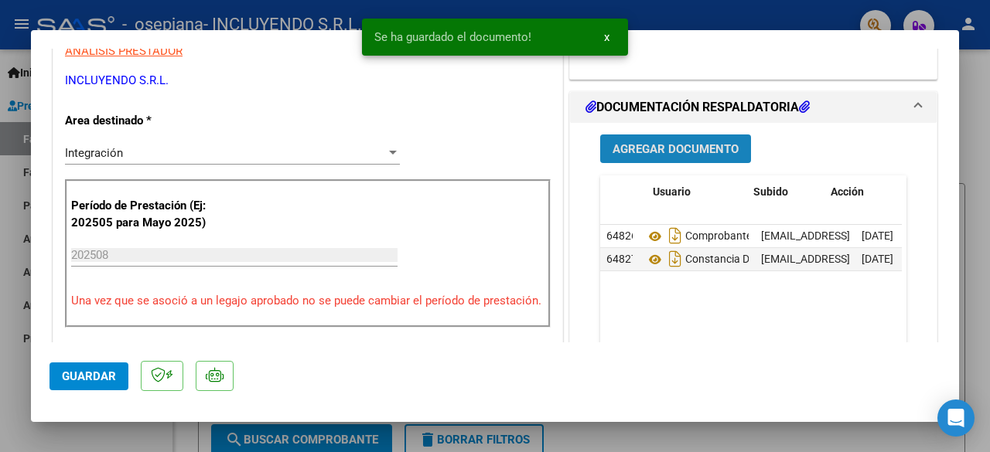
click at [688, 145] on span "Agregar Documento" at bounding box center [676, 149] width 126 height 14
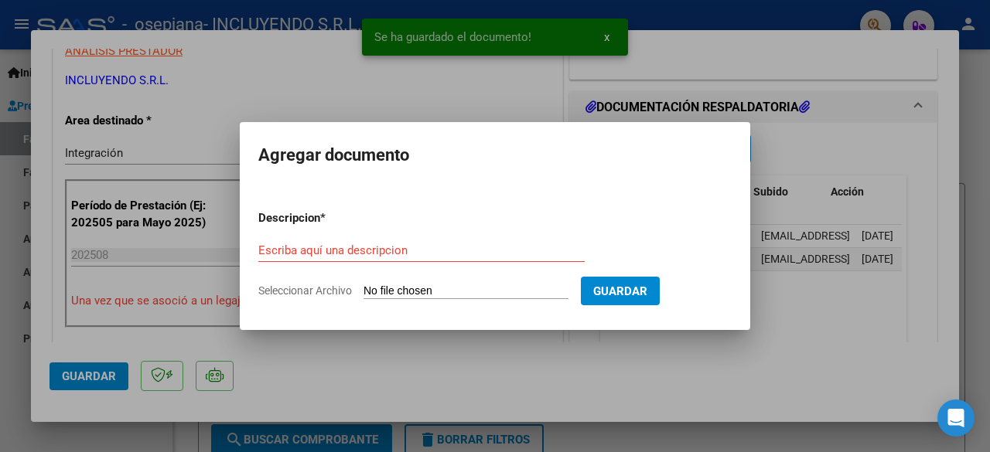
click at [450, 288] on input "Seleccionar Archivo" at bounding box center [465, 292] width 205 height 15
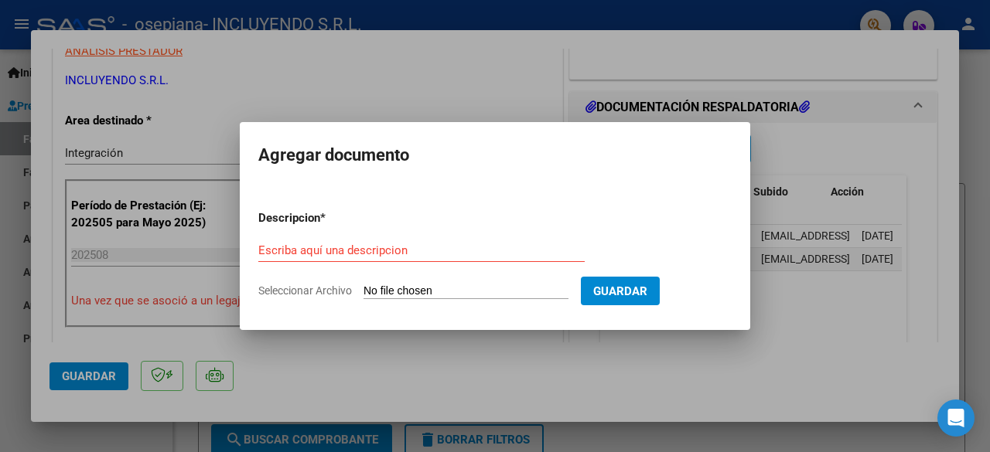
type input "C:\fakepath\Planilla SAIE - [PERSON_NAME]- [DATE].pdf"
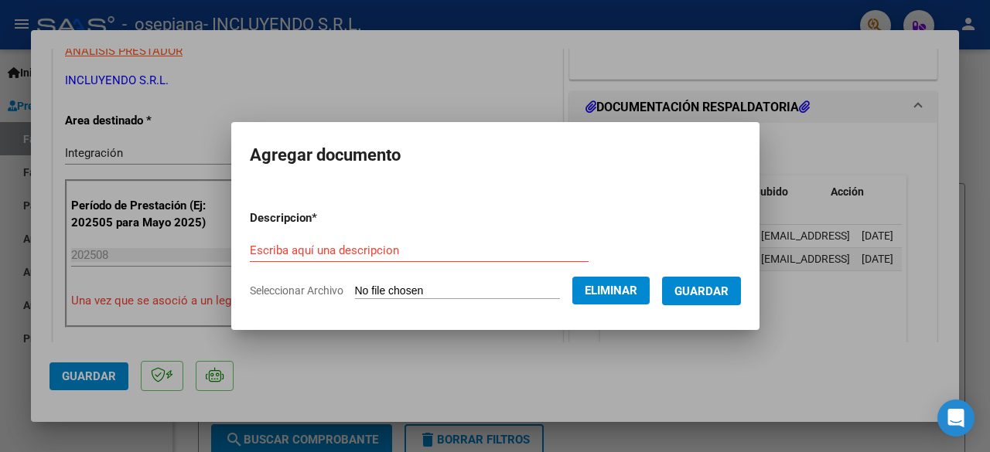
drag, startPoint x: 368, startPoint y: 241, endPoint x: 262, endPoint y: 254, distance: 106.9
click at [262, 254] on input "Escriba aquí una descripcion" at bounding box center [419, 251] width 339 height 14
paste input "Planilla SAIE - [PERSON_NAME]- [DATE]"
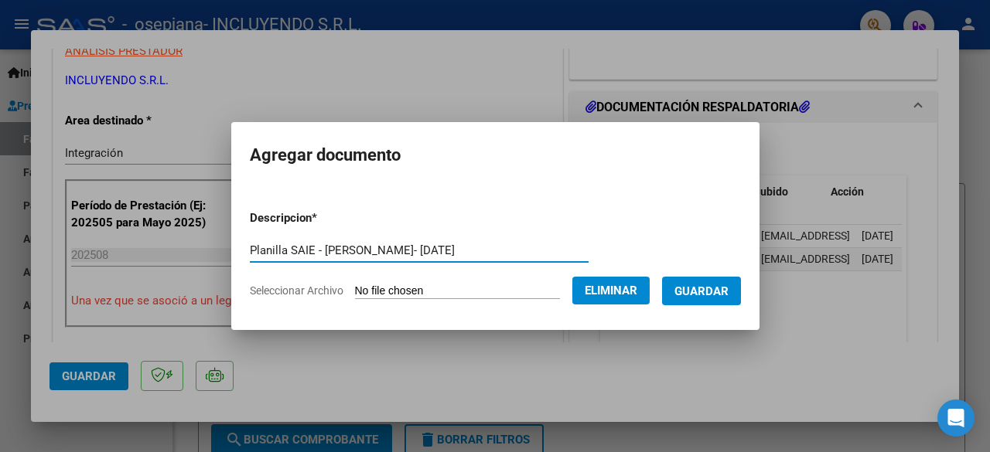
type input "Planilla SAIE - [PERSON_NAME]- [DATE]"
click at [708, 288] on span "Guardar" at bounding box center [701, 292] width 54 height 14
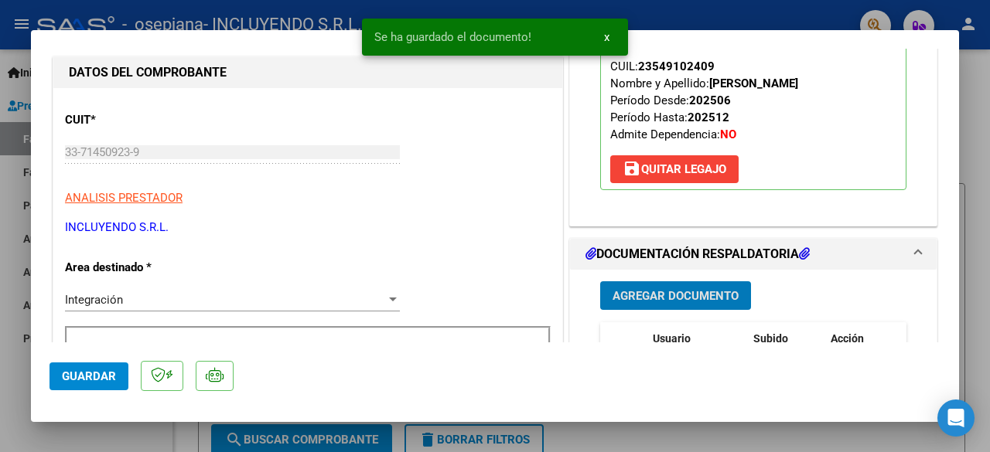
scroll to position [176, 0]
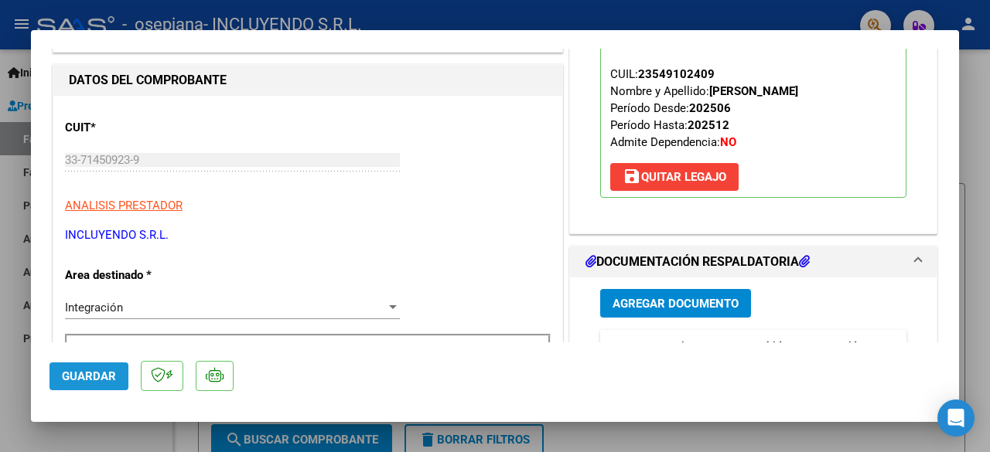
click at [119, 381] on button "Guardar" at bounding box center [88, 377] width 79 height 28
click at [87, 380] on span "Guardar" at bounding box center [89, 377] width 54 height 14
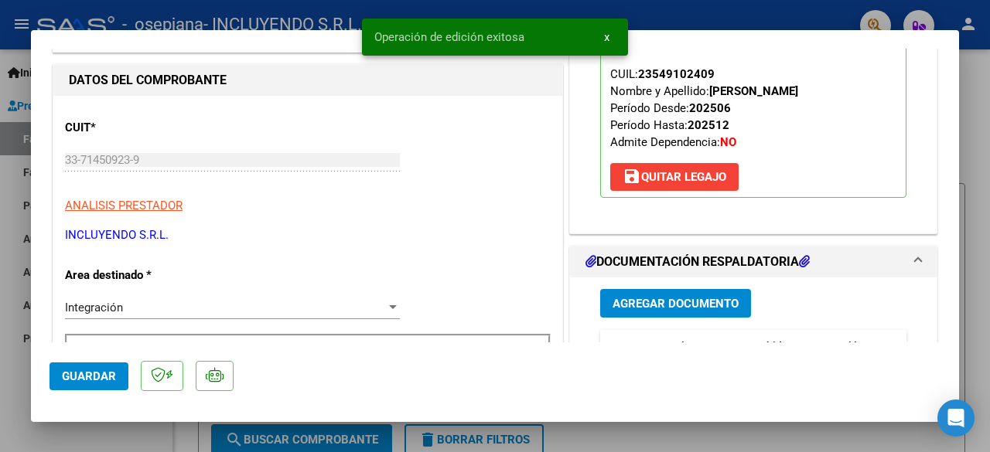
click at [102, 435] on div at bounding box center [495, 226] width 990 height 452
type input "$ 0,00"
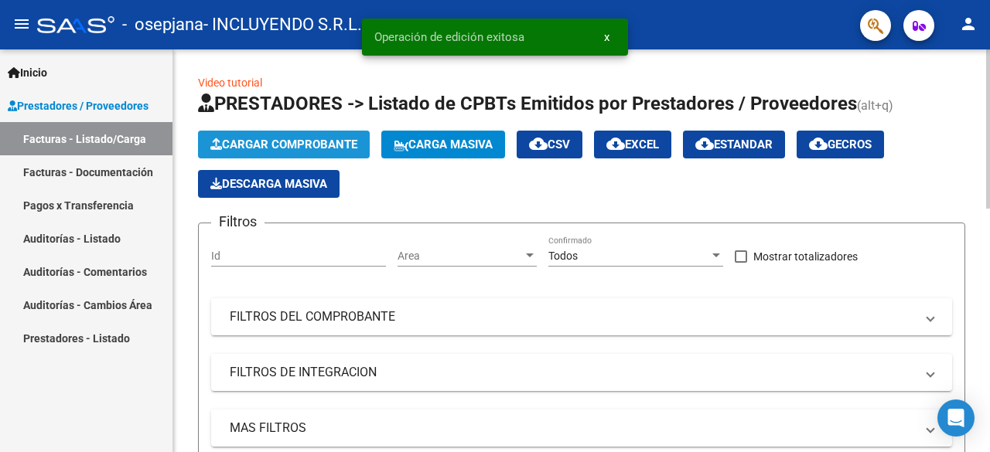
click at [304, 139] on span "Cargar Comprobante" at bounding box center [283, 145] width 147 height 14
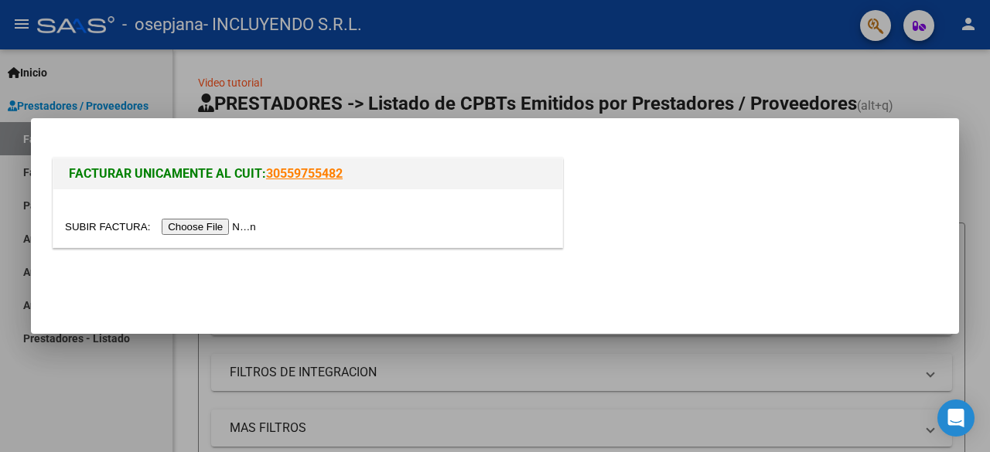
click at [227, 233] on input "file" at bounding box center [163, 227] width 196 height 16
click at [235, 228] on input "file" at bounding box center [163, 227] width 196 height 16
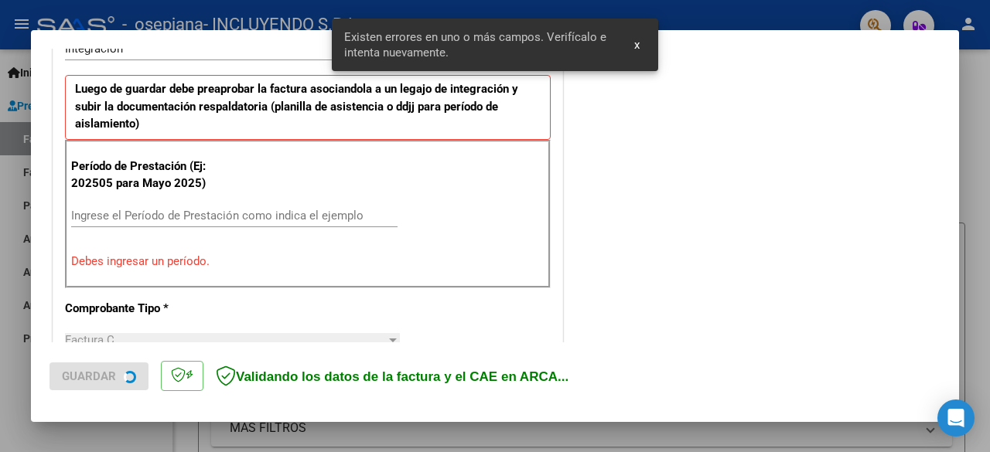
scroll to position [406, 0]
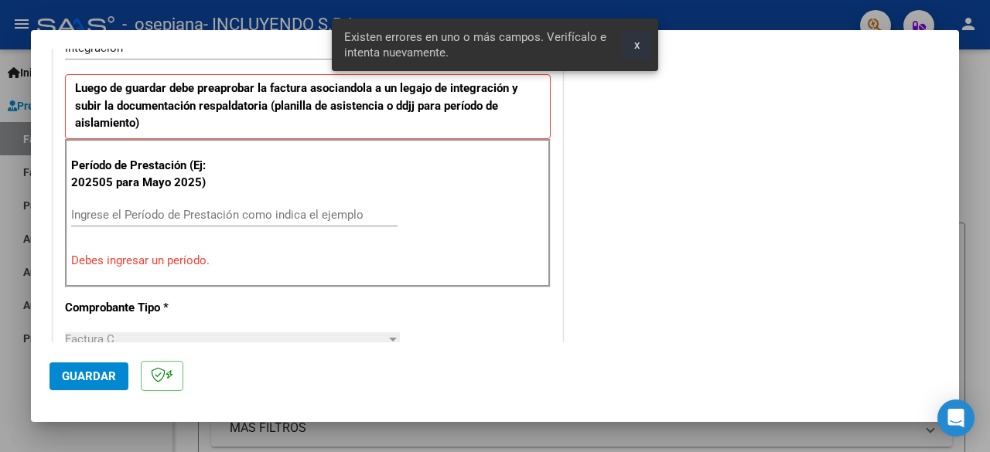
click at [647, 47] on button "x" at bounding box center [637, 45] width 30 height 28
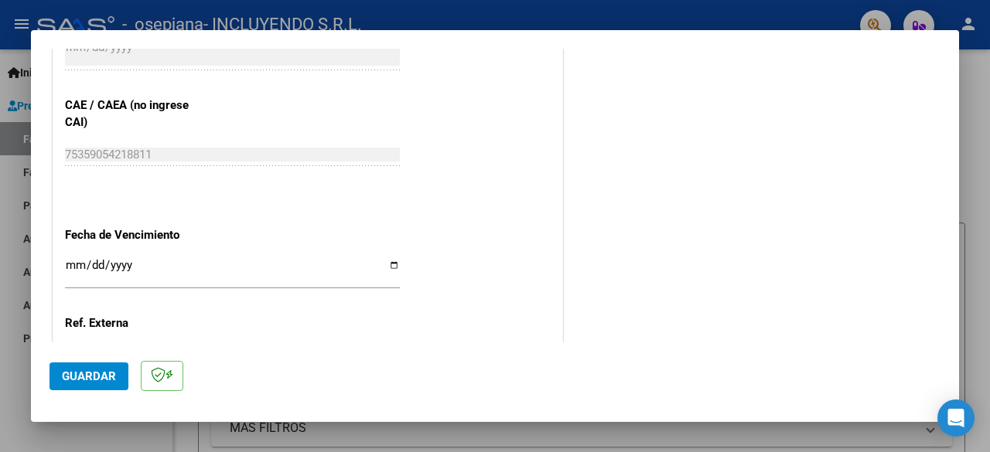
scroll to position [1025, 0]
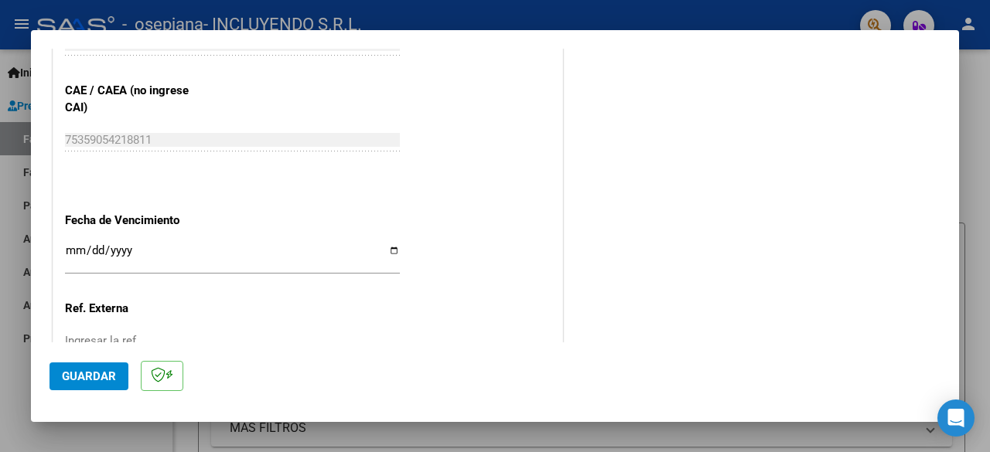
click at [391, 244] on input "Ingresar la fecha" at bounding box center [232, 256] width 335 height 25
type input "[DATE]"
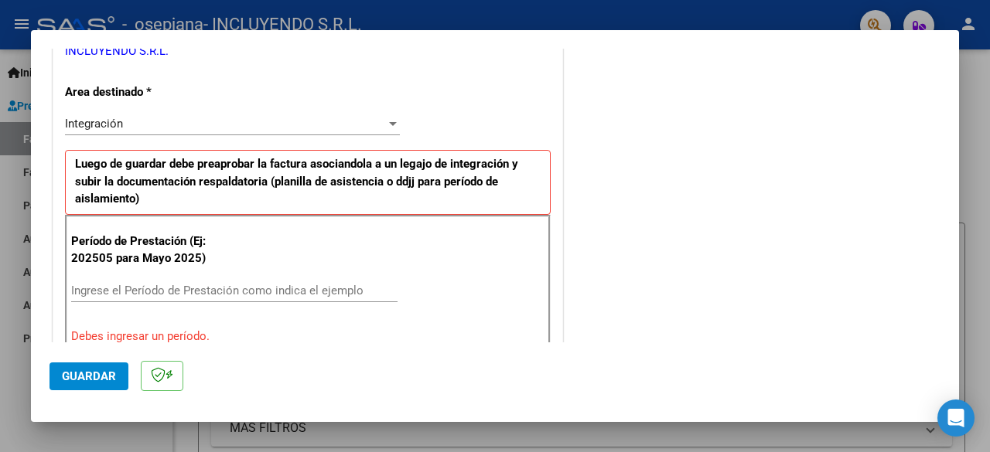
scroll to position [329, 0]
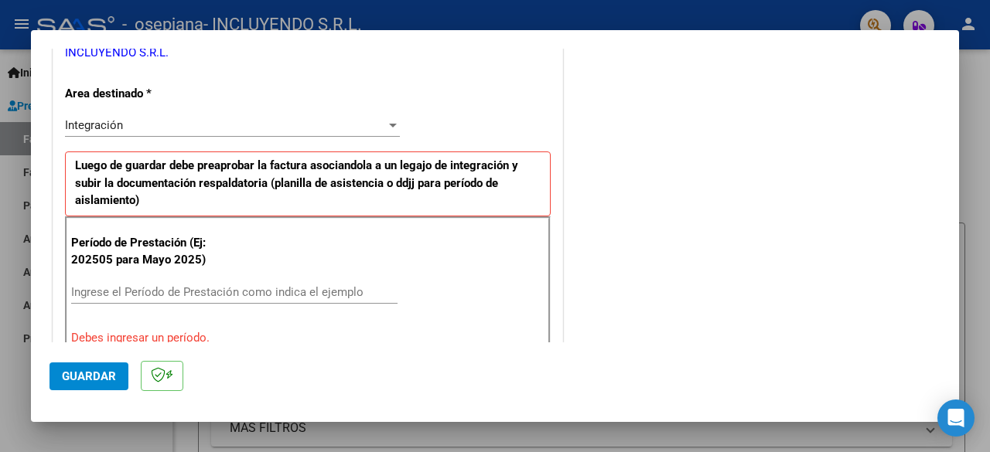
click at [138, 285] on input "Ingrese el Período de Prestación como indica el ejemplo" at bounding box center [234, 292] width 326 height 14
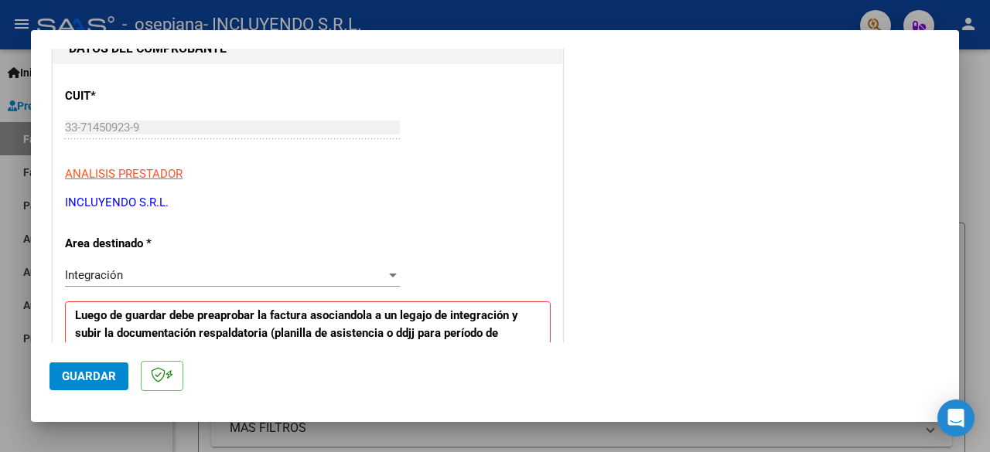
scroll to position [174, 0]
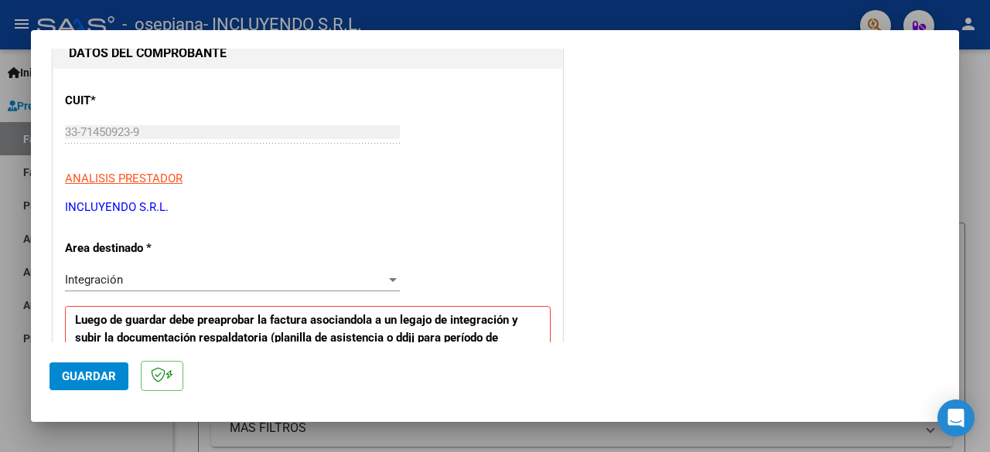
type input "202508"
click at [73, 382] on span "Guardar" at bounding box center [89, 377] width 54 height 14
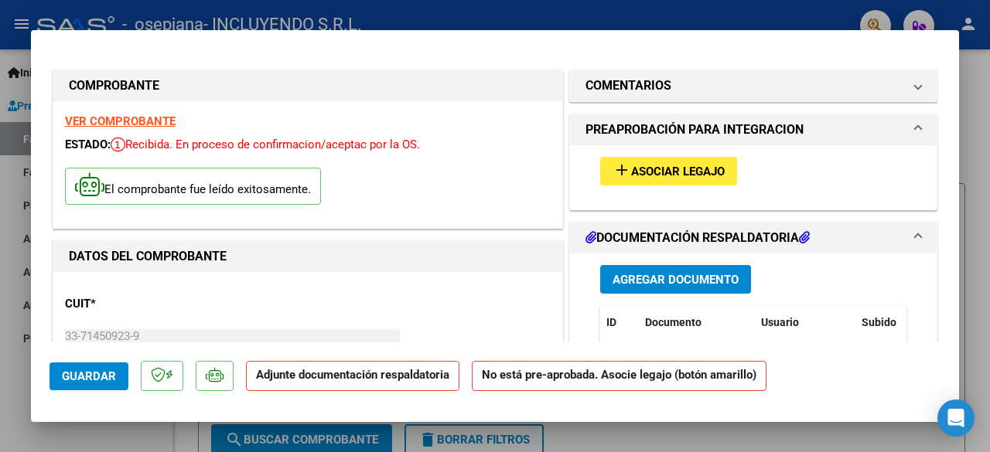
click at [703, 175] on span "Asociar Legajo" at bounding box center [678, 172] width 94 height 14
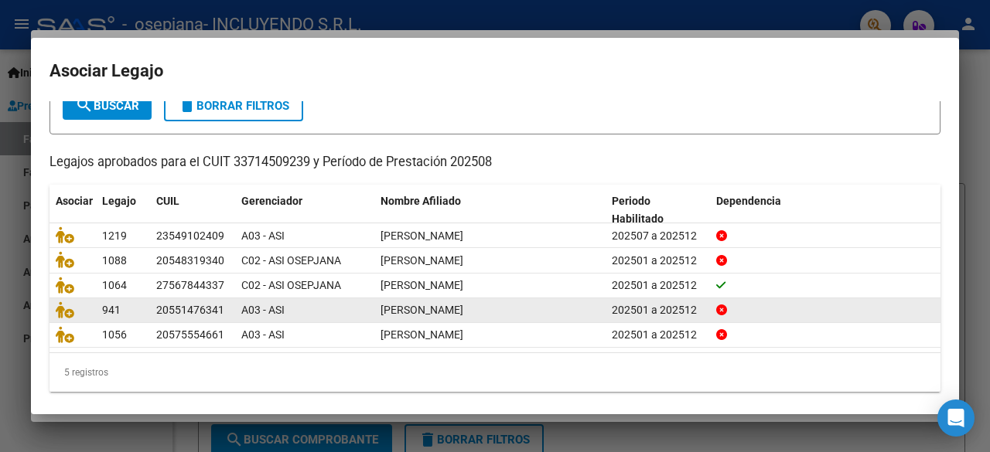
scroll to position [105, 0]
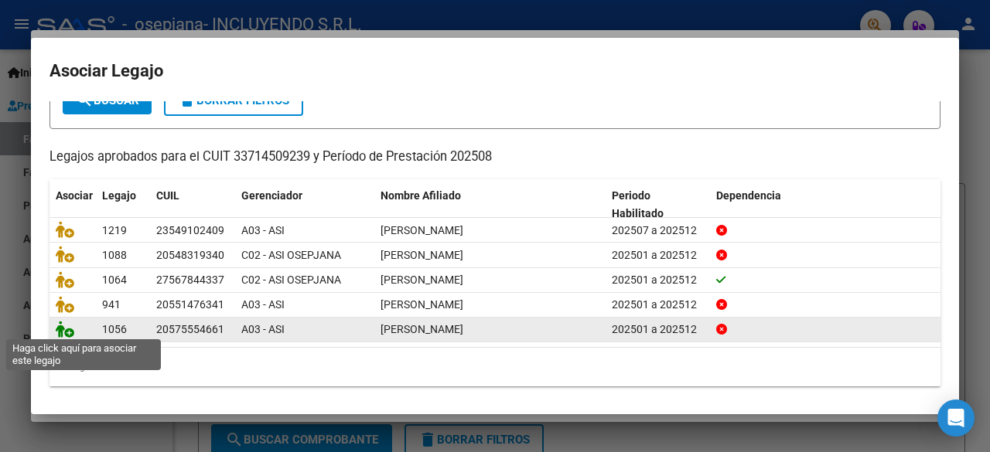
click at [70, 326] on icon at bounding box center [65, 329] width 19 height 17
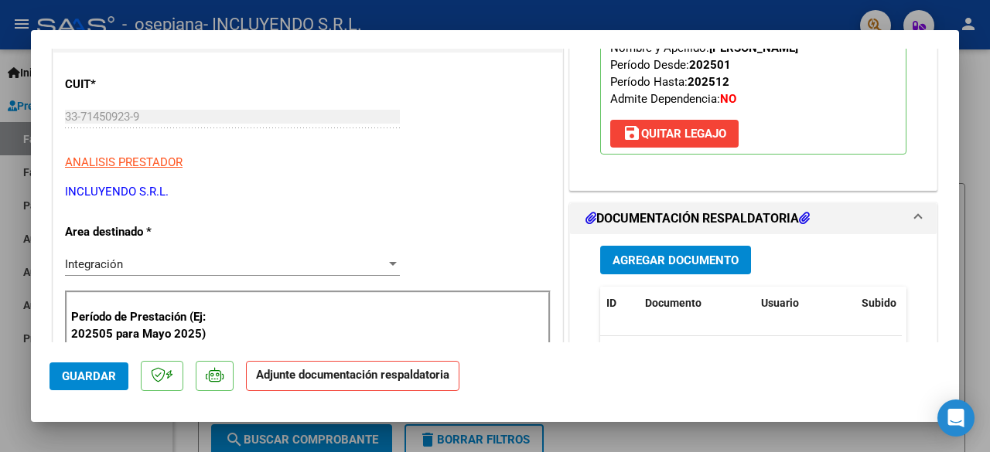
scroll to position [232, 0]
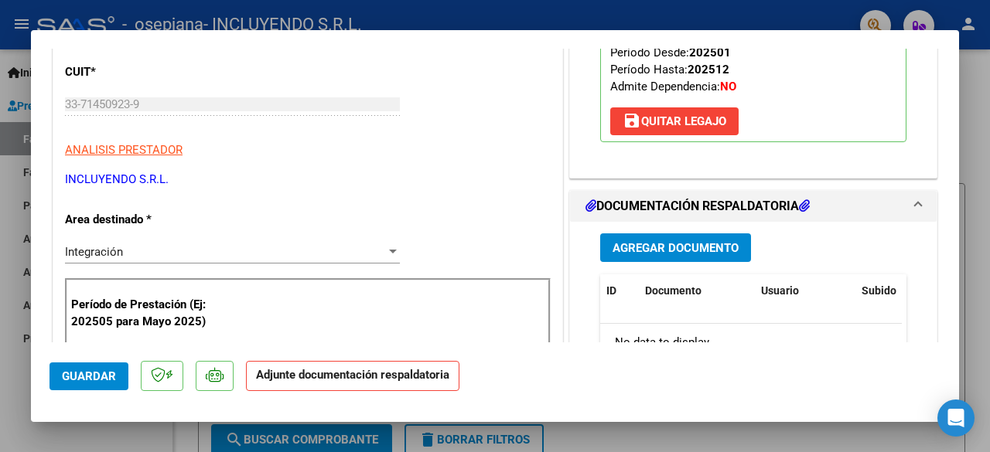
click at [702, 251] on span "Agregar Documento" at bounding box center [676, 248] width 126 height 14
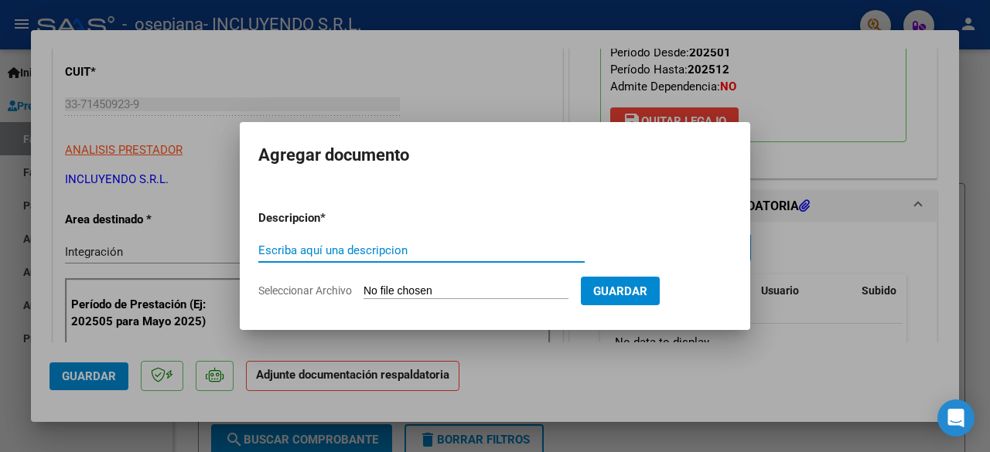
click at [415, 288] on input "Seleccionar Archivo" at bounding box center [465, 292] width 205 height 15
type input "C:\fakepath\Comprobante de CAE FC 00003-00008502 [PERSON_NAME] REHABILITACION -…"
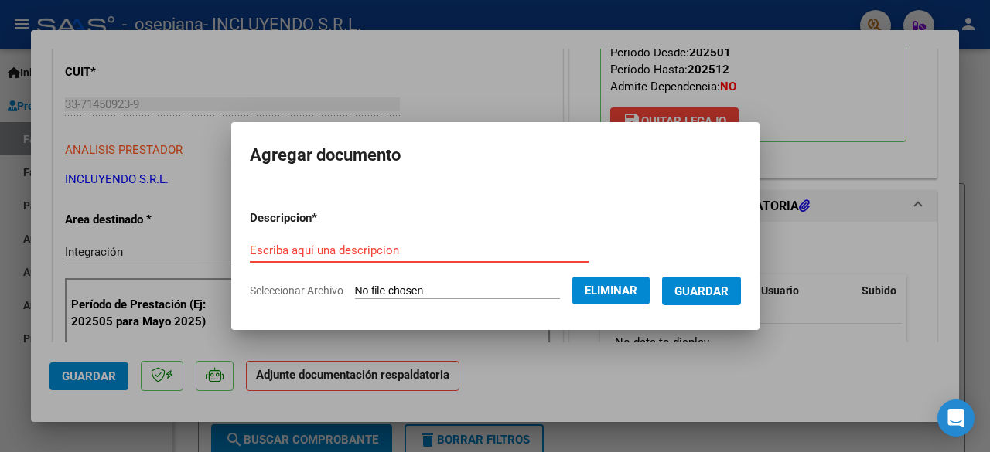
drag, startPoint x: 353, startPoint y: 241, endPoint x: 298, endPoint y: 248, distance: 55.3
paste input "Comprobante de CAE FC 00003-00008502 [PERSON_NAME] REHABILITACION - [DATE]"
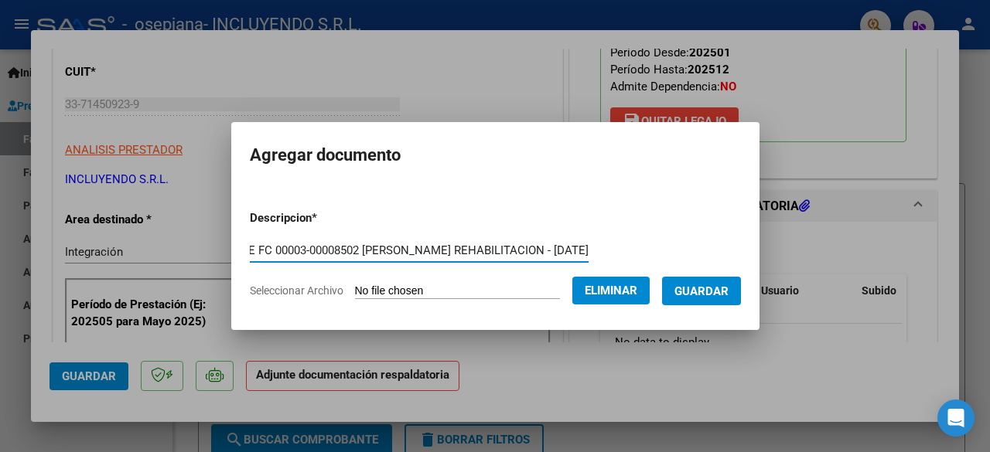
type input "Comprobante de CAE FC 00003-00008502 [PERSON_NAME] REHABILITACION - [DATE]"
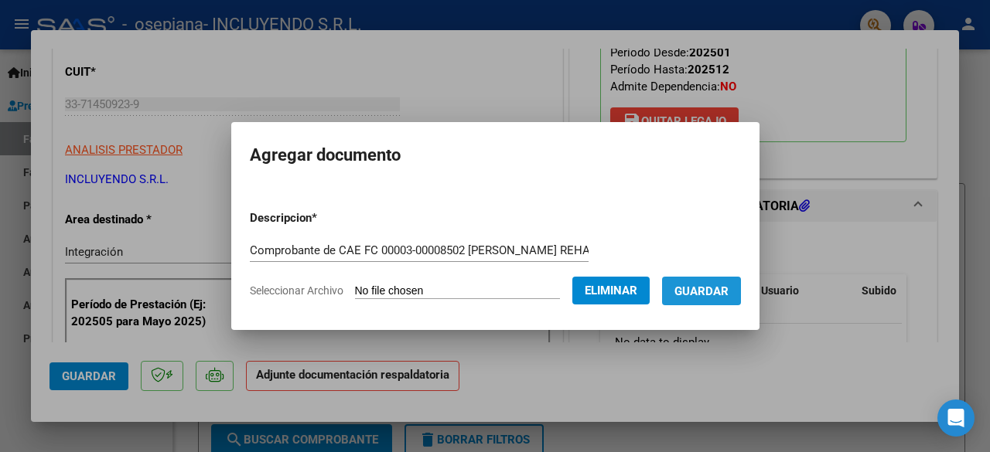
click at [722, 288] on span "Guardar" at bounding box center [701, 292] width 54 height 14
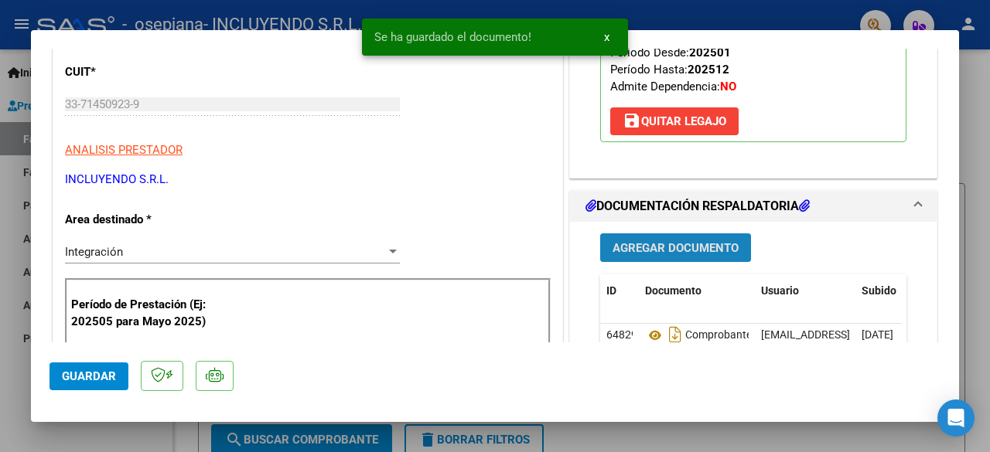
click at [715, 247] on span "Agregar Documento" at bounding box center [676, 248] width 126 height 14
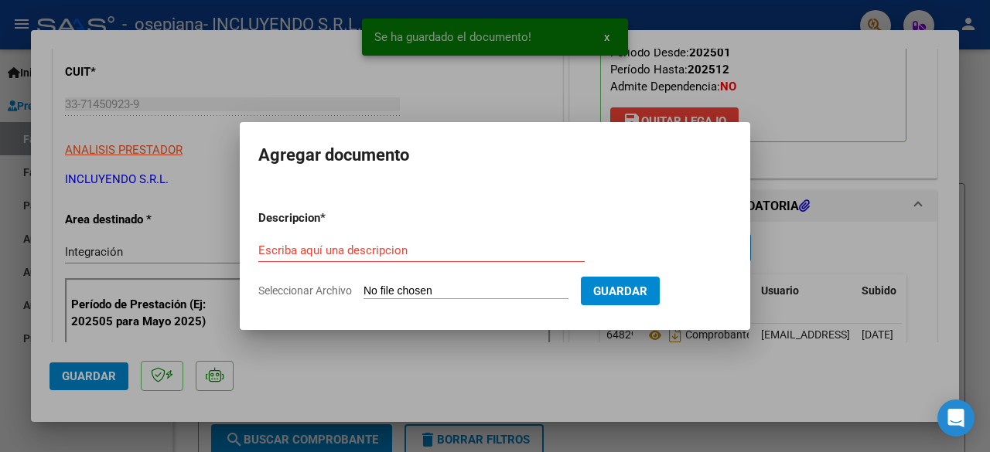
click at [446, 291] on input "Seleccionar Archivo" at bounding box center [465, 292] width 205 height 15
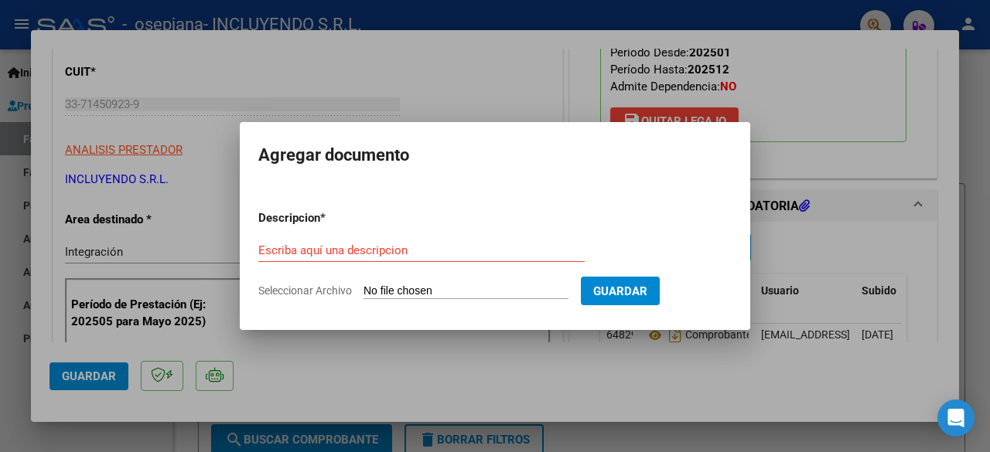
type input "C:\fakepath\Constancia de CUIT- Incluyendo SRL.pdf"
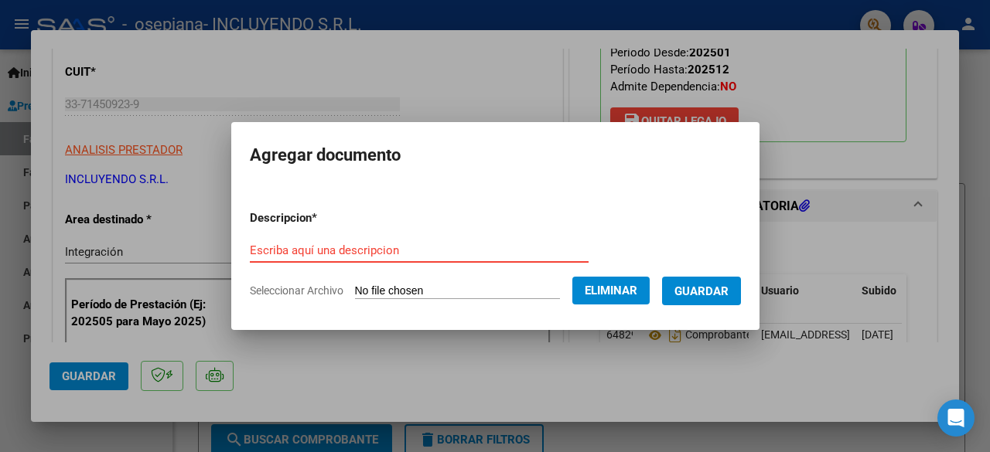
paste input "Constancia de CUIT- Incluyendo SRL"
type input "Constancia de CUIT- Incluyendo SRL"
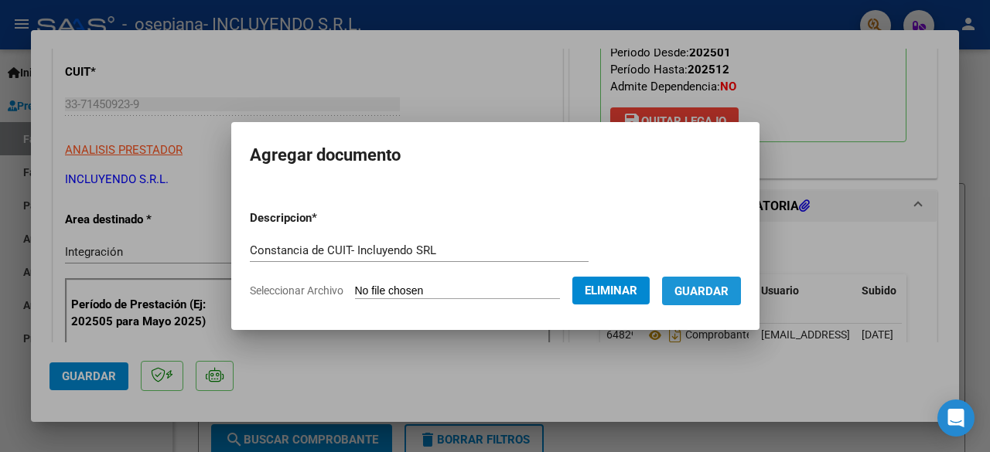
click at [724, 299] on button "Guardar" at bounding box center [701, 291] width 79 height 29
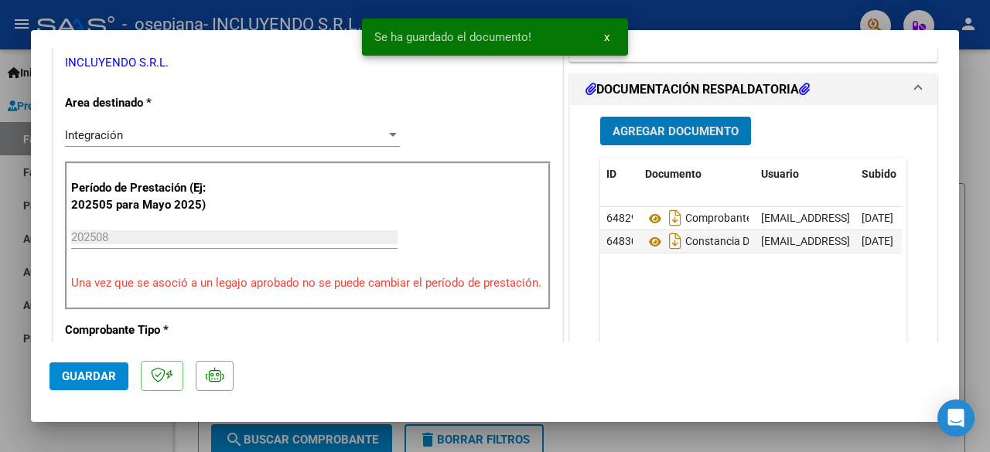
scroll to position [387, 0]
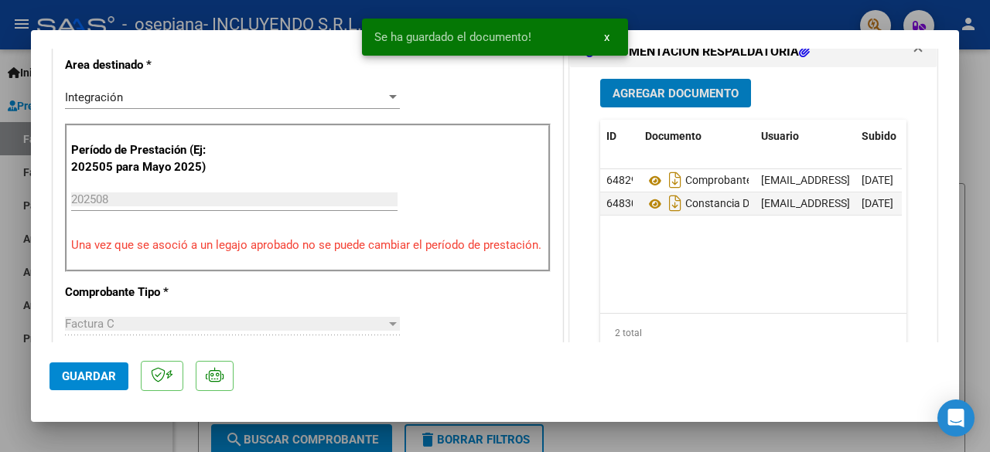
click at [668, 92] on span "Agregar Documento" at bounding box center [676, 94] width 126 height 14
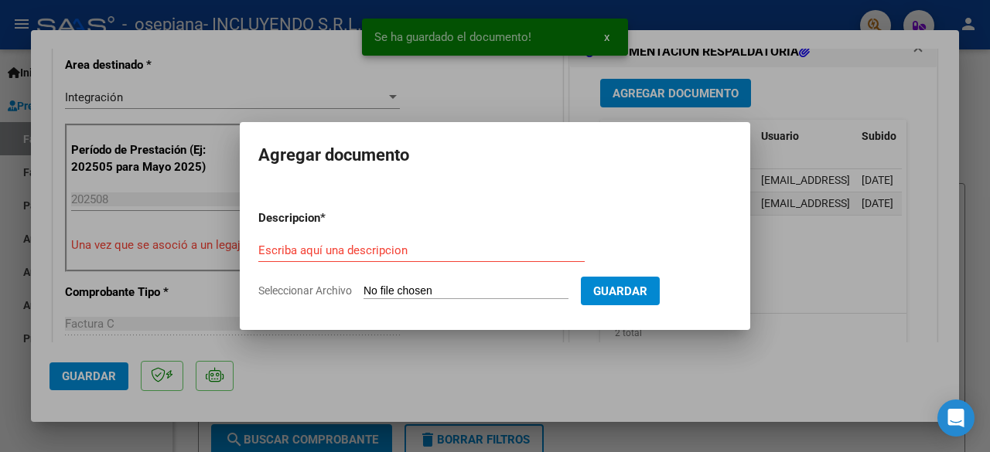
click at [401, 290] on input "Seleccionar Archivo" at bounding box center [465, 292] width 205 height 15
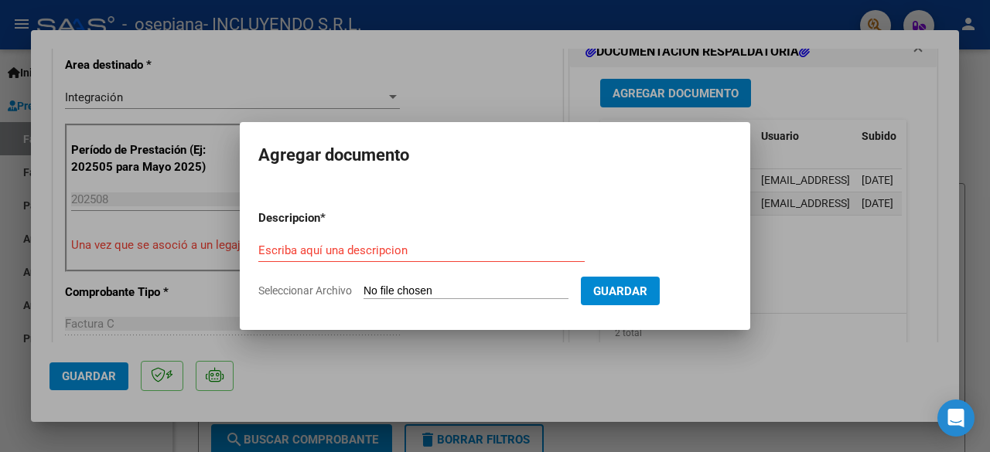
type input "C:\fakepath\Planilla TERAPIA OCUPACIONAL Rehabilitacion - [PERSON_NAME]-[DATE].…"
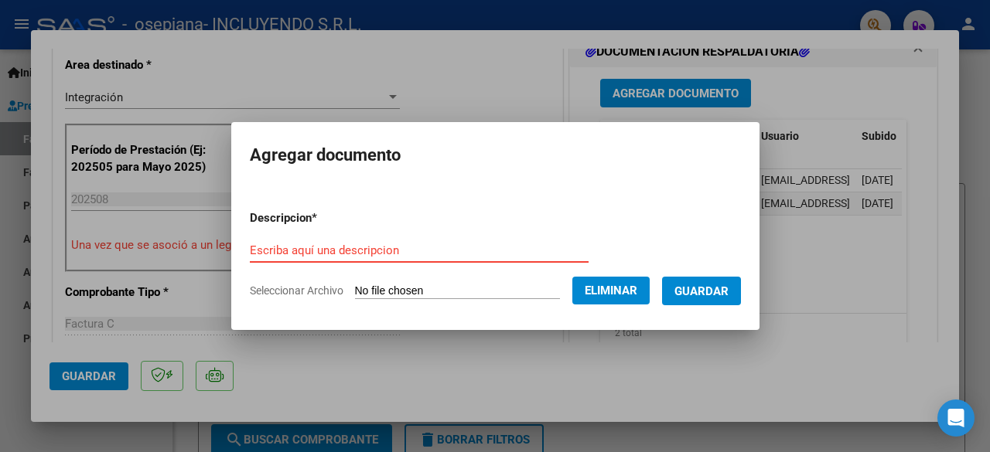
paste input "Planilla TERAPIA OCUPACIONAL Rehabilitacion - [PERSON_NAME]-[DATE]"
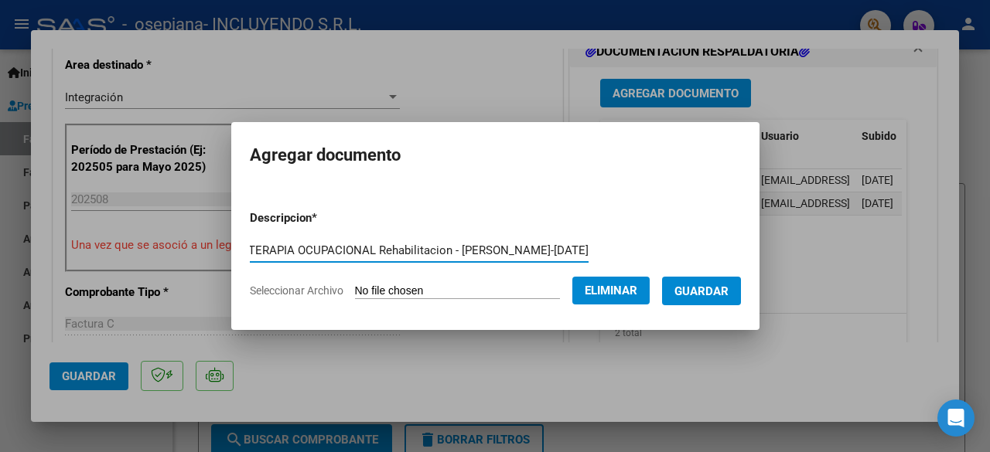
type input "Planilla TERAPIA OCUPACIONAL Rehabilitacion - [PERSON_NAME]-[DATE]"
click at [710, 287] on span "Guardar" at bounding box center [701, 292] width 54 height 14
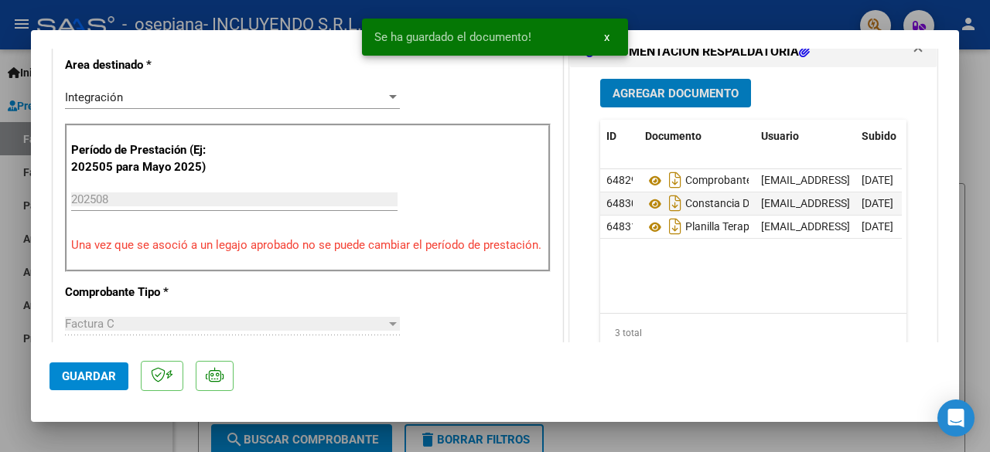
click at [680, 97] on span "Agregar Documento" at bounding box center [676, 94] width 126 height 14
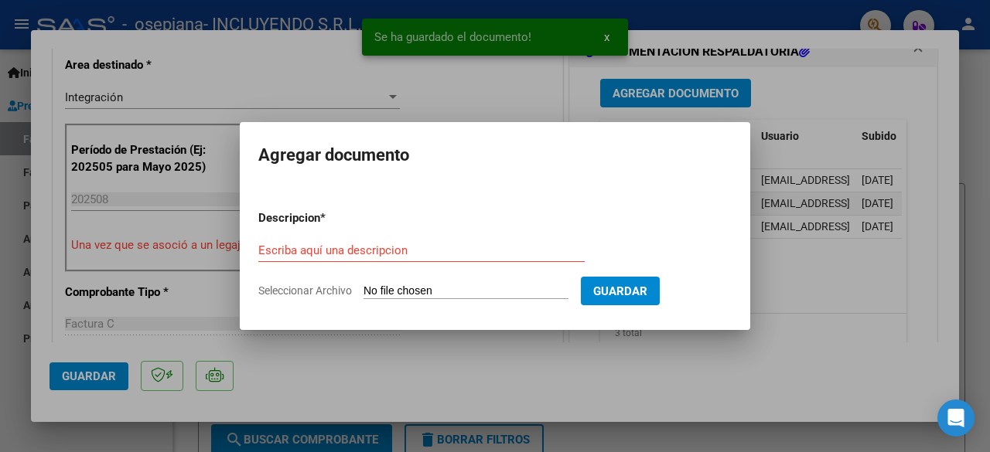
click at [485, 298] on input "Seleccionar Archivo" at bounding box center [465, 292] width 205 height 15
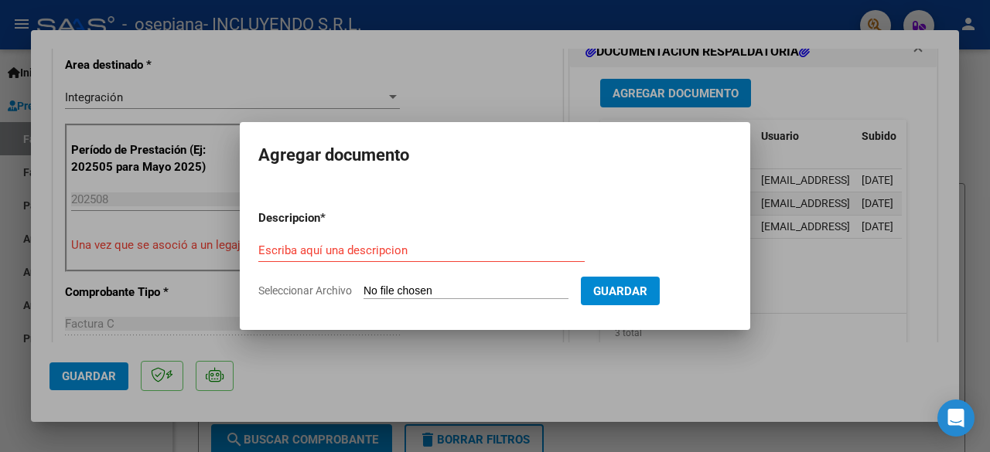
type input "C:\fakepath\Planilla FONOAUDIOLOGIA Rehabilitacion - [PERSON_NAME]- [DATE].pdf"
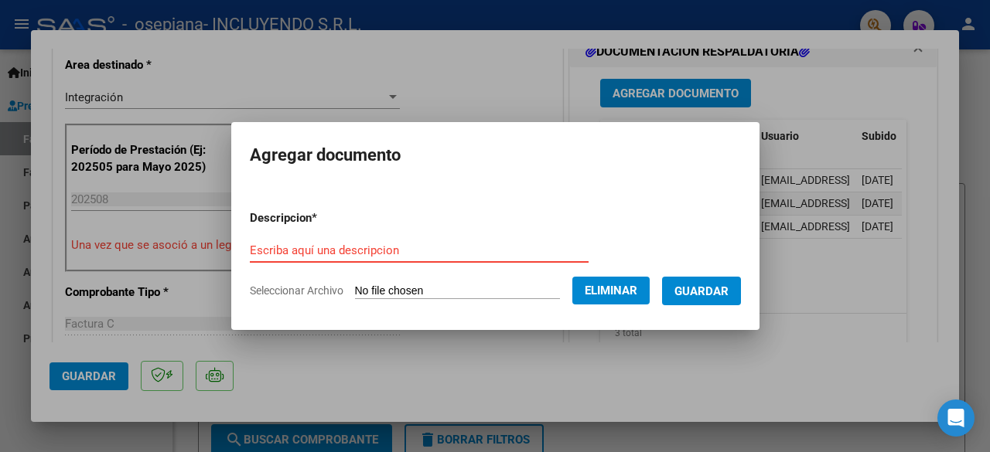
paste input "Planilla FONOAUDIOLOGIA Rehabilitacion - [PERSON_NAME]- [DATE]"
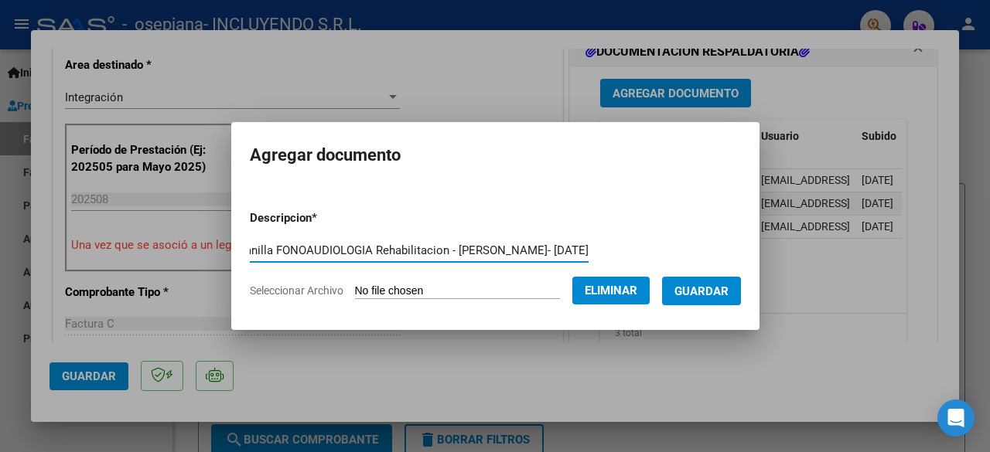
type input "Planilla FONOAUDIOLOGIA Rehabilitacion - [PERSON_NAME]- [DATE]"
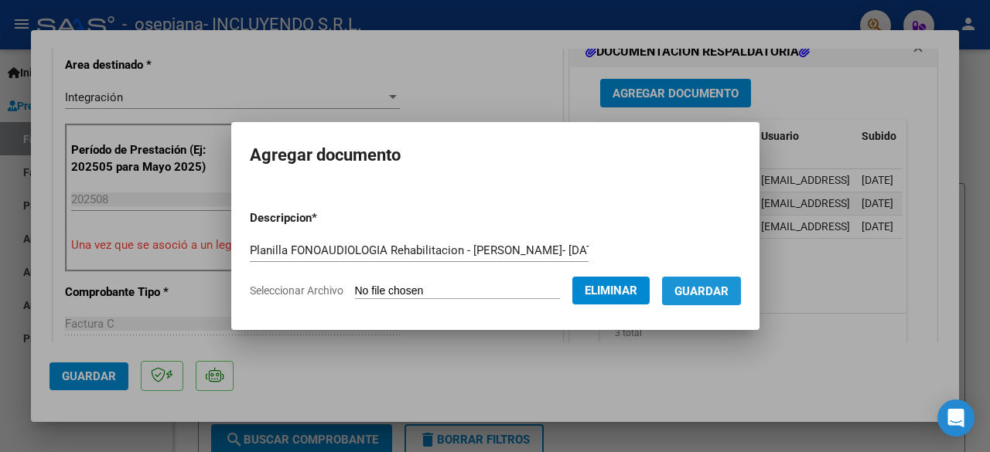
click at [694, 291] on span "Guardar" at bounding box center [701, 292] width 54 height 14
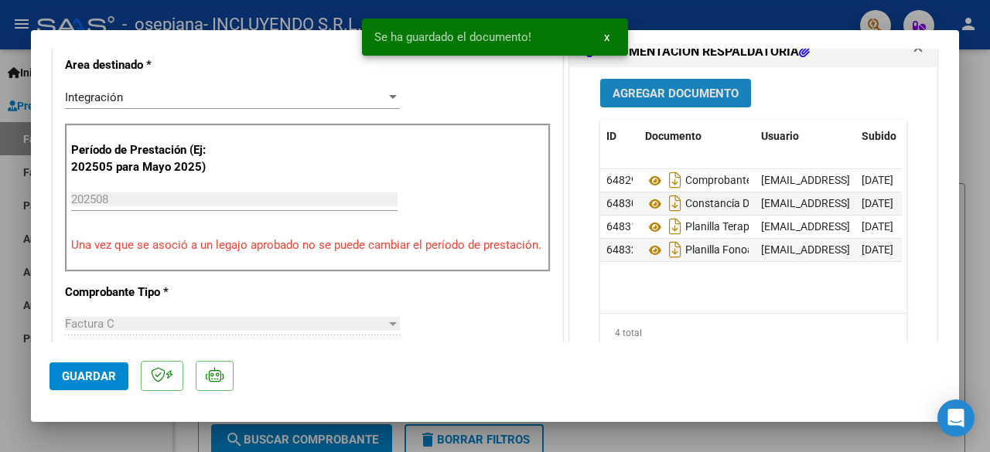
click at [689, 95] on span "Agregar Documento" at bounding box center [676, 94] width 126 height 14
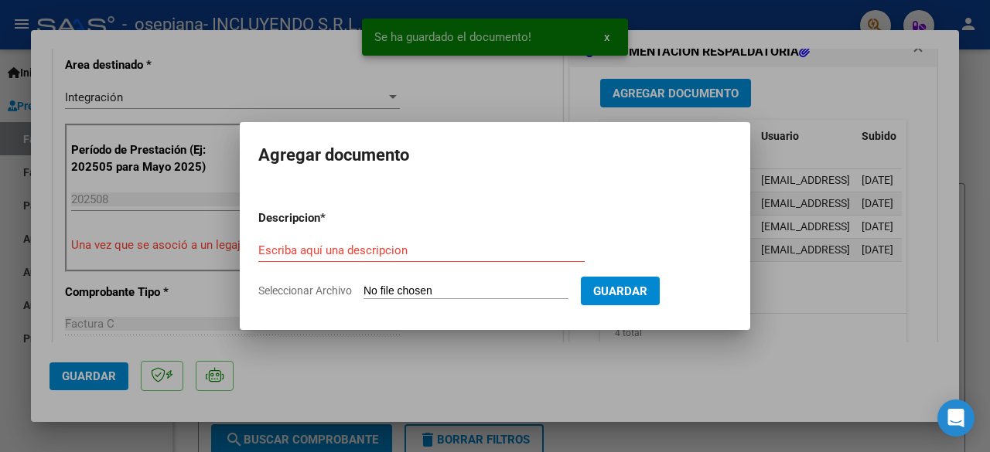
click at [471, 285] on input "Seleccionar Archivo" at bounding box center [465, 292] width 205 height 15
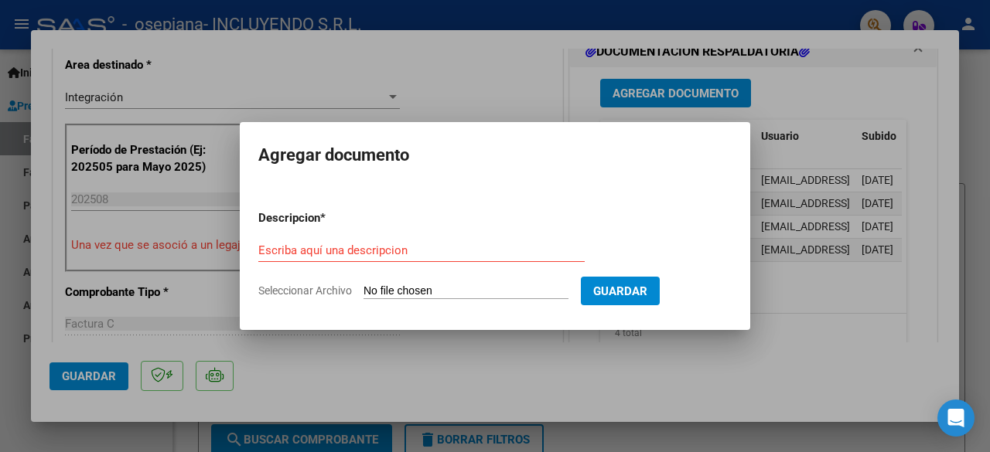
type input "C:\fakepath\Planilla PSICOLOGIA Rehabilitacion - [PERSON_NAME]-[DATE].pdf"
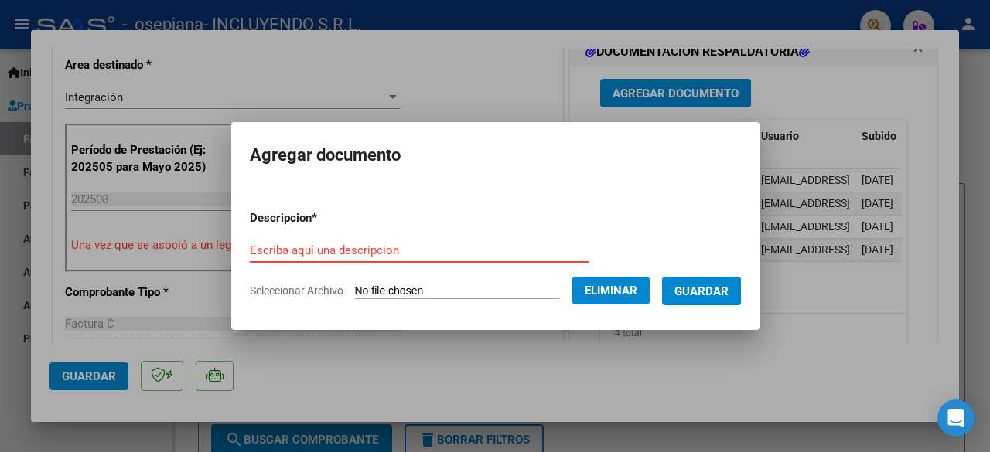
paste input "Planilla PSICOLOGIA Rehabilitacion - [PERSON_NAME]-[DATE]"
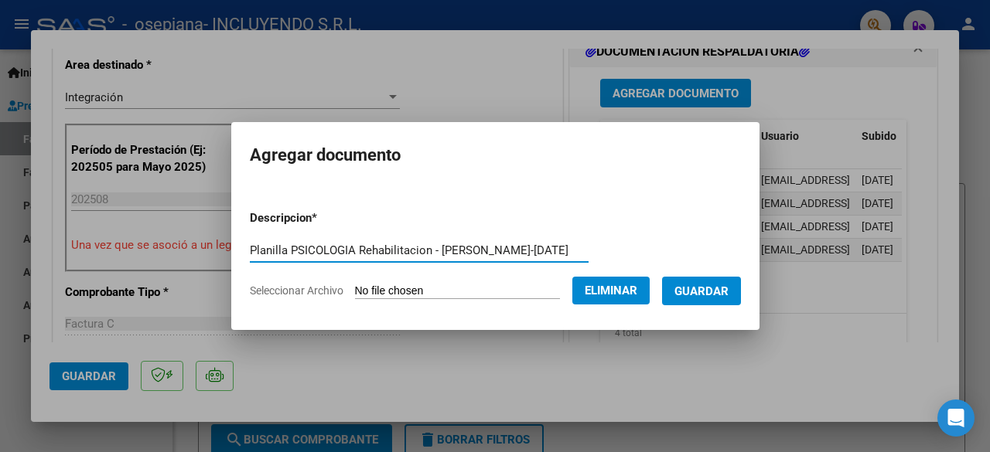
type input "Planilla PSICOLOGIA Rehabilitacion - [PERSON_NAME]-[DATE]"
click at [713, 297] on span "Guardar" at bounding box center [701, 292] width 54 height 14
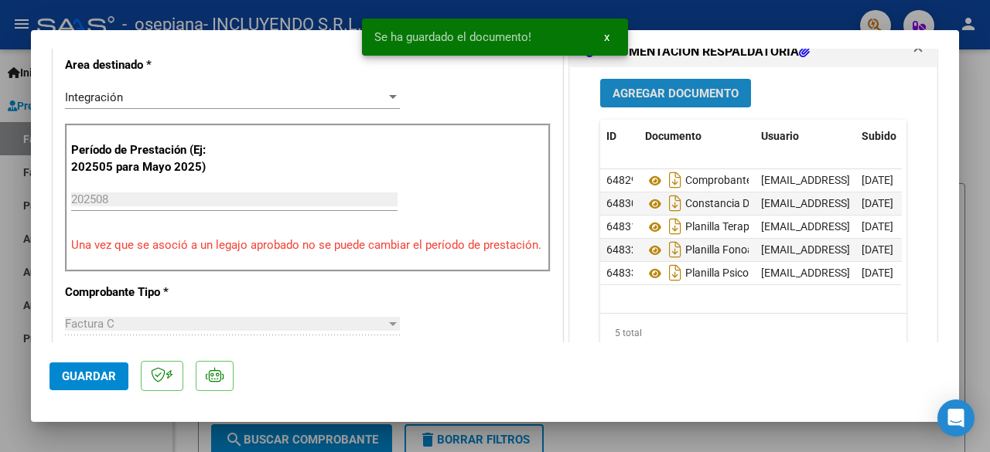
click at [690, 87] on span "Agregar Documento" at bounding box center [676, 94] width 126 height 14
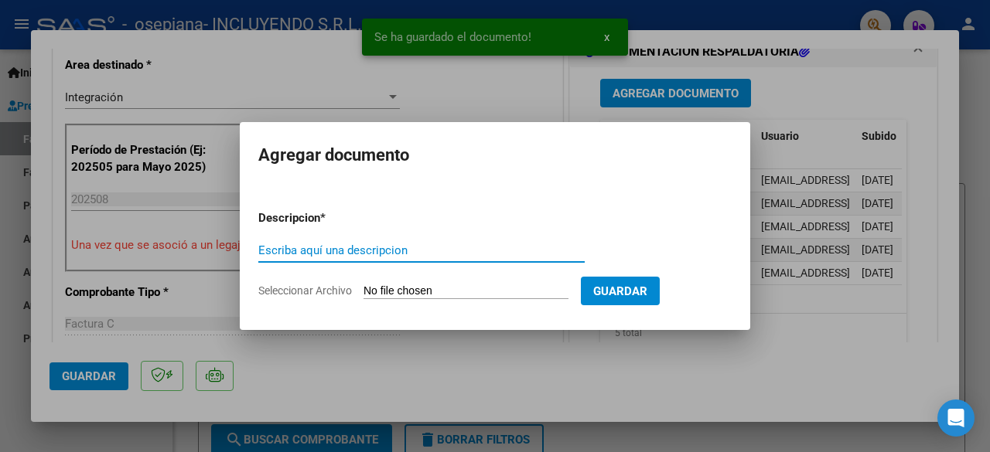
click at [428, 285] on input "Seleccionar Archivo" at bounding box center [465, 292] width 205 height 15
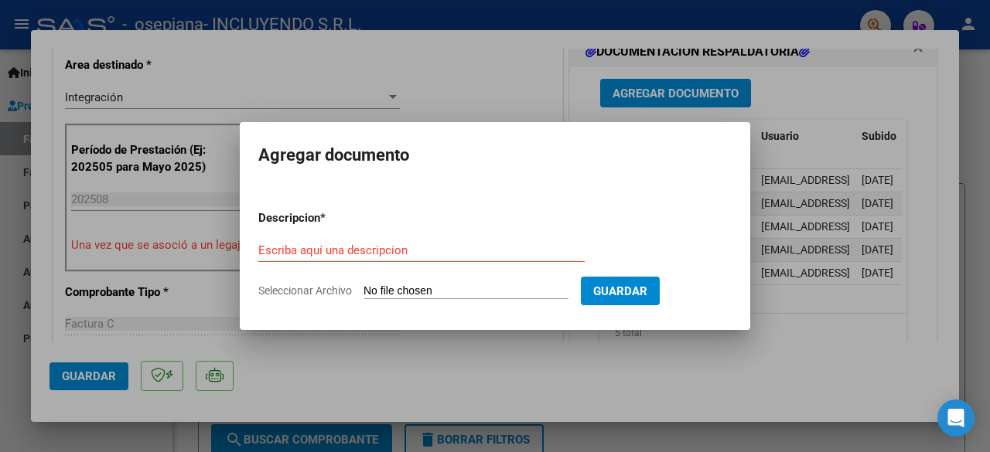
type input "C:\fakepath\Planilla PSICOPEDAGOGIA Rehabilitacion - [PERSON_NAME]-[DATE].pdf"
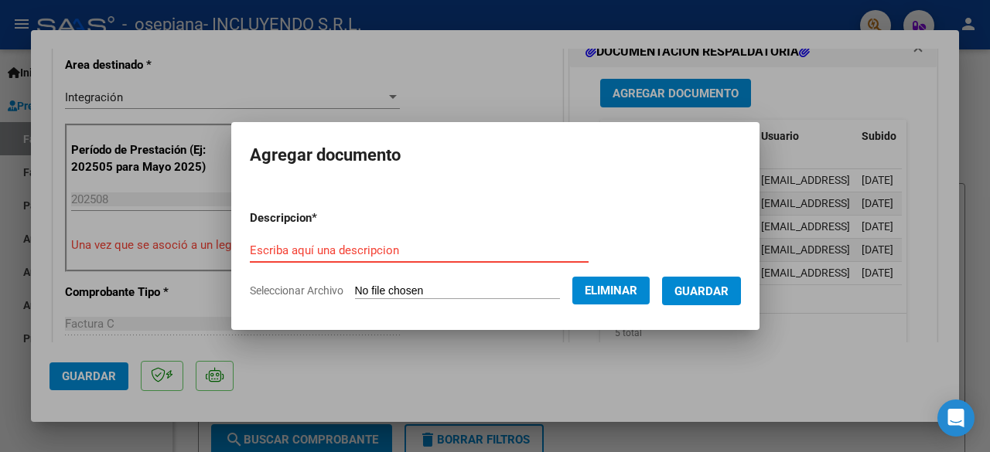
paste input "Planilla PSICOPEDAGOGIA Rehabilitacion - [PERSON_NAME]-[DATE]"
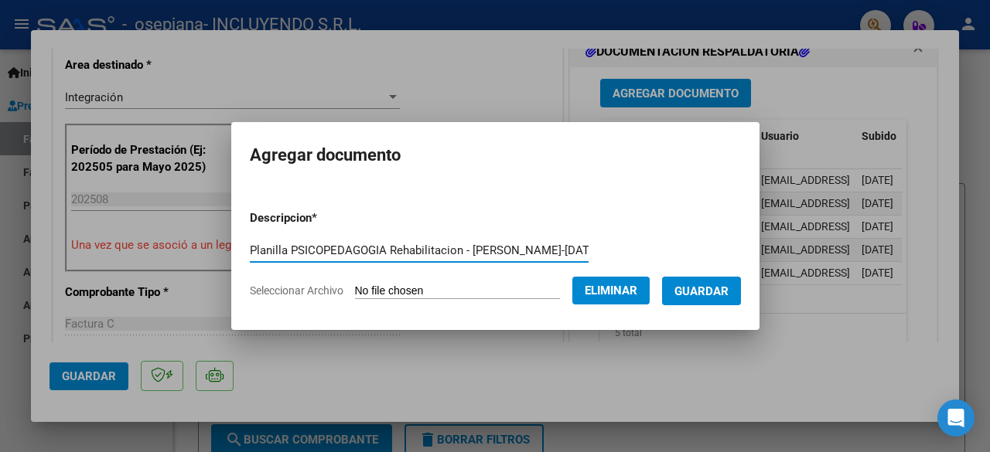
scroll to position [0, 28]
type input "Planilla PSICOPEDAGOGIA Rehabilitacion - [PERSON_NAME]-[DATE]"
click at [713, 293] on span "Guardar" at bounding box center [701, 292] width 54 height 14
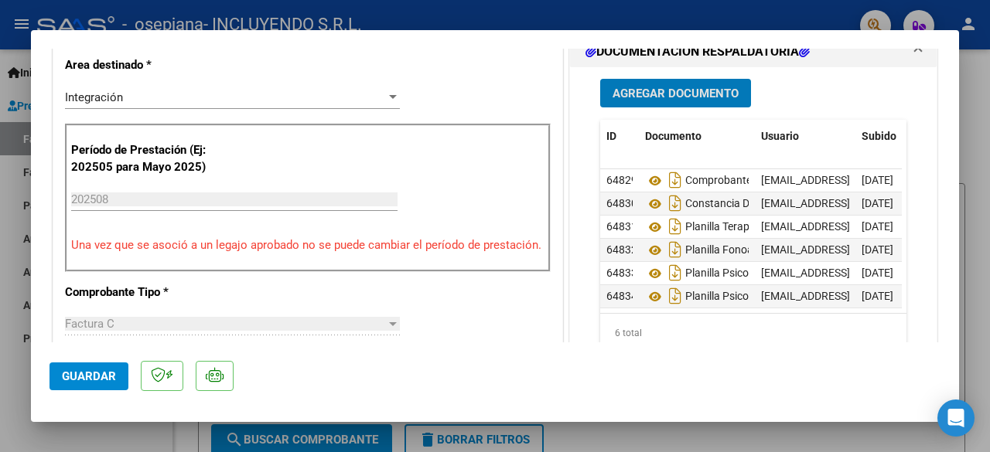
click at [87, 377] on span "Guardar" at bounding box center [89, 377] width 54 height 14
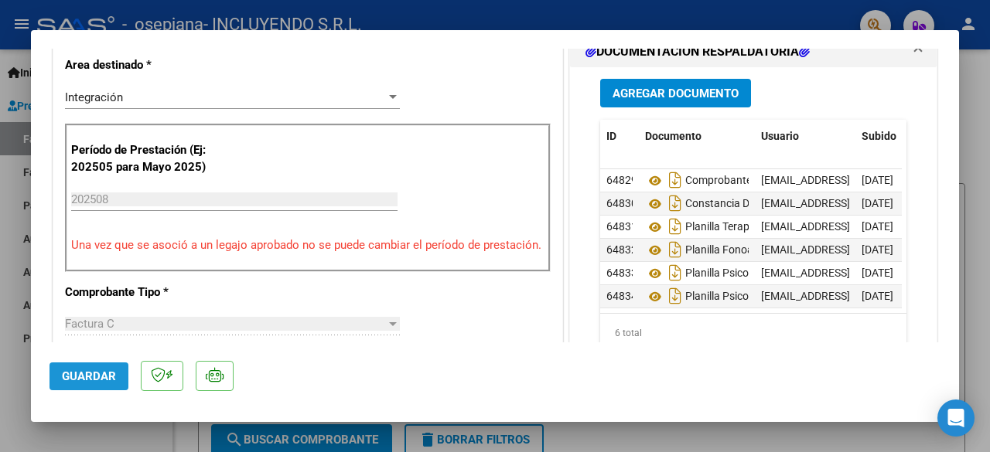
click at [105, 378] on span "Guardar" at bounding box center [89, 377] width 54 height 14
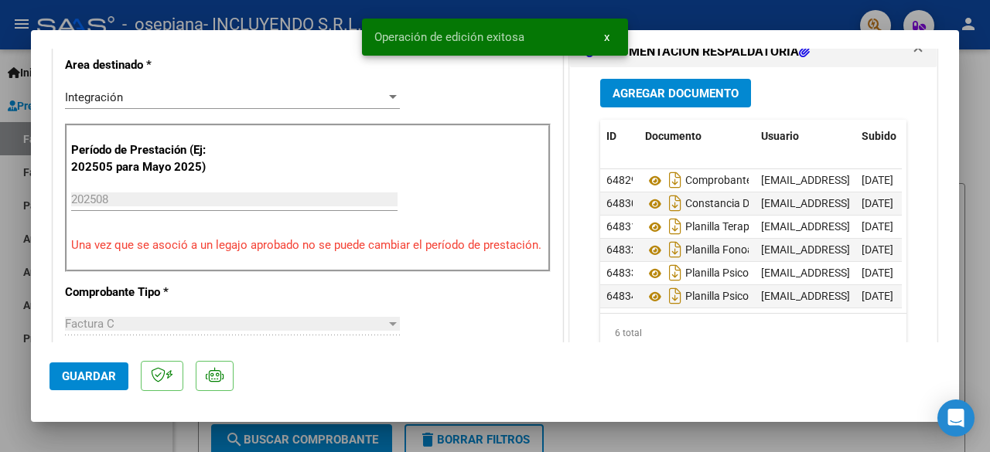
click at [109, 439] on div at bounding box center [495, 226] width 990 height 452
type input "$ 0,00"
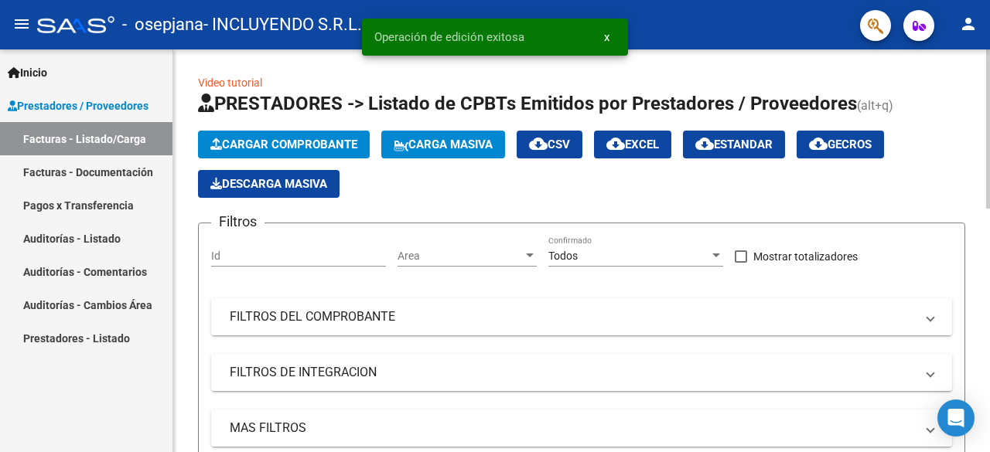
click at [324, 146] on span "Cargar Comprobante" at bounding box center [283, 145] width 147 height 14
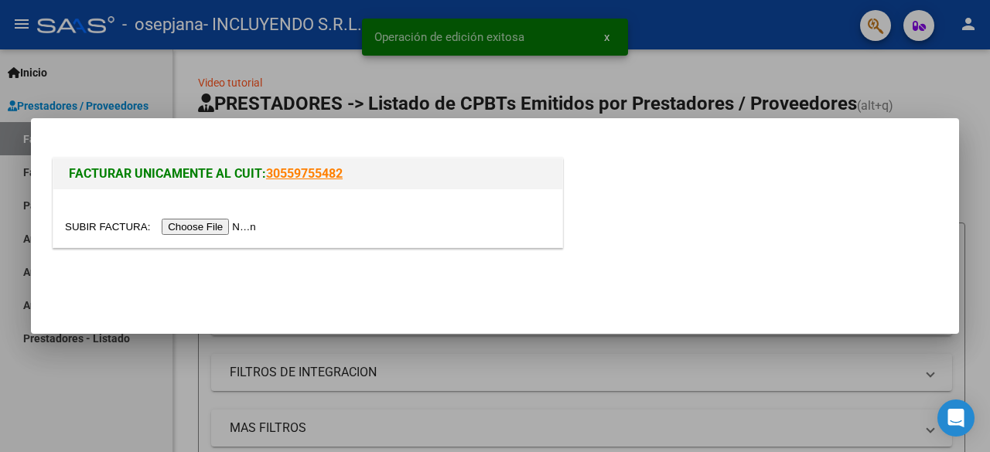
click at [234, 224] on input "file" at bounding box center [163, 227] width 196 height 16
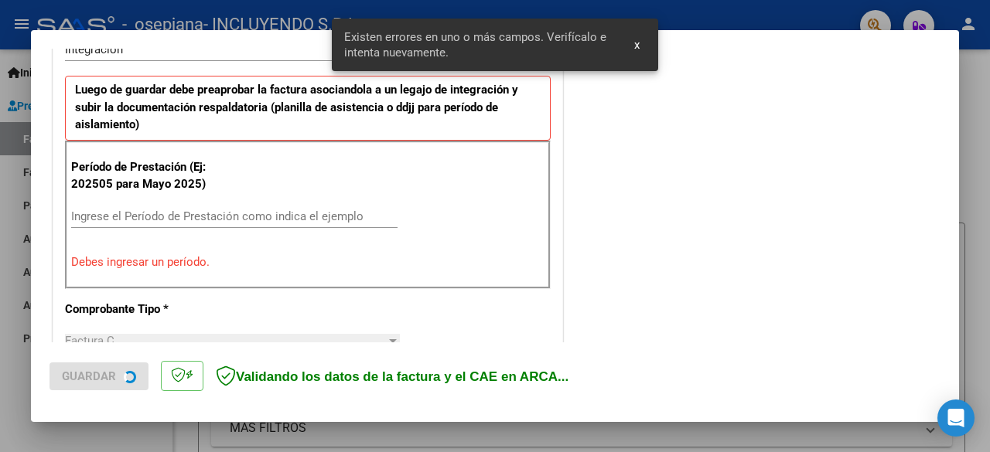
scroll to position [406, 0]
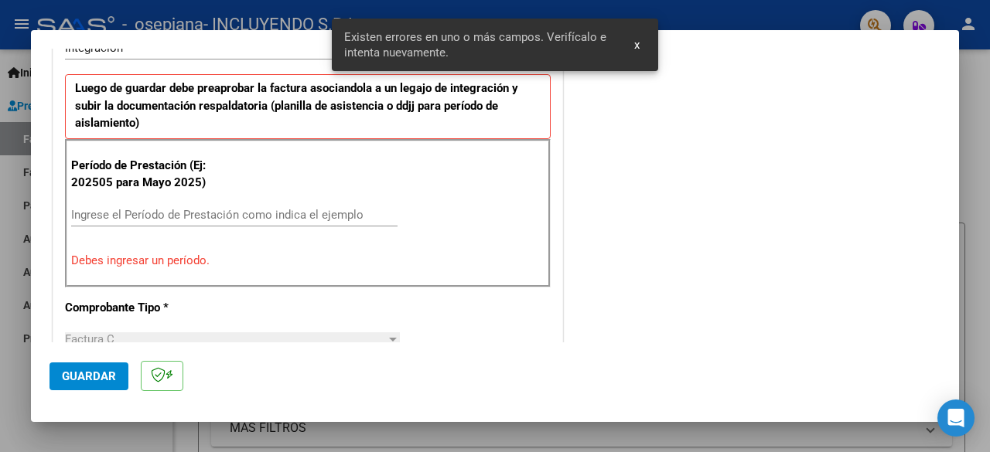
click at [175, 204] on div "Ingrese el Período de Prestación como indica el ejemplo" at bounding box center [234, 214] width 326 height 23
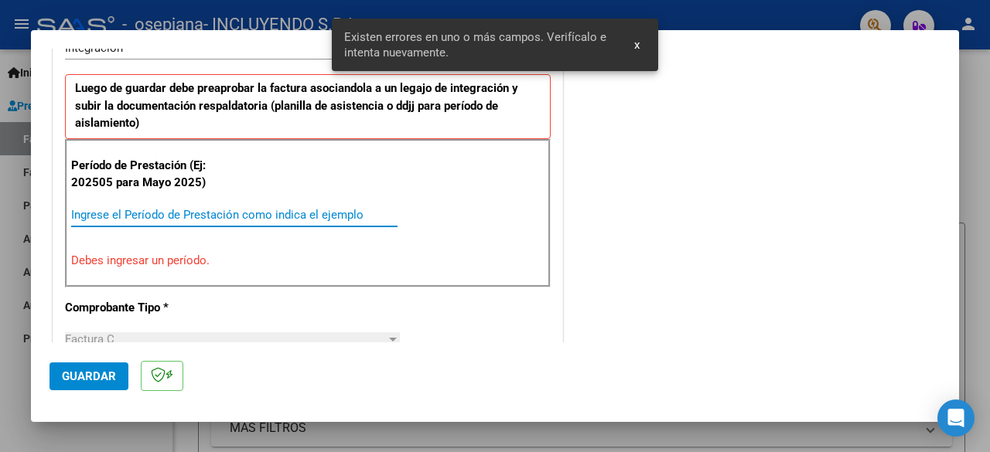
click at [169, 213] on input "Ingrese el Período de Prestación como indica el ejemplo" at bounding box center [234, 215] width 326 height 14
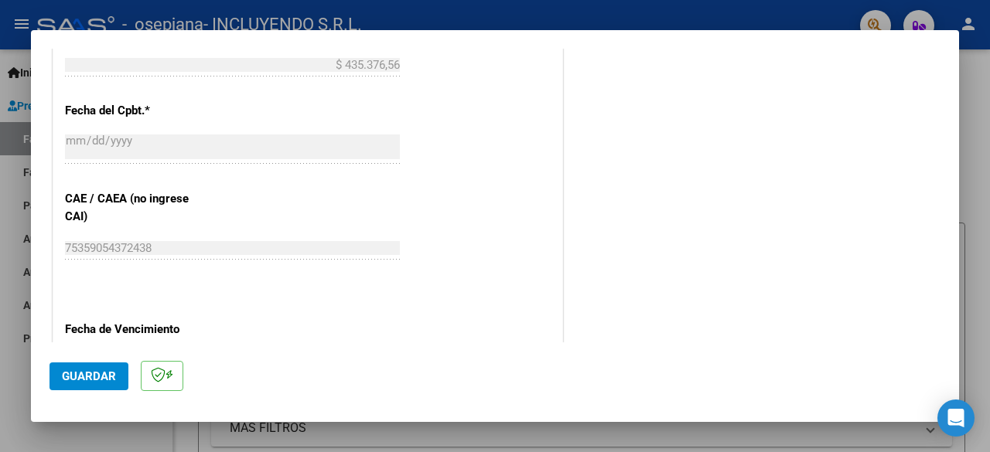
scroll to position [947, 0]
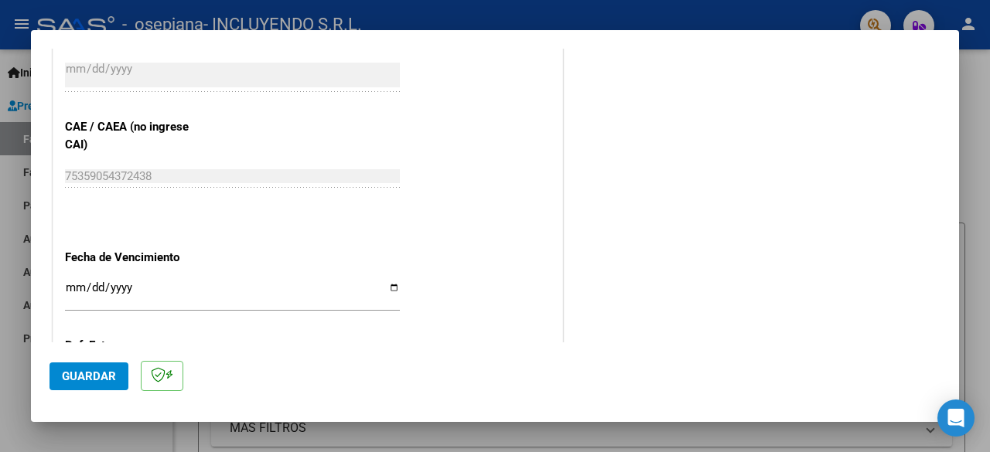
type input "202508"
click at [392, 282] on input "Ingresar la fecha" at bounding box center [232, 294] width 335 height 25
type input "[DATE]"
click at [96, 370] on span "Guardar" at bounding box center [89, 377] width 54 height 14
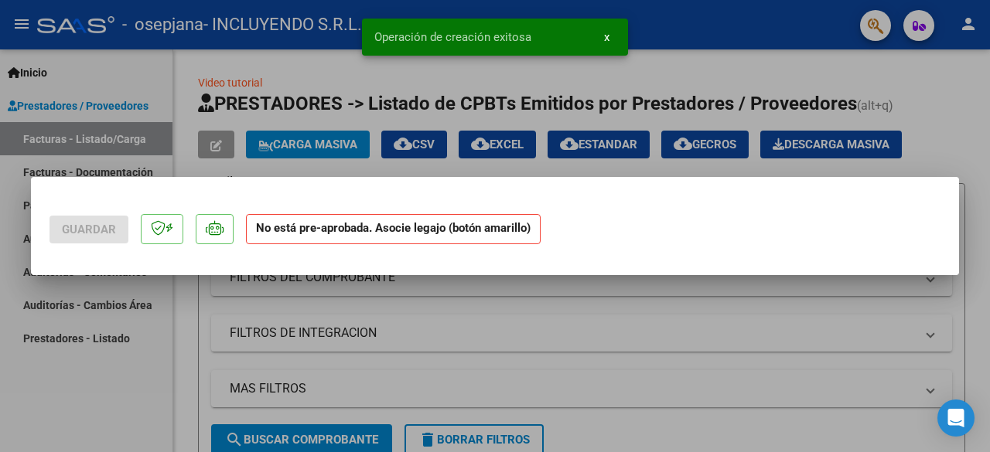
scroll to position [0, 0]
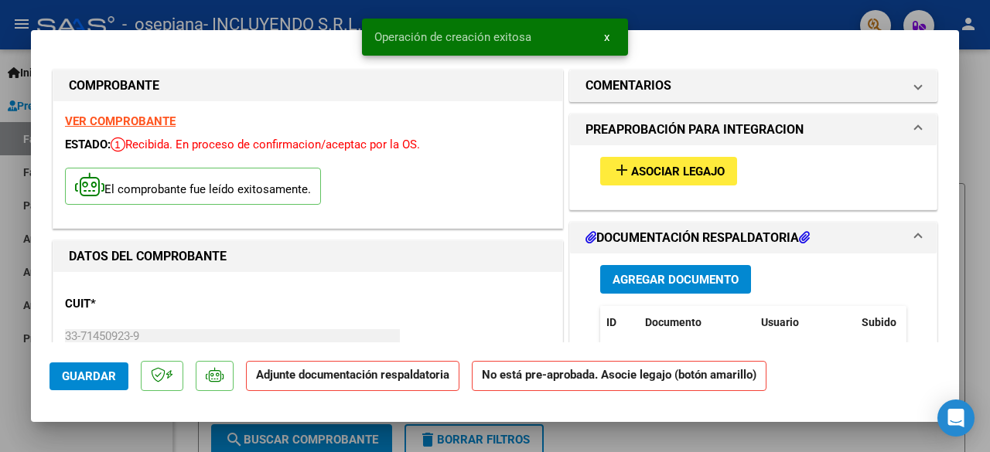
click at [674, 166] on span "Asociar Legajo" at bounding box center [678, 172] width 94 height 14
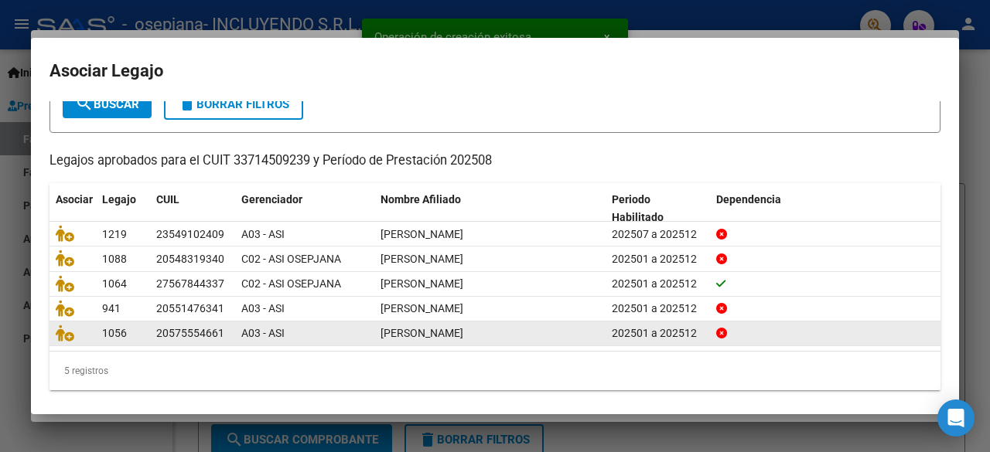
scroll to position [105, 0]
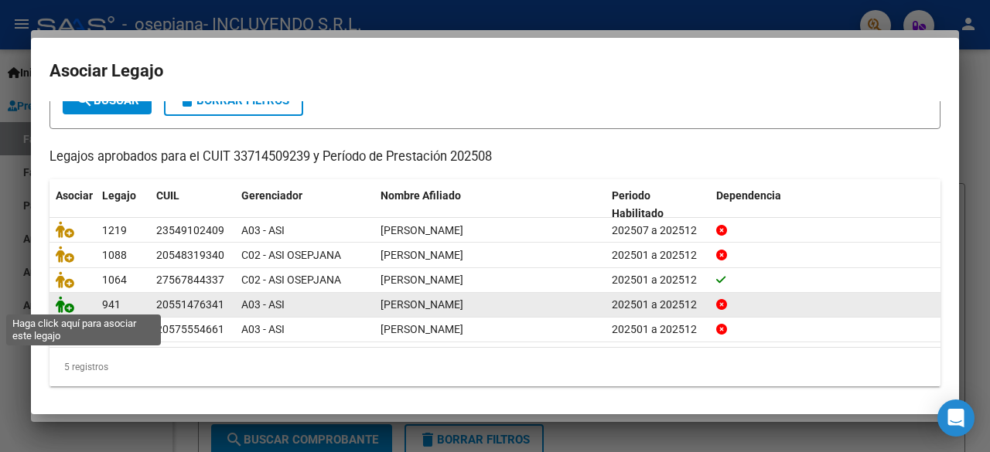
click at [63, 303] on icon at bounding box center [65, 304] width 19 height 17
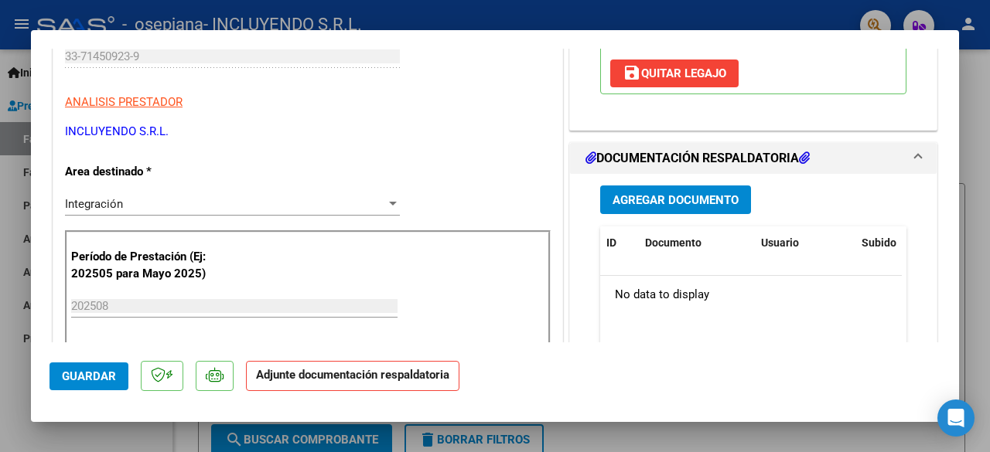
scroll to position [309, 0]
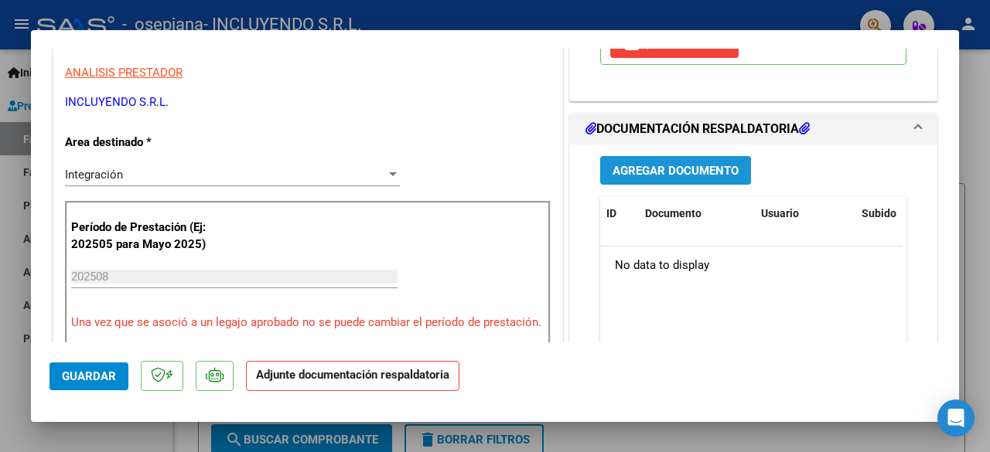
click at [669, 164] on span "Agregar Documento" at bounding box center [676, 171] width 126 height 14
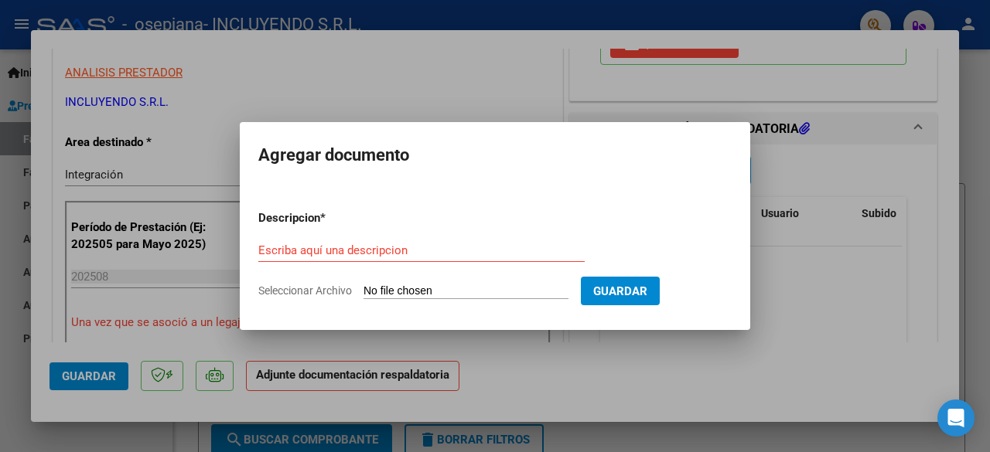
click at [404, 294] on input "Seleccionar Archivo" at bounding box center [465, 292] width 205 height 15
type input "C:\fakepath\Comprobante de CAE FC 00003-00008503 [PERSON_NAME] REHABILITACION -…"
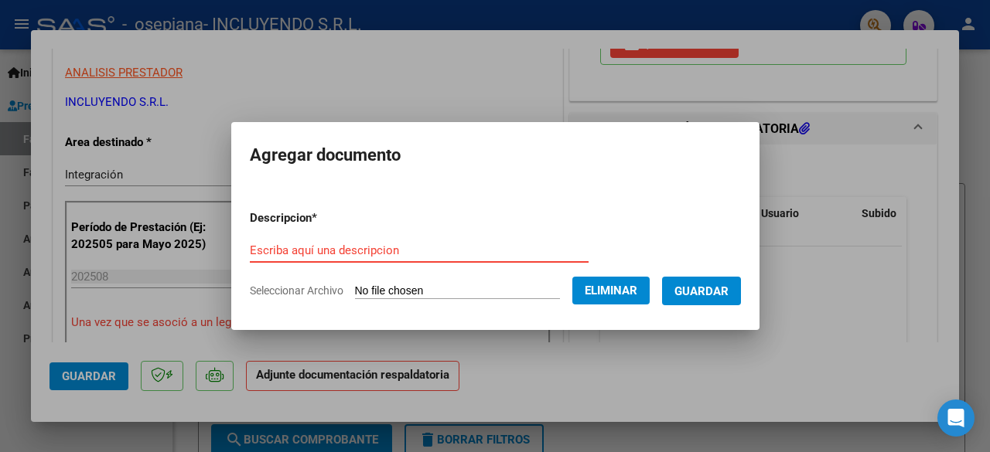
paste input "Comprobante de CAE FC 00003-00008503 [PERSON_NAME] REHABILITACION - [DATE]"
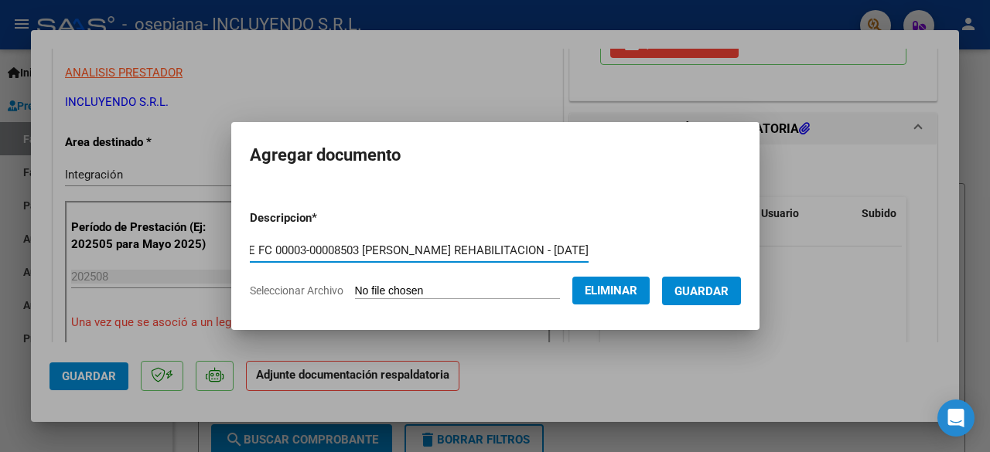
type input "Comprobante de CAE FC 00003-00008503 [PERSON_NAME] REHABILITACION - [DATE]"
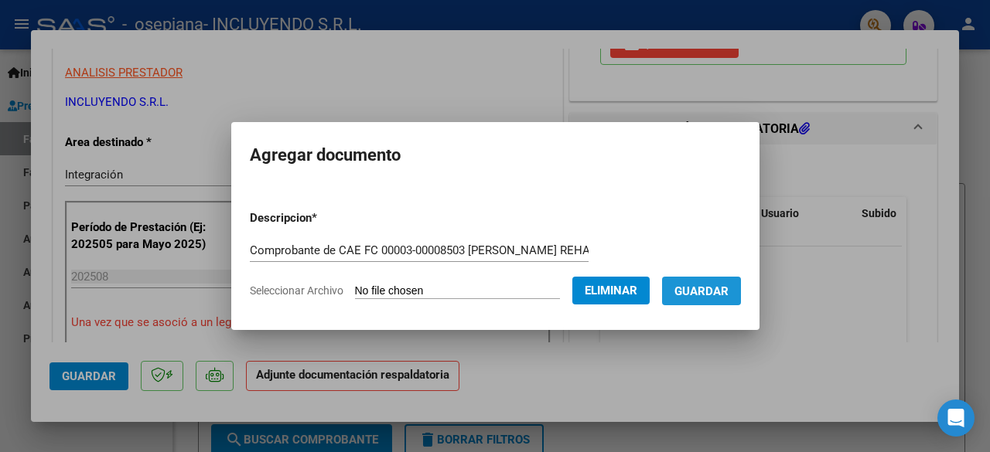
click at [726, 282] on button "Guardar" at bounding box center [701, 291] width 79 height 29
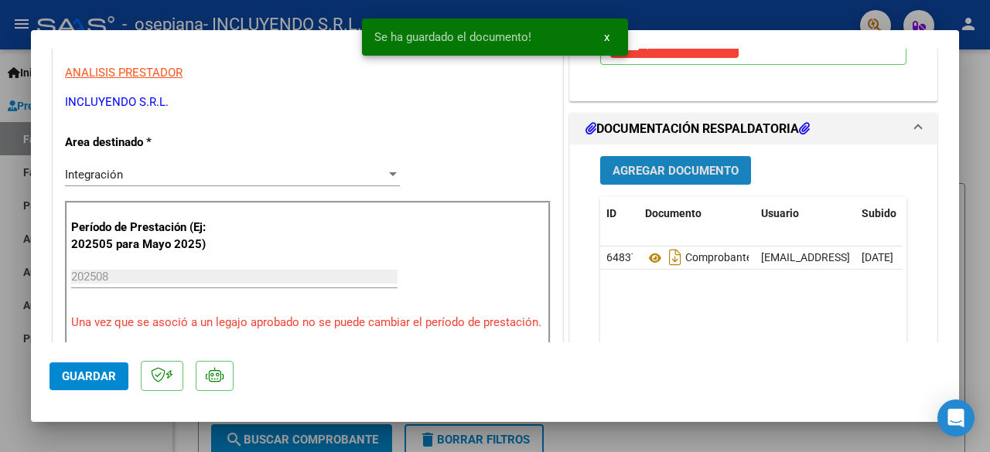
click at [688, 172] on span "Agregar Documento" at bounding box center [676, 171] width 126 height 14
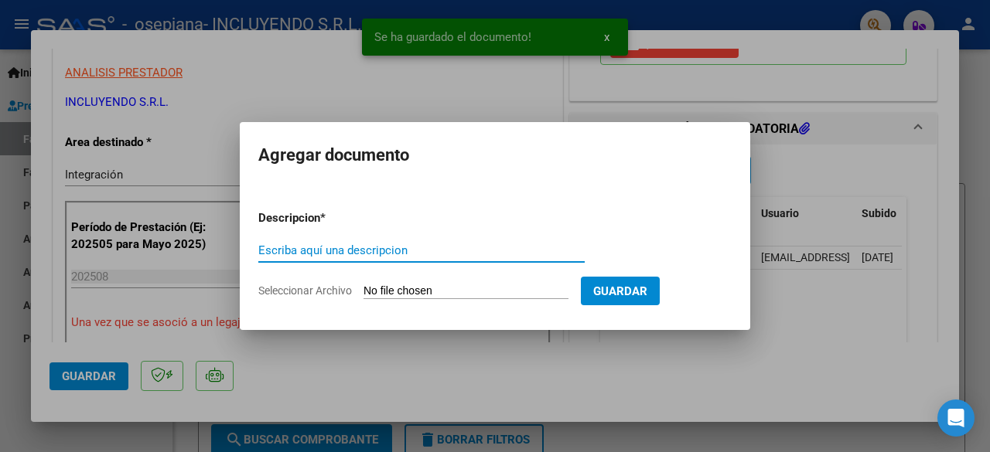
click at [452, 290] on input "Seleccionar Archivo" at bounding box center [465, 292] width 205 height 15
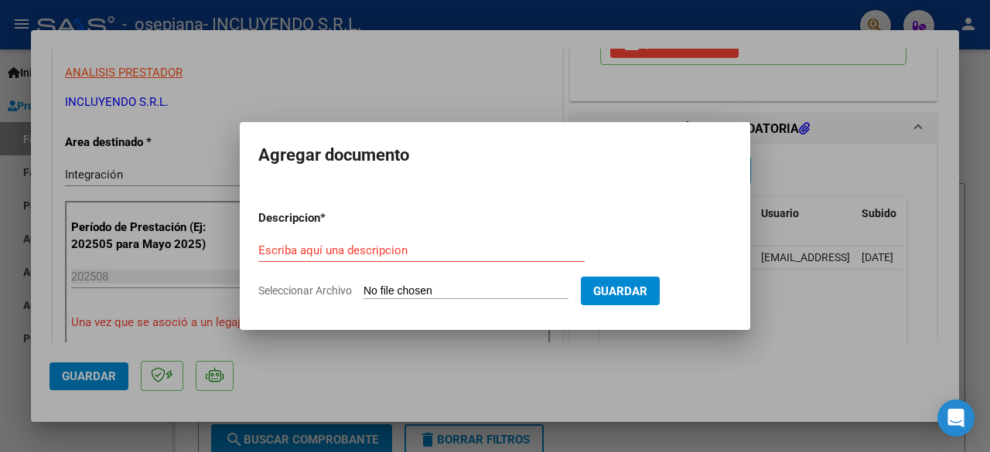
type input "C:\fakepath\Planilla PSICOLOGIA Rehabilitacion - [GEOGRAPHIC_DATA] -[DATE].pdf"
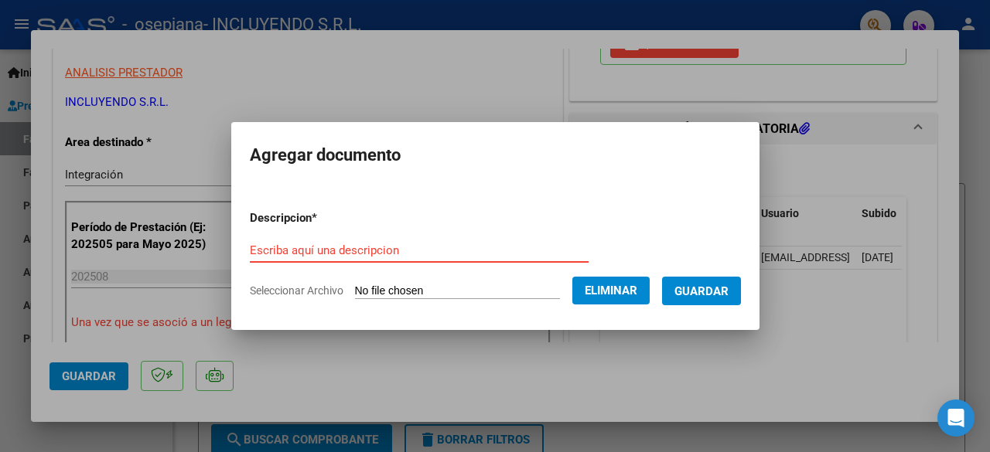
drag, startPoint x: 329, startPoint y: 239, endPoint x: 314, endPoint y: 253, distance: 20.8
paste input "Planilla PSICOLOGIA Rehabilitacion - [GEOGRAPHIC_DATA] -[DATE]"
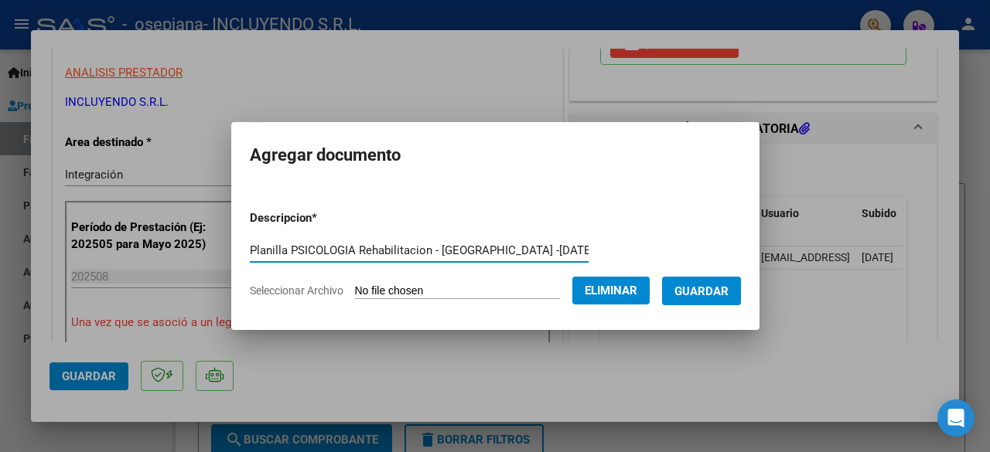
scroll to position [0, 2]
type input "Planilla PSICOLOGIA Rehabilitacion - [GEOGRAPHIC_DATA] -[DATE]"
click at [705, 299] on button "Guardar" at bounding box center [701, 291] width 79 height 29
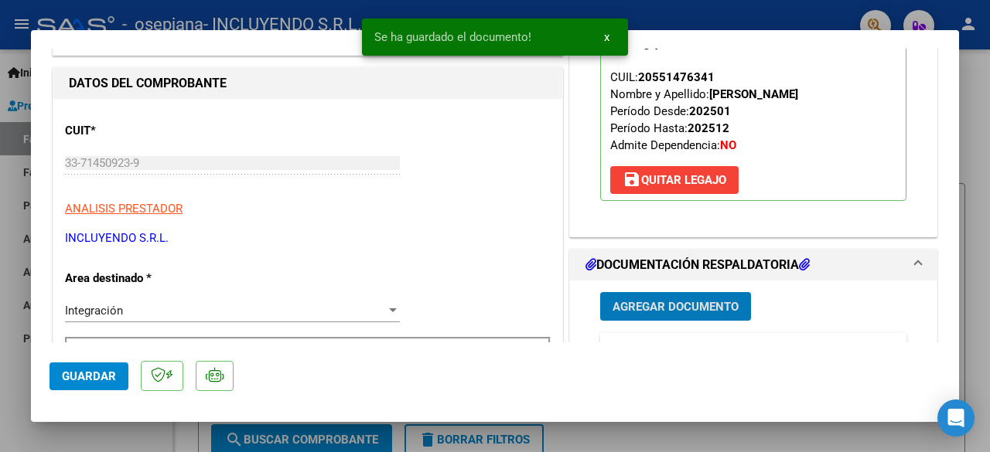
scroll to position [309, 0]
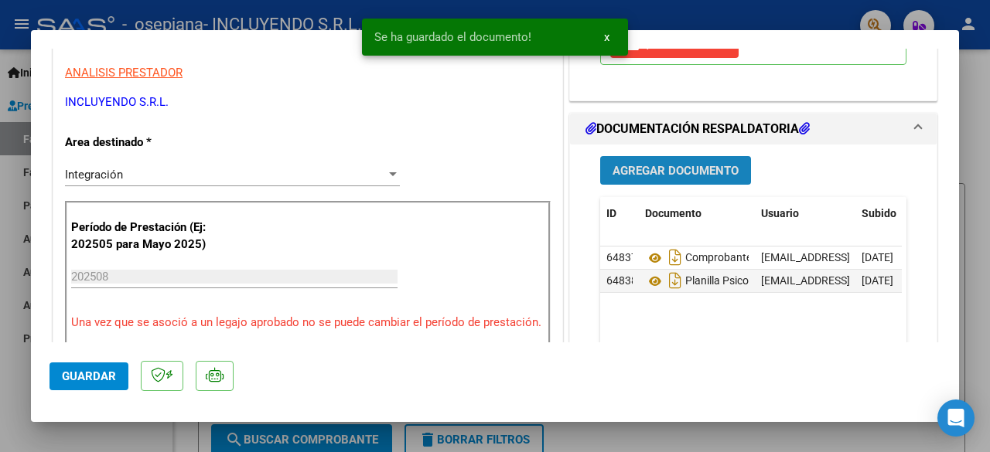
click at [667, 171] on span "Agregar Documento" at bounding box center [676, 171] width 126 height 14
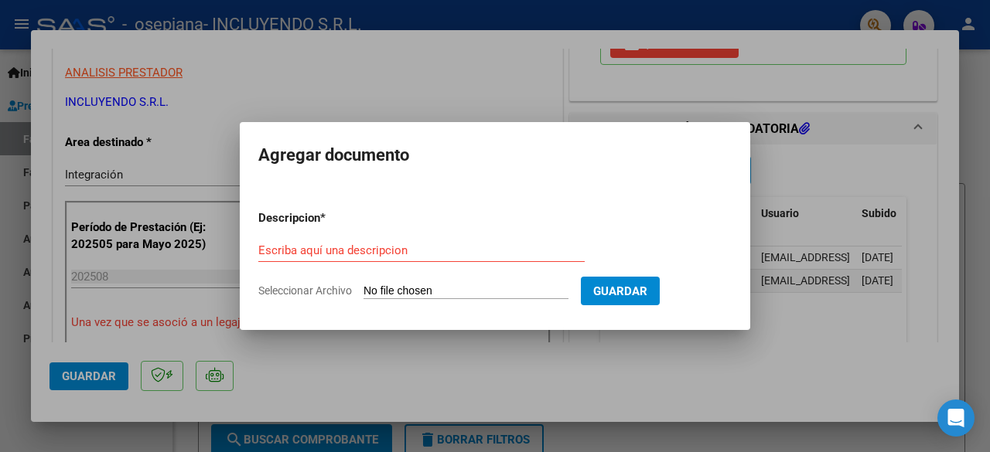
click at [396, 293] on input "Seleccionar Archivo" at bounding box center [465, 292] width 205 height 15
type input "C:\fakepath\Planilla PSICOPEDAGOGIA Rehabilitacion - [GEOGRAPHIC_DATA] -[DATE].…"
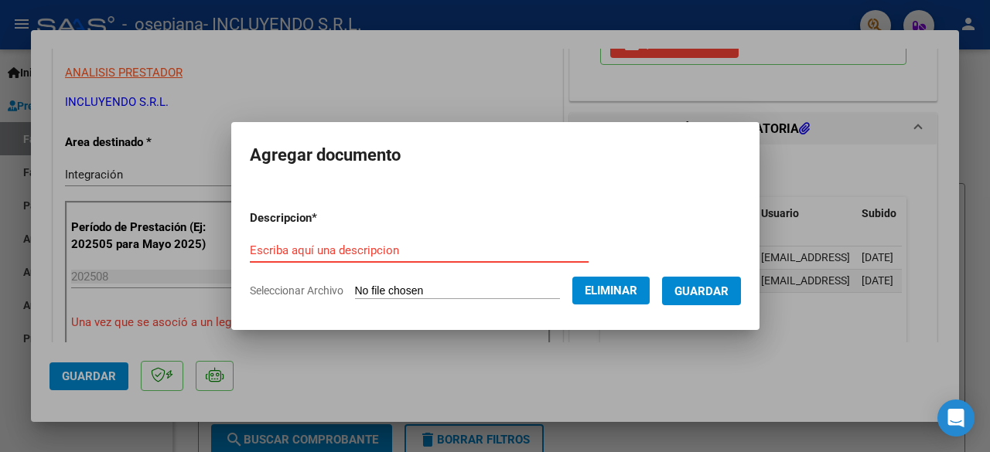
paste input "Planilla PSICOPEDAGOGIA Rehabilitacion - [GEOGRAPHIC_DATA] -[DATE]"
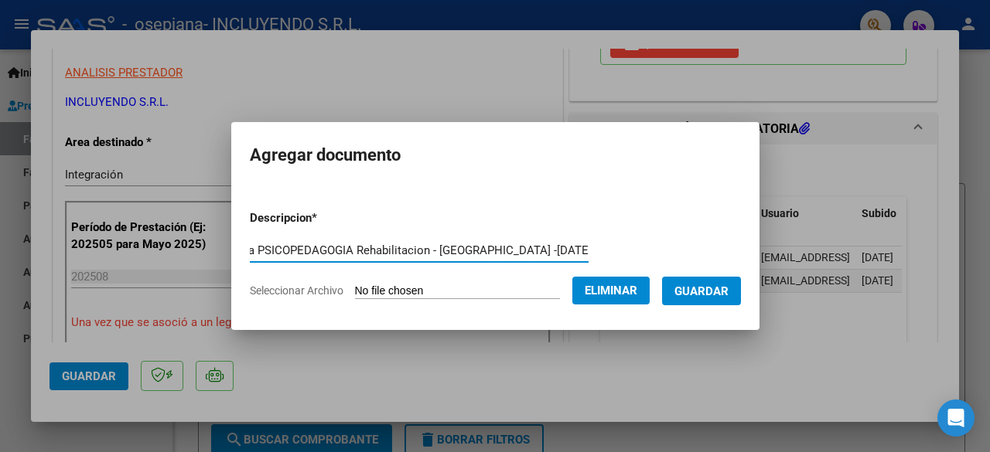
type input "Planilla PSICOPEDAGOGIA Rehabilitacion - [GEOGRAPHIC_DATA] -[DATE]"
click at [715, 285] on span "Guardar" at bounding box center [701, 292] width 54 height 14
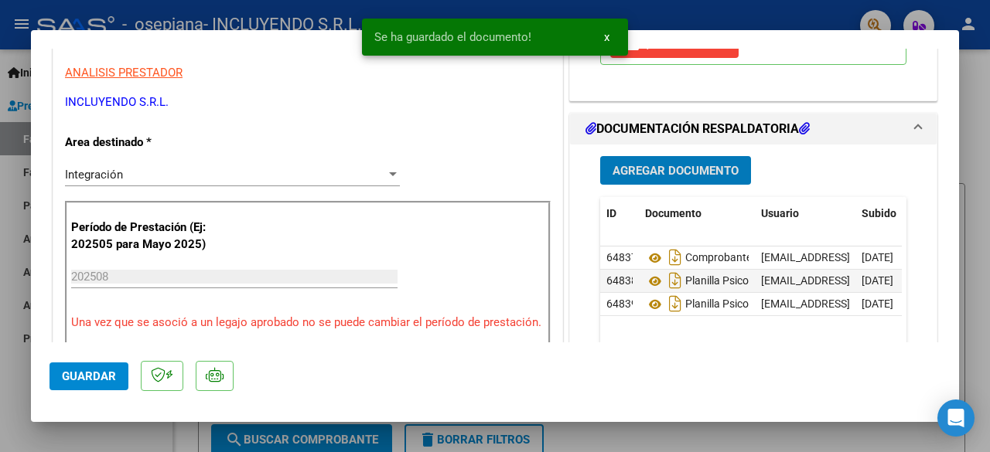
click at [694, 166] on span "Agregar Documento" at bounding box center [676, 171] width 126 height 14
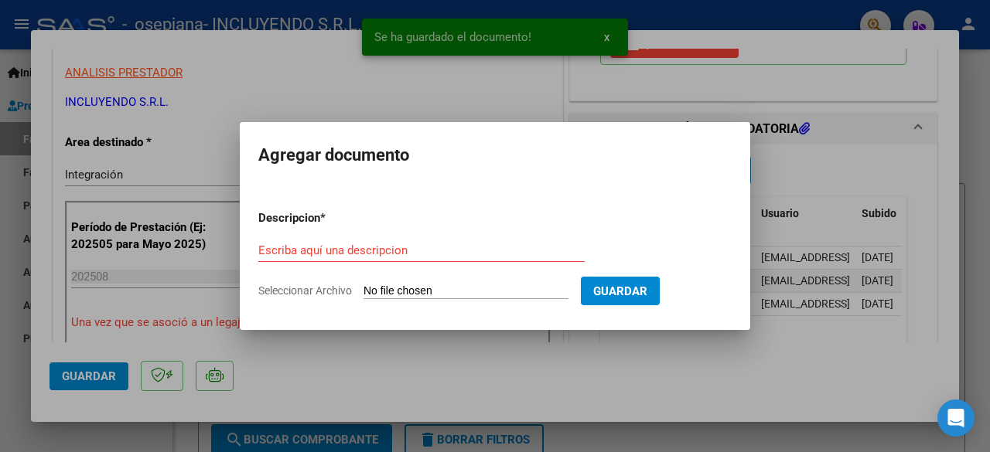
click at [394, 292] on input "Seleccionar Archivo" at bounding box center [465, 292] width 205 height 15
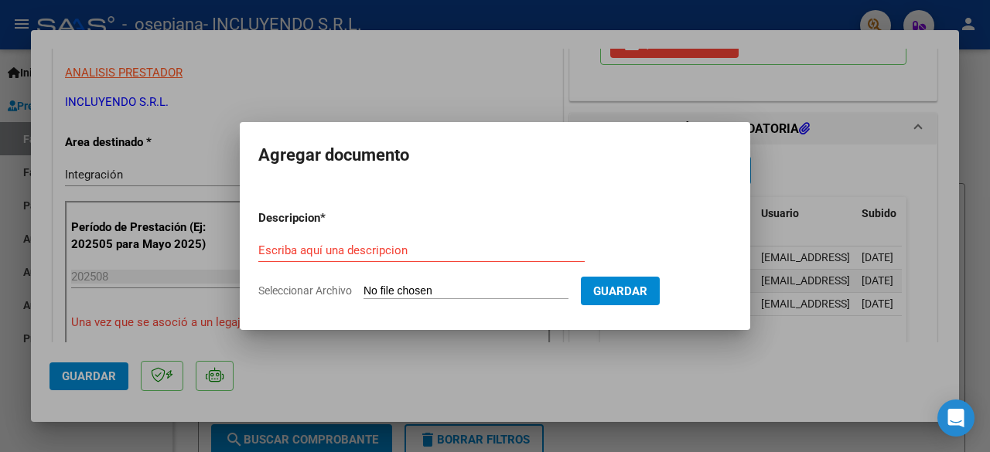
type input "C:\fakepath\Planilla TERAPIA OCUPACIONAL Rehabilitacion - [GEOGRAPHIC_DATA] -[D…"
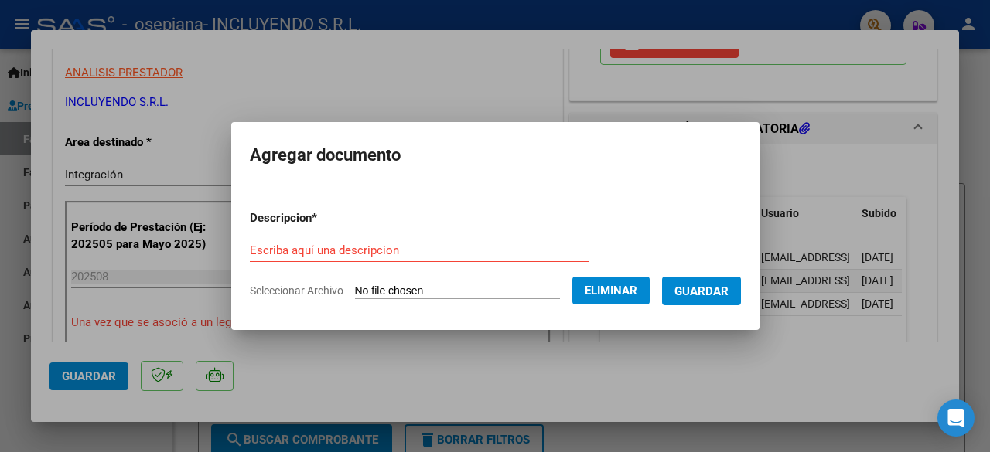
click at [637, 290] on span "Eliminar" at bounding box center [611, 291] width 53 height 14
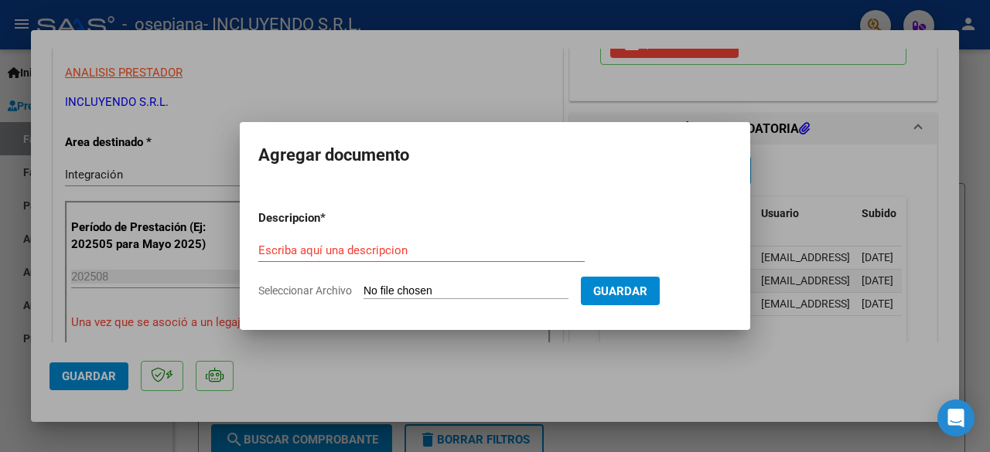
click at [490, 291] on input "Seleccionar Archivo" at bounding box center [465, 292] width 205 height 15
type input "C:\fakepath\Planilla TERAPIA OCUPACIONAL Rehabilitacion - [GEOGRAPHIC_DATA] -[D…"
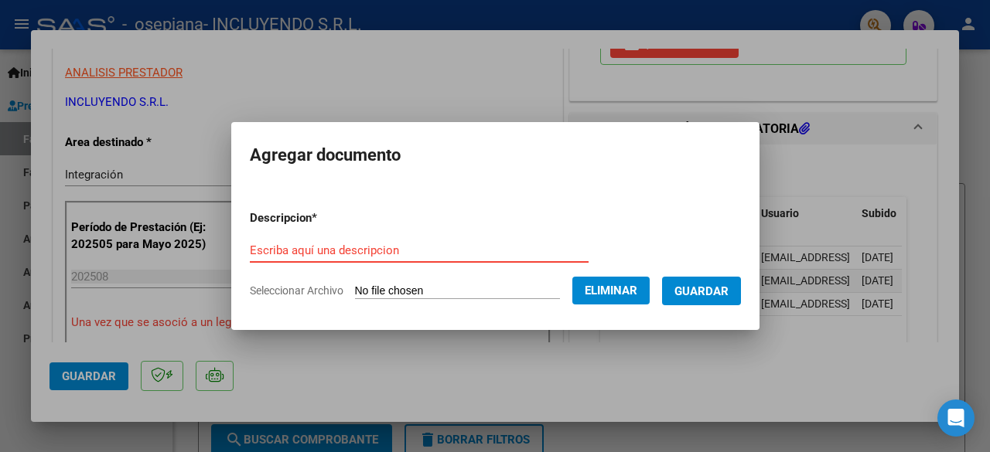
paste input "Planilla TERAPIA OCUPACIONAL Rehabilitacion - [GEOGRAPHIC_DATA] -[DATE]"
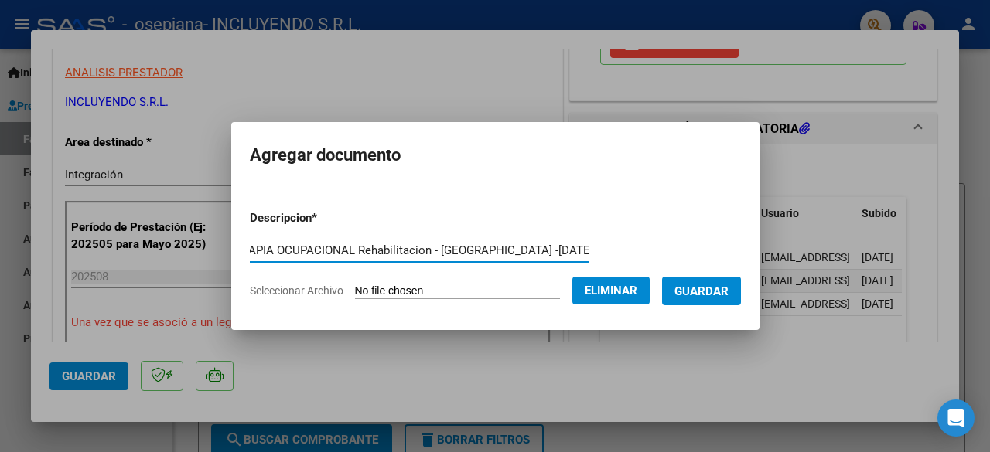
type input "Planilla TERAPIA OCUPACIONAL Rehabilitacion - [GEOGRAPHIC_DATA] -[DATE]"
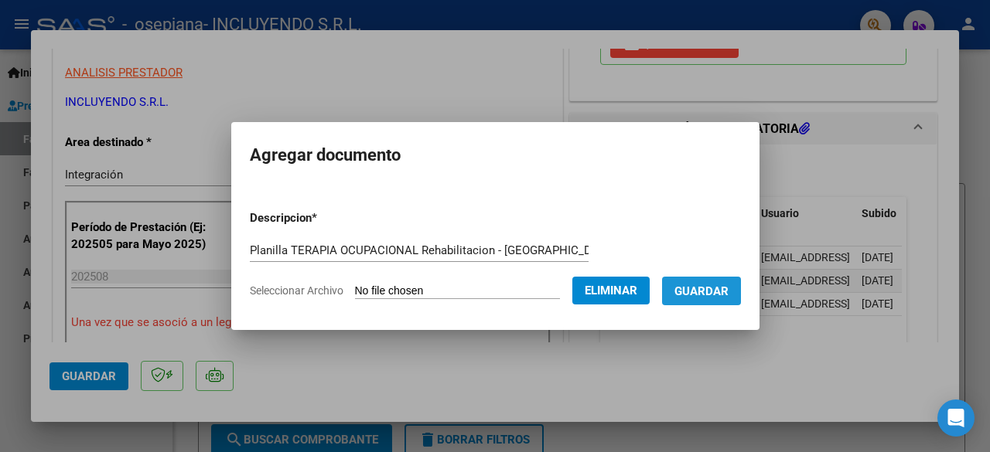
click at [726, 296] on span "Guardar" at bounding box center [701, 292] width 54 height 14
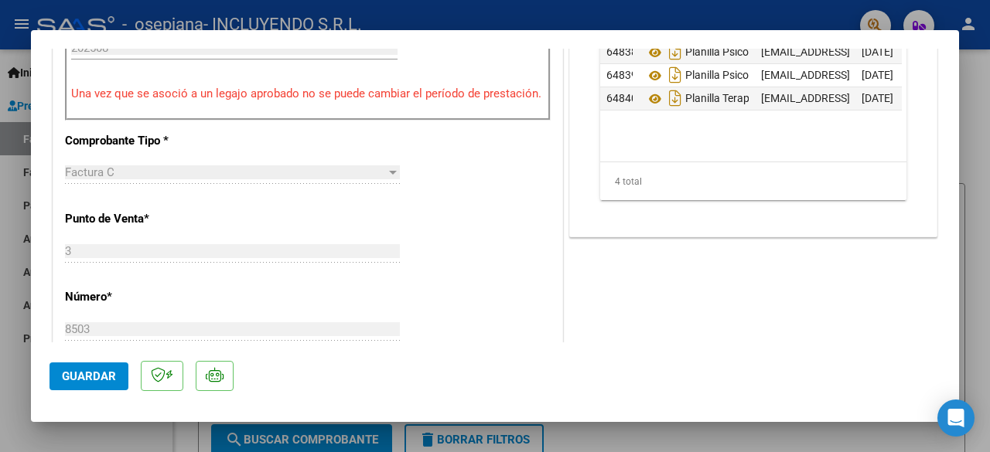
scroll to position [541, 0]
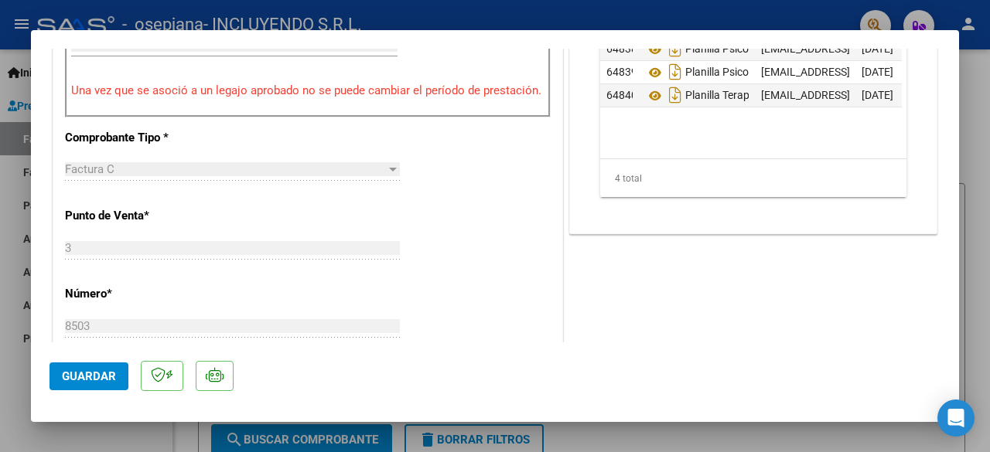
click at [117, 380] on button "Guardar" at bounding box center [88, 377] width 79 height 28
click at [108, 371] on span "Guardar" at bounding box center [89, 377] width 54 height 14
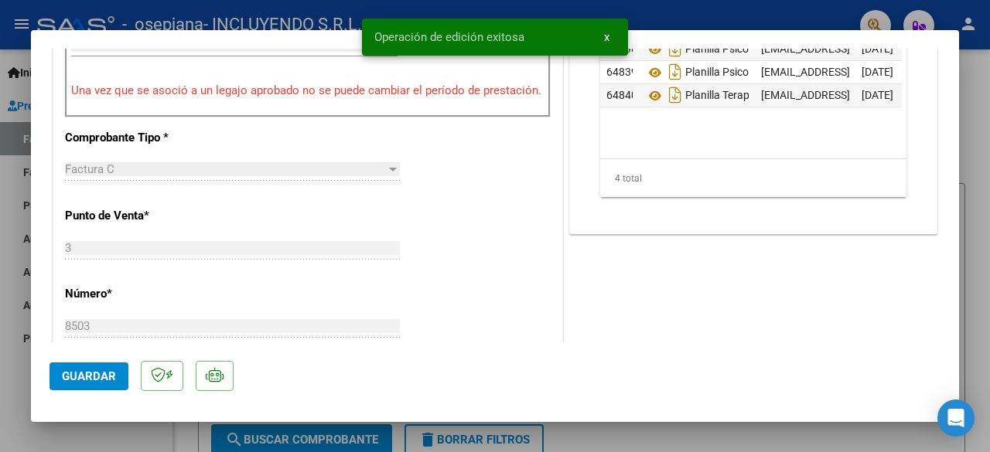
click at [96, 440] on div at bounding box center [495, 226] width 990 height 452
type input "$ 0,00"
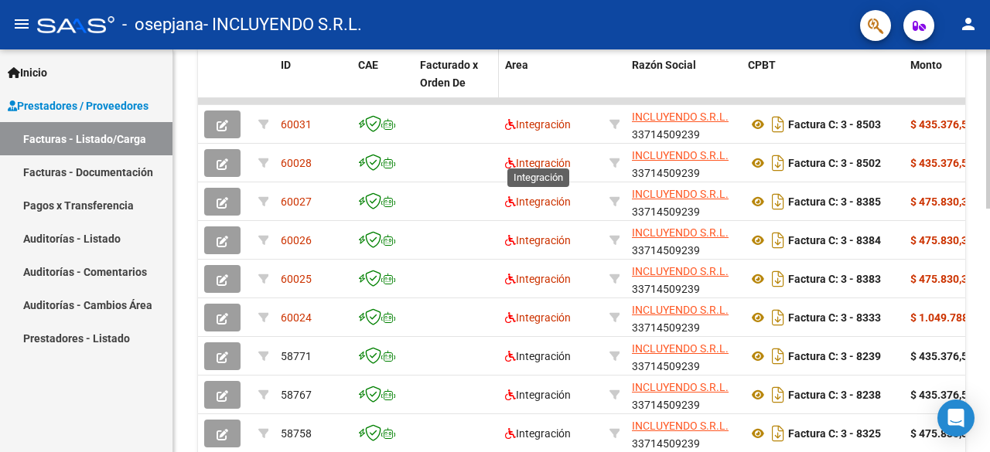
scroll to position [461, 0]
